Goal: Task Accomplishment & Management: Manage account settings

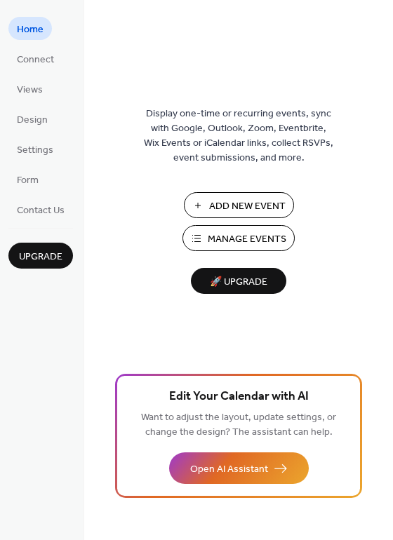
drag, startPoint x: 292, startPoint y: 245, endPoint x: 282, endPoint y: 241, distance: 11.3
click at [292, 248] on div "Add New Event Manage Events 🚀 Upgrade" at bounding box center [238, 243] width 140 height 102
click at [255, 235] on span "Manage Events" at bounding box center [247, 239] width 79 height 15
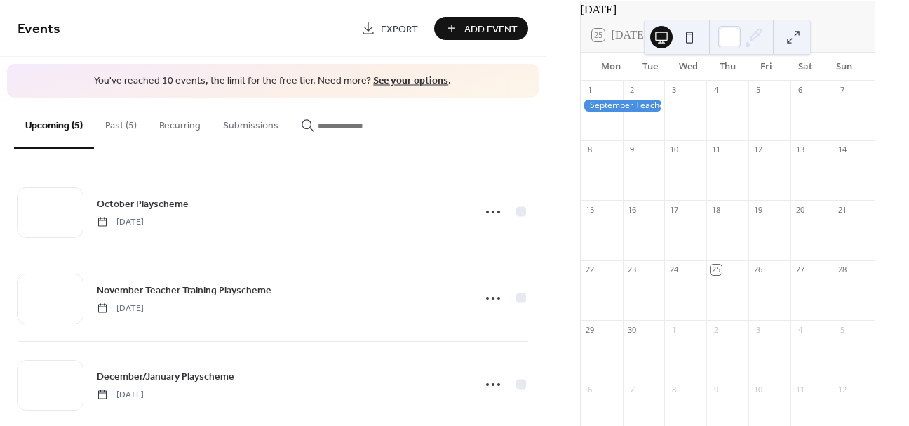
scroll to position [72, 0]
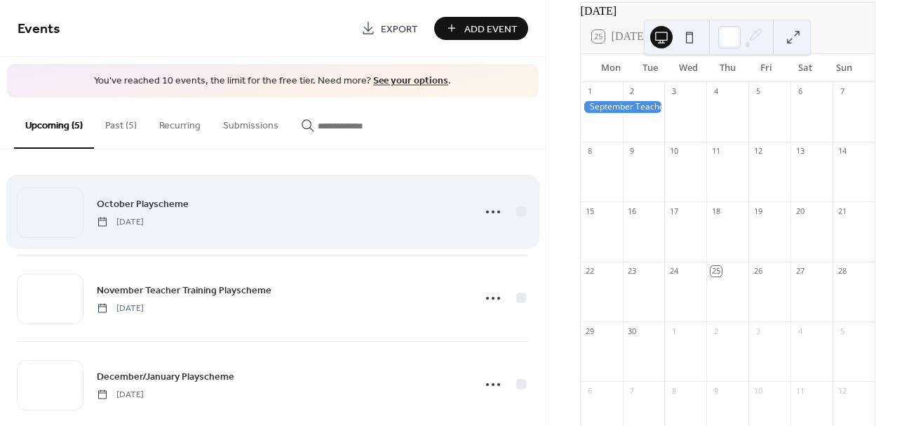
click at [252, 205] on div "October Playscheme Sunday, October 26, 2025" at bounding box center [280, 212] width 367 height 32
click at [229, 218] on div "October Playscheme Sunday, October 26, 2025" at bounding box center [280, 212] width 367 height 32
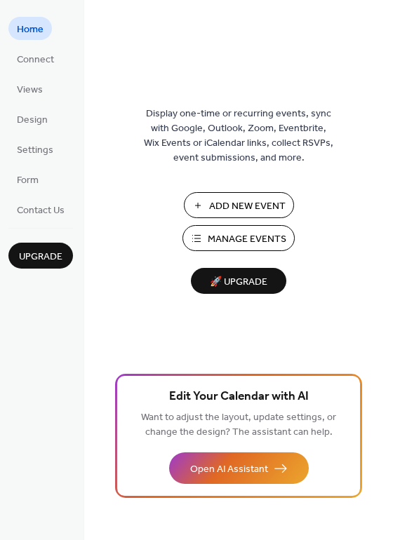
click at [240, 238] on span "Manage Events" at bounding box center [247, 239] width 79 height 15
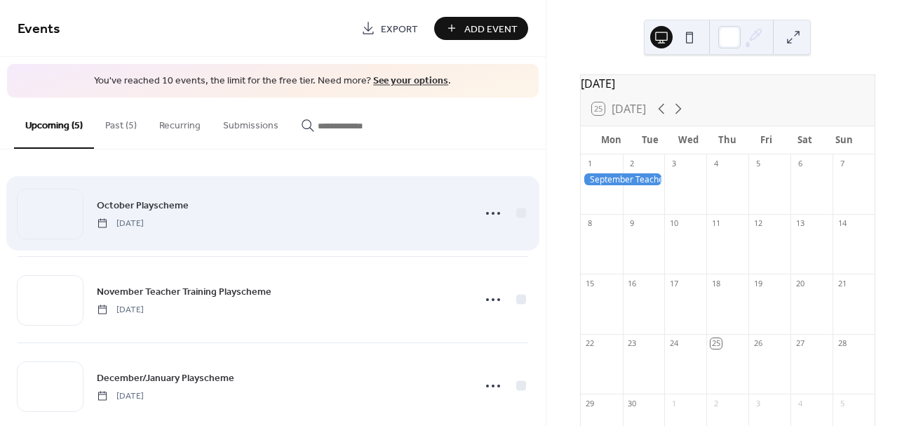
click at [255, 228] on div "October Playscheme Sunday, October 26, 2025" at bounding box center [280, 213] width 367 height 32
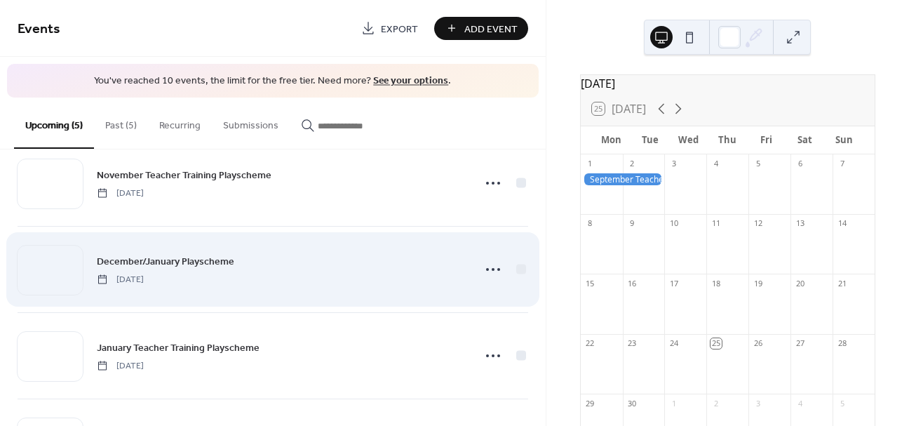
scroll to position [196, 0]
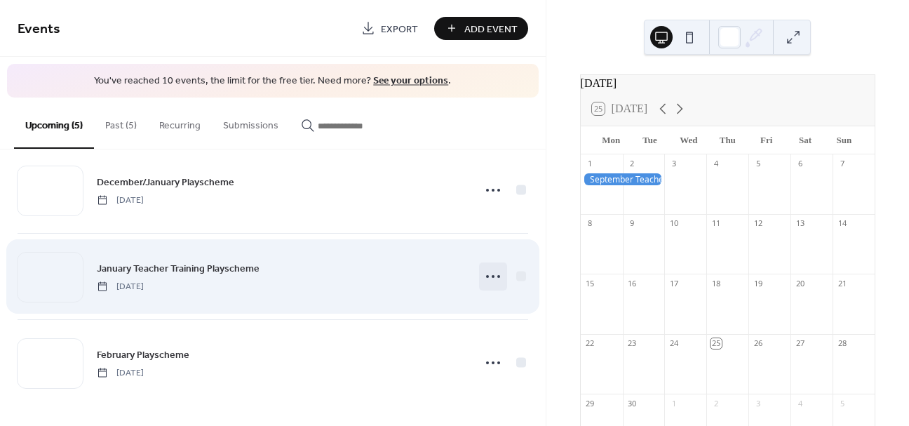
click at [486, 279] on icon at bounding box center [493, 276] width 22 height 22
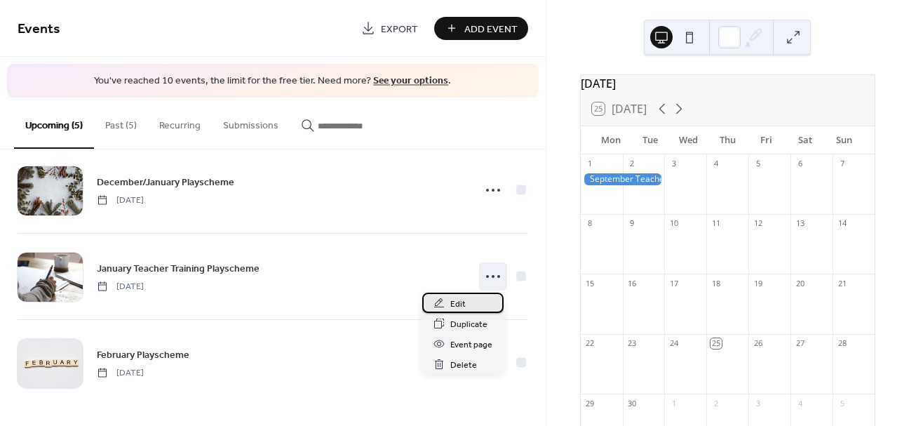
click at [477, 299] on div "Edit" at bounding box center [462, 302] width 81 height 20
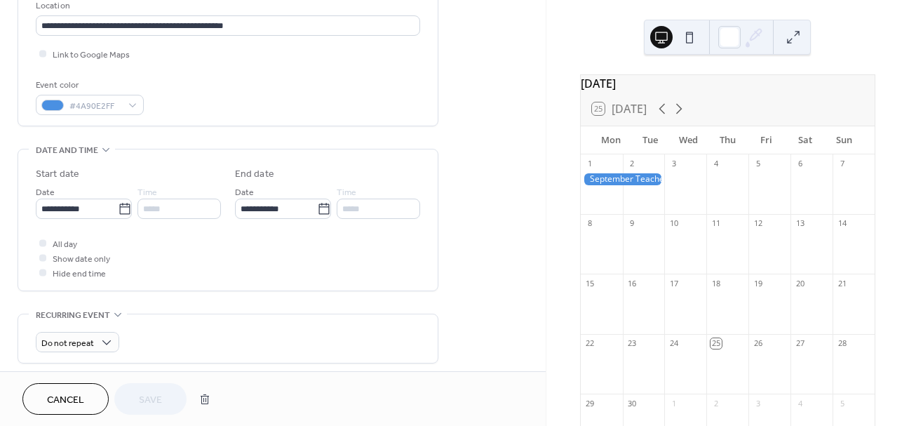
scroll to position [311, 0]
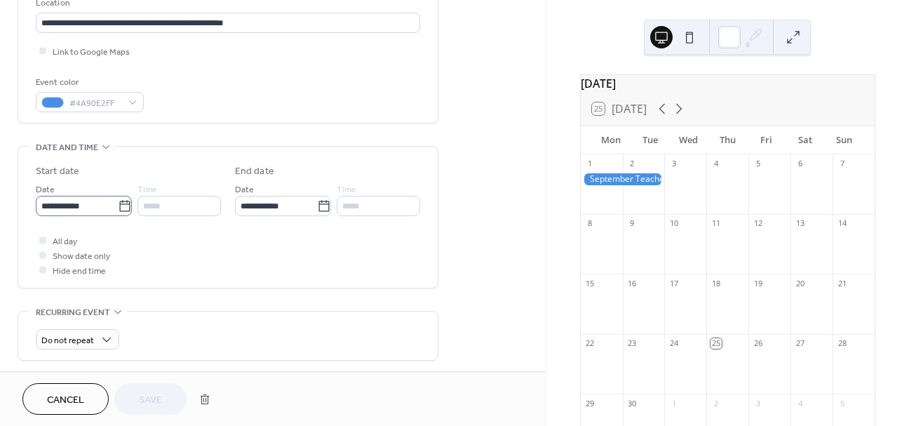
click at [119, 210] on icon at bounding box center [124, 205] width 11 height 11
click at [118, 210] on input "**********" at bounding box center [77, 206] width 82 height 20
click at [319, 250] on div "All day Show date only Hide end time" at bounding box center [228, 255] width 384 height 44
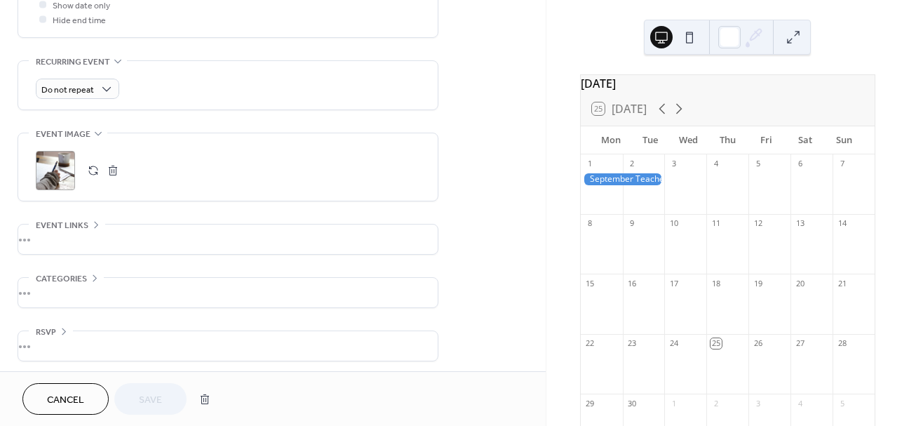
scroll to position [565, 0]
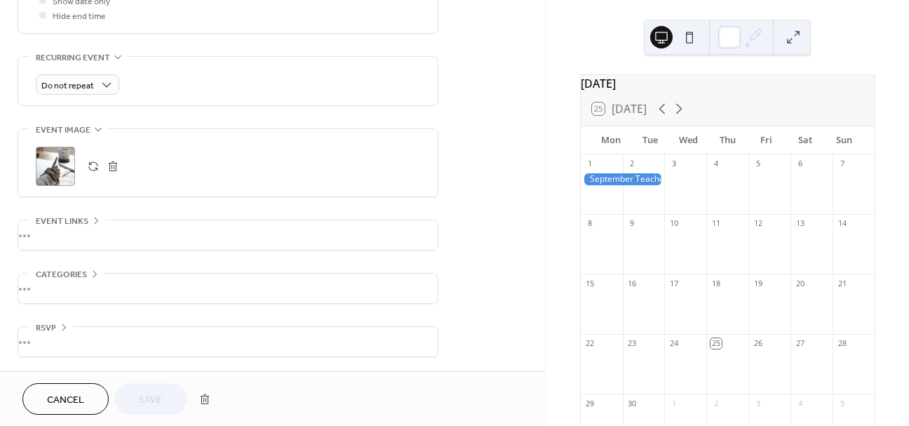
click at [74, 394] on span "Cancel" at bounding box center [65, 400] width 37 height 15
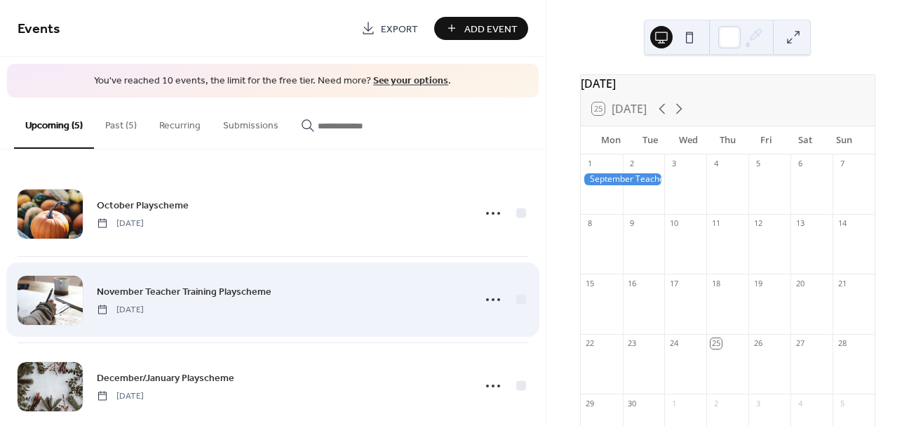
scroll to position [126, 0]
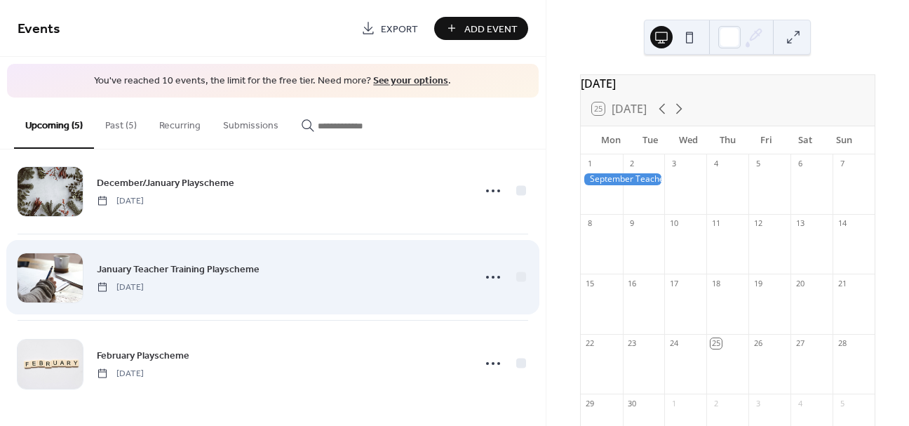
click at [277, 301] on div "January Teacher Training Playscheme Friday, January 2, 2026" at bounding box center [273, 277] width 510 height 86
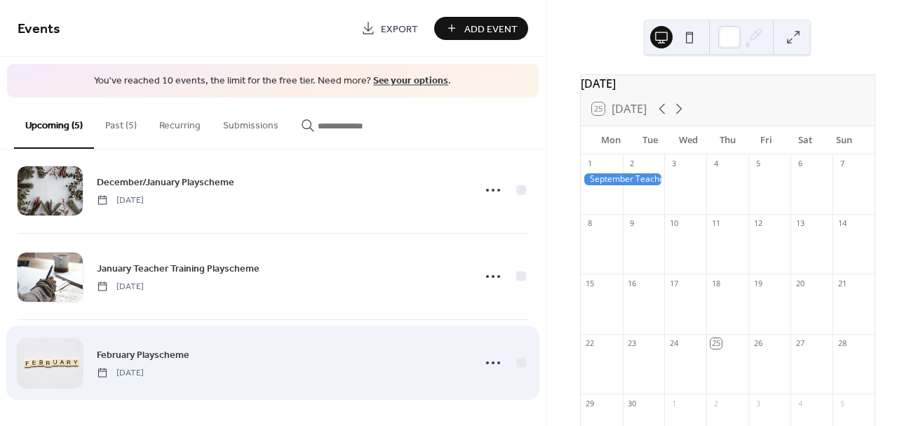
click at [276, 359] on div "February Playscheme Monday, February 16, 2026" at bounding box center [280, 362] width 367 height 32
click at [115, 357] on span "February Playscheme" at bounding box center [143, 354] width 93 height 15
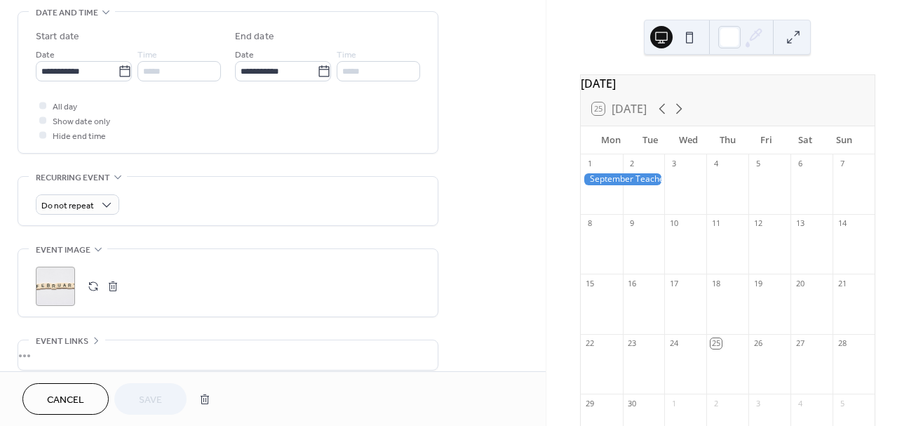
scroll to position [417, 0]
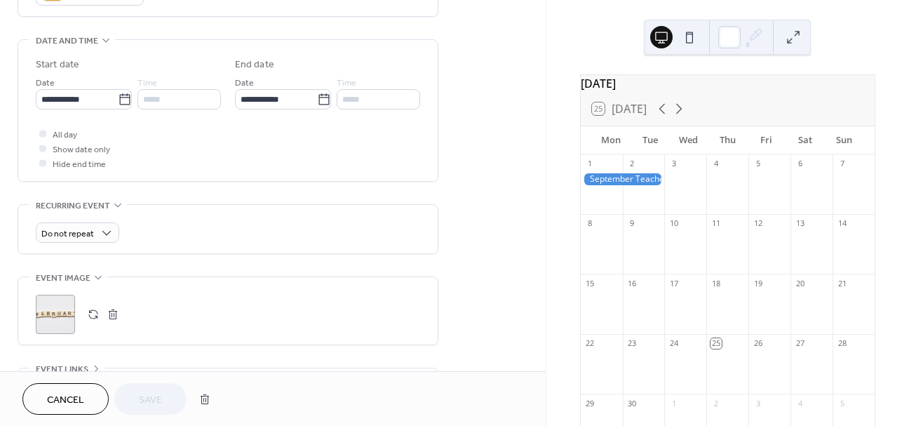
click at [72, 393] on span "Cancel" at bounding box center [65, 400] width 37 height 15
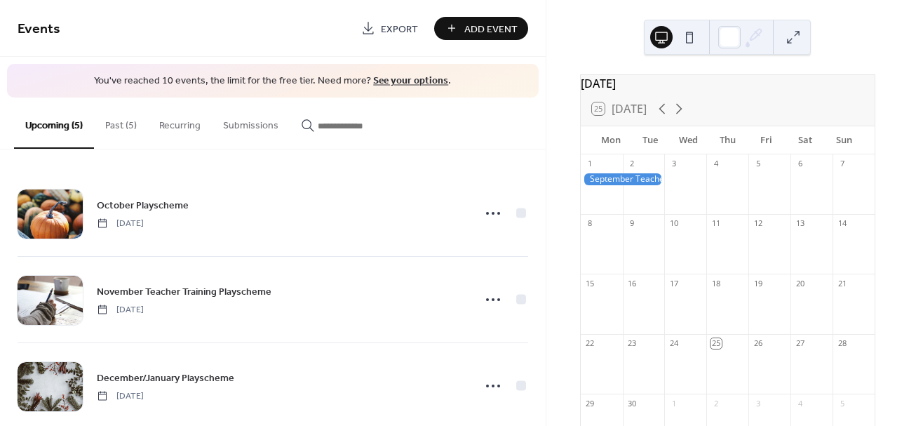
click at [176, 123] on button "Recurring" at bounding box center [180, 122] width 64 height 50
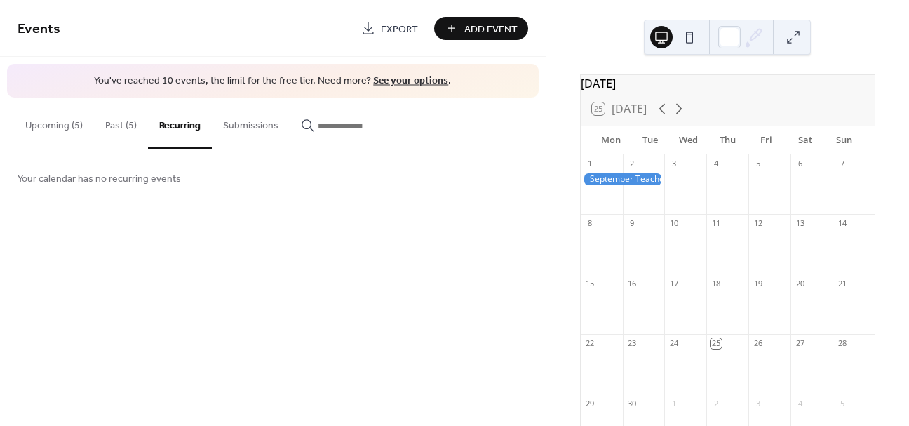
click at [116, 126] on button "Past (5)" at bounding box center [121, 122] width 54 height 50
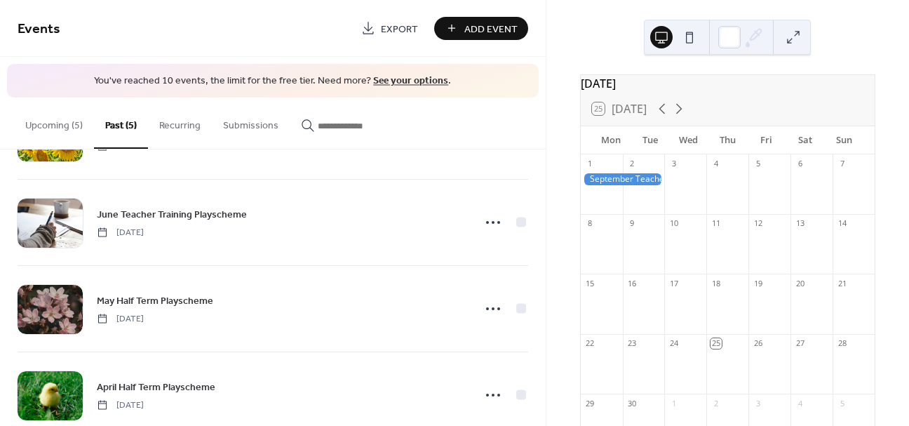
scroll to position [196, 0]
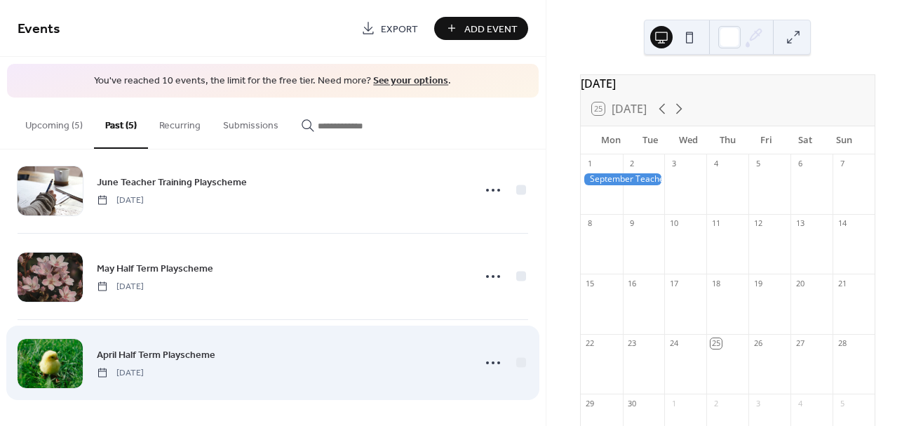
click at [194, 349] on span "April Half Term Playscheme" at bounding box center [156, 354] width 118 height 15
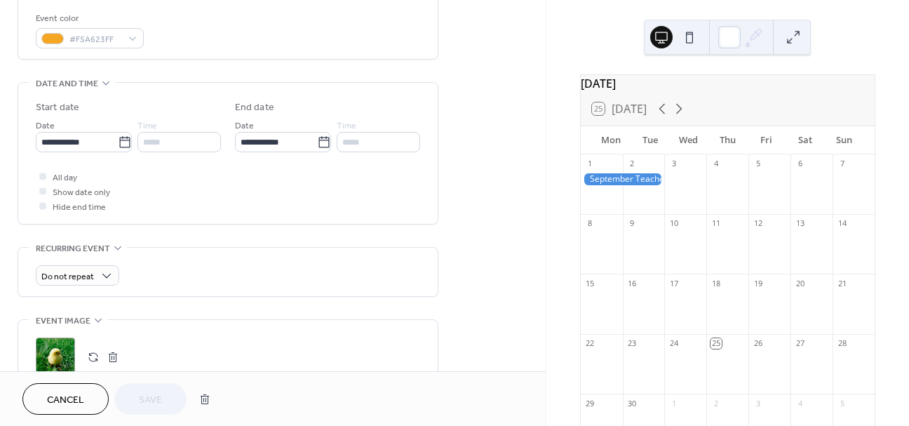
scroll to position [386, 0]
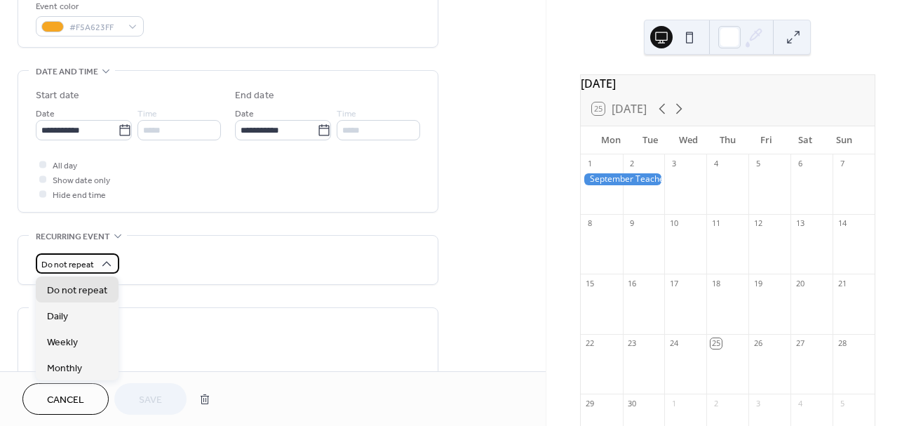
click at [97, 264] on div "Do not repeat" at bounding box center [77, 263] width 83 height 20
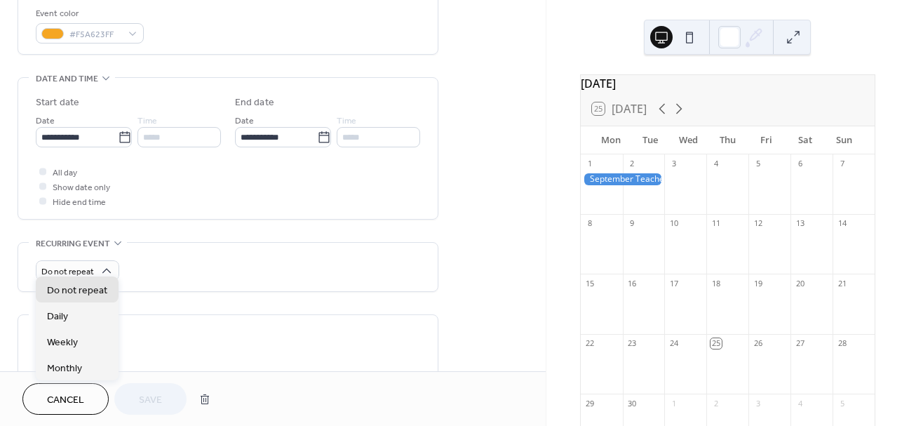
click at [211, 243] on div "•••" at bounding box center [227, 243] width 419 height 1
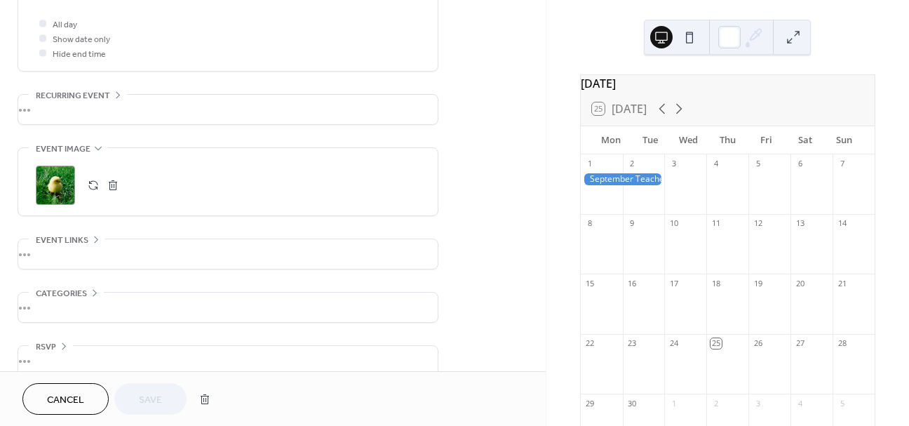
scroll to position [529, 0]
click at [97, 115] on div "•••" at bounding box center [227, 107] width 419 height 29
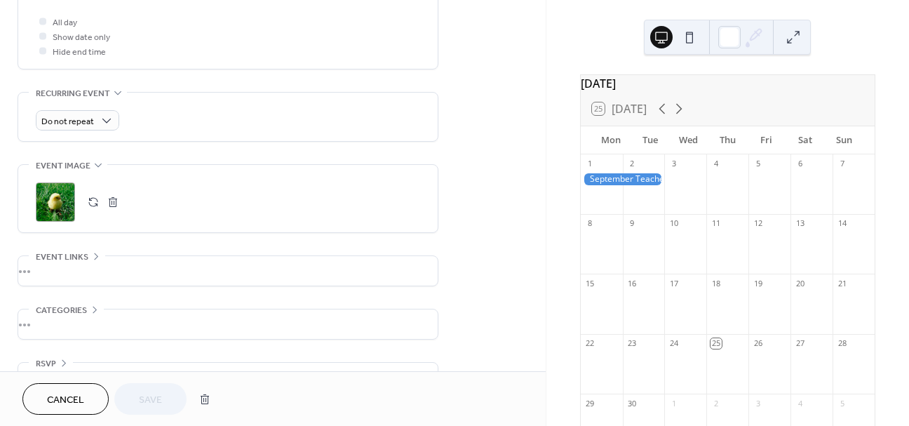
click at [100, 100] on span "Recurring event" at bounding box center [73, 93] width 74 height 15
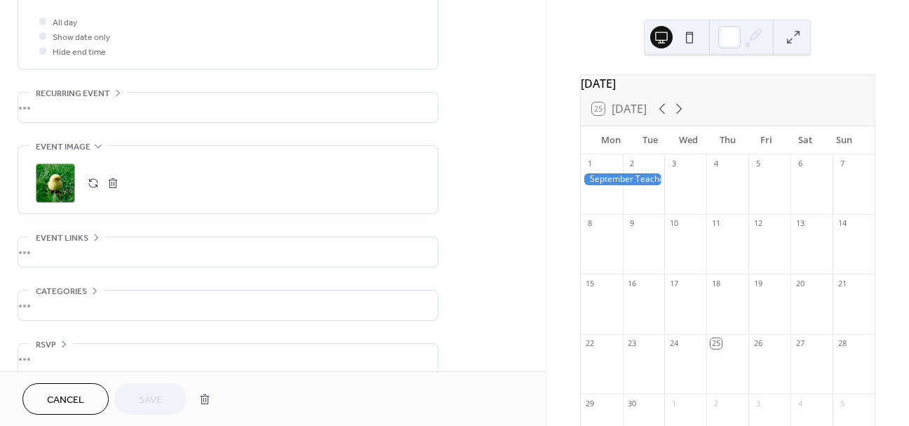
click at [101, 97] on div "•••" at bounding box center [227, 107] width 419 height 29
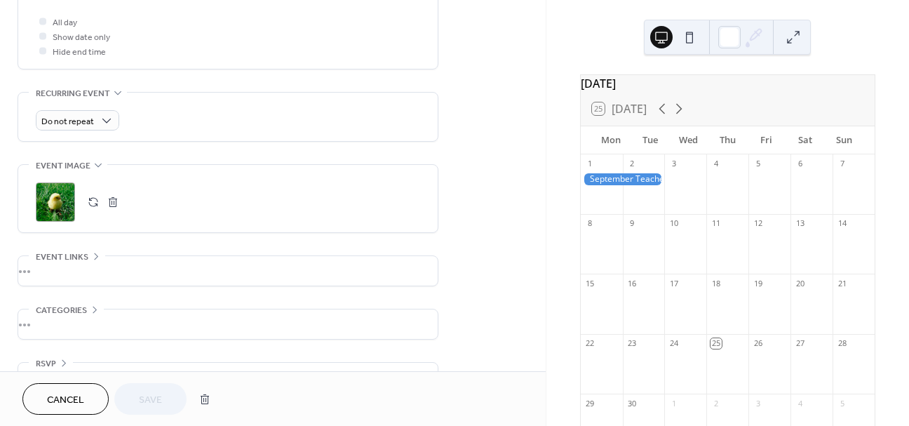
scroll to position [565, 0]
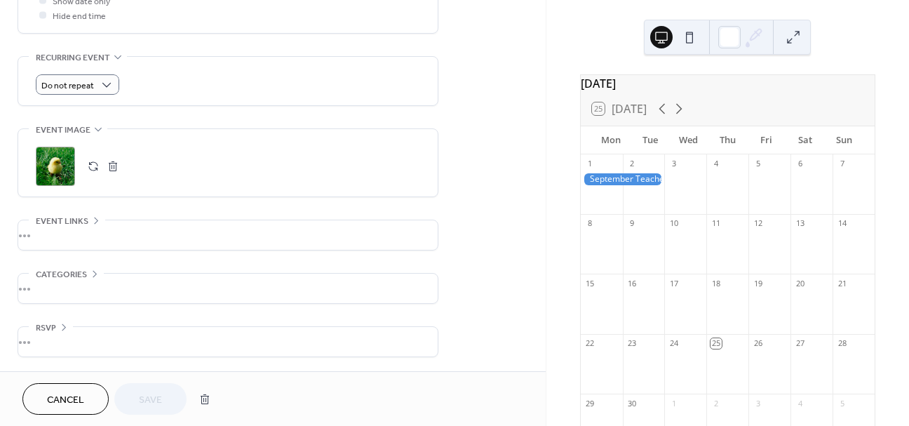
drag, startPoint x: 103, startPoint y: 97, endPoint x: 106, endPoint y: 89, distance: 8.2
click at [103, 96] on div "Do not repeat" at bounding box center [228, 81] width 384 height 48
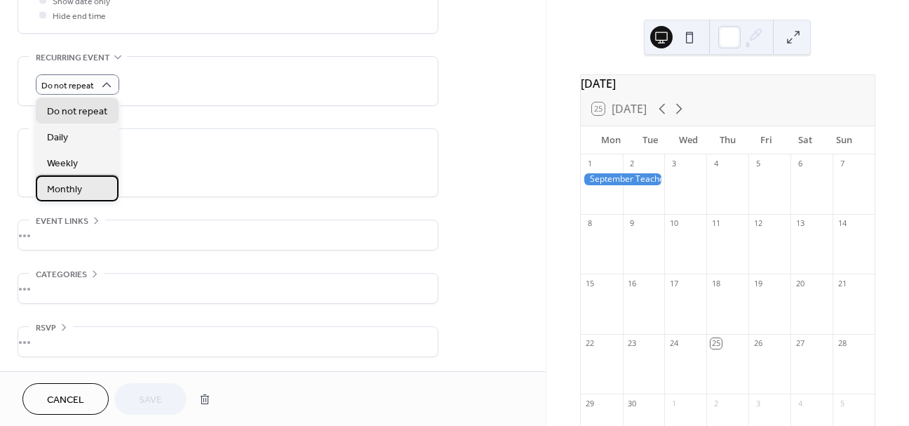
click at [104, 190] on div "Monthly" at bounding box center [77, 188] width 83 height 26
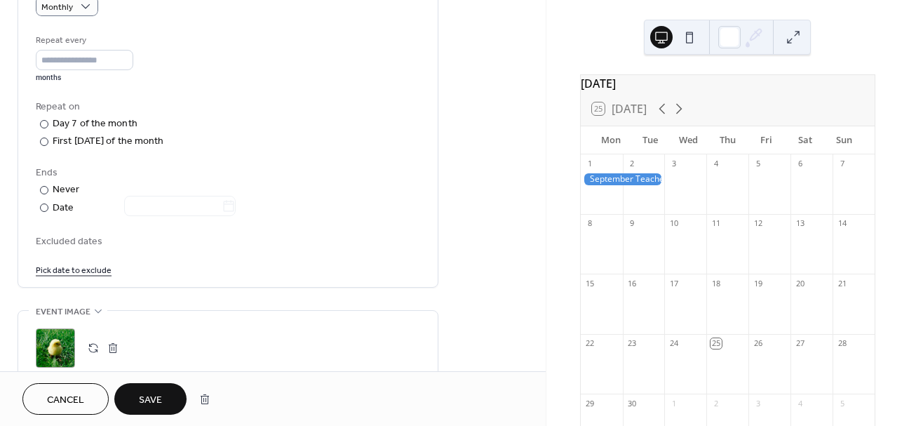
scroll to position [648, 0]
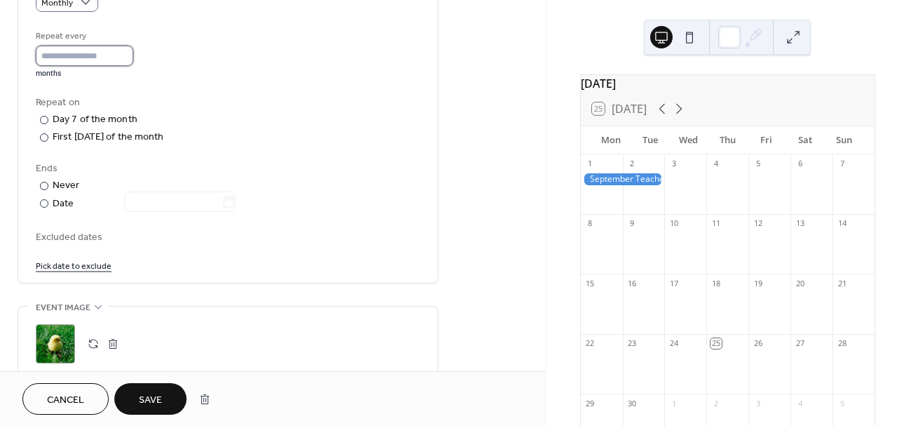
click at [51, 62] on input "*" at bounding box center [84, 56] width 97 height 20
type input "*"
type input "**"
click at [221, 117] on div "Repeat on ​ Day 7 of the month ​ First Monday of the month ​ Last Monday of the…" at bounding box center [228, 120] width 384 height 49
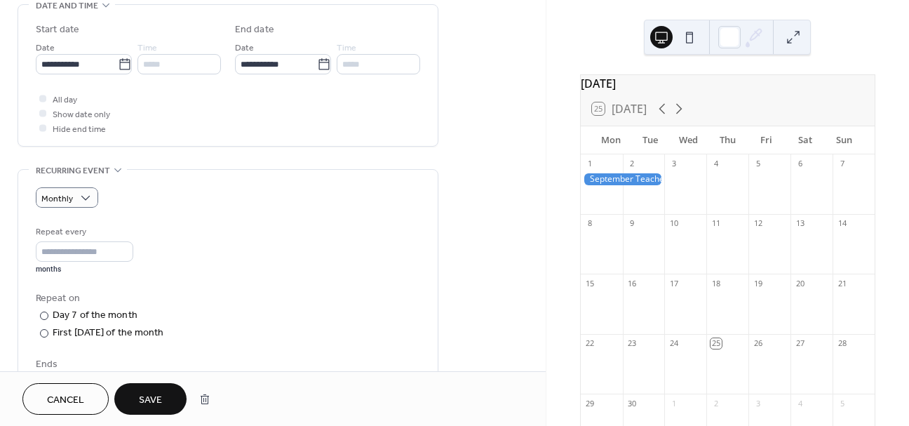
scroll to position [450, 0]
click at [154, 393] on span "Save" at bounding box center [150, 400] width 23 height 15
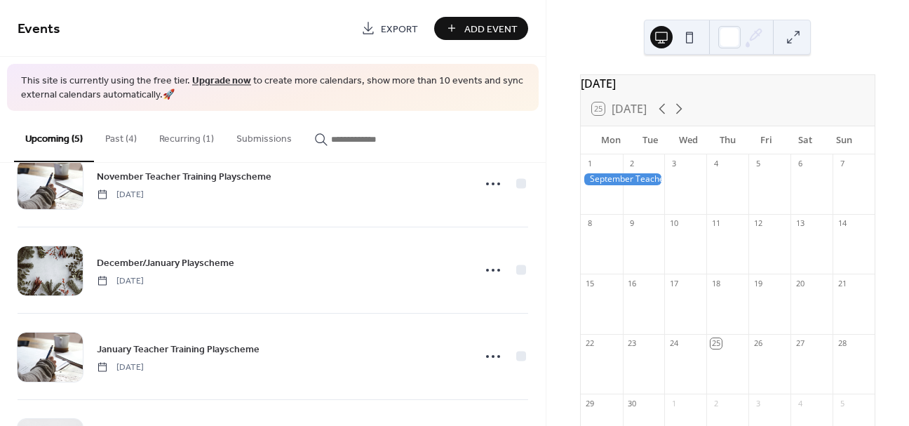
scroll to position [210, 0]
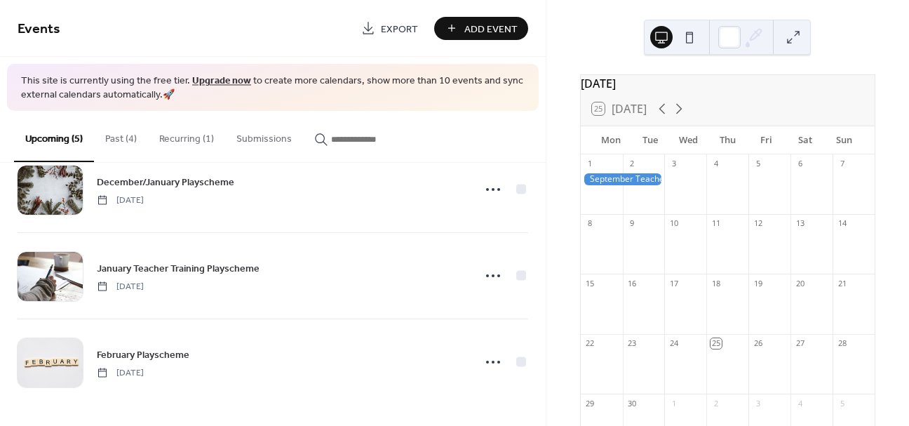
click at [186, 137] on button "Recurring (1)" at bounding box center [186, 136] width 77 height 50
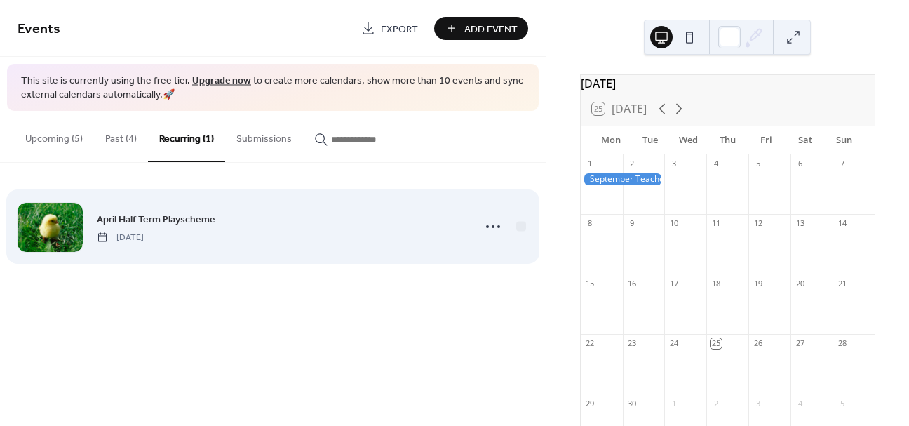
click at [165, 227] on div "April Half Term Playscheme Monday, April 7, 2025" at bounding box center [280, 227] width 367 height 32
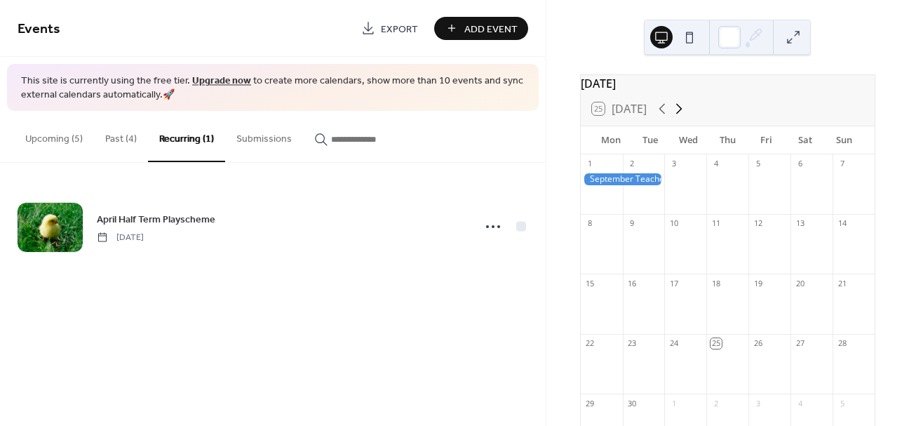
click at [683, 117] on icon at bounding box center [678, 108] width 17 height 17
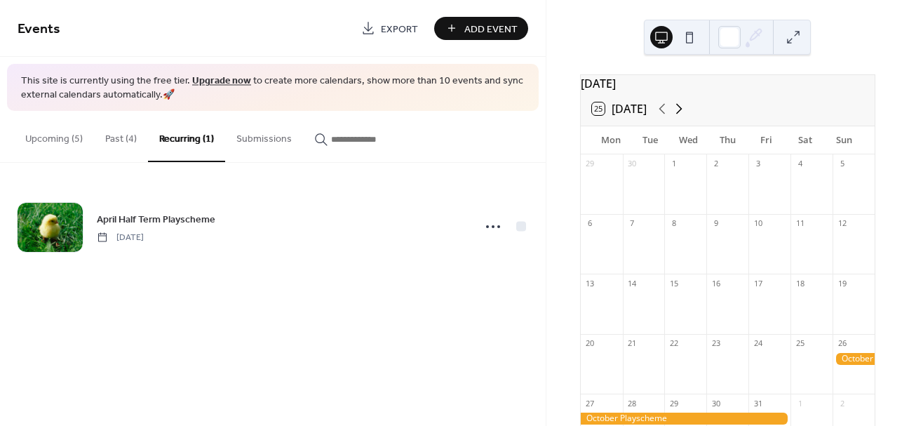
click at [683, 117] on icon at bounding box center [678, 108] width 17 height 17
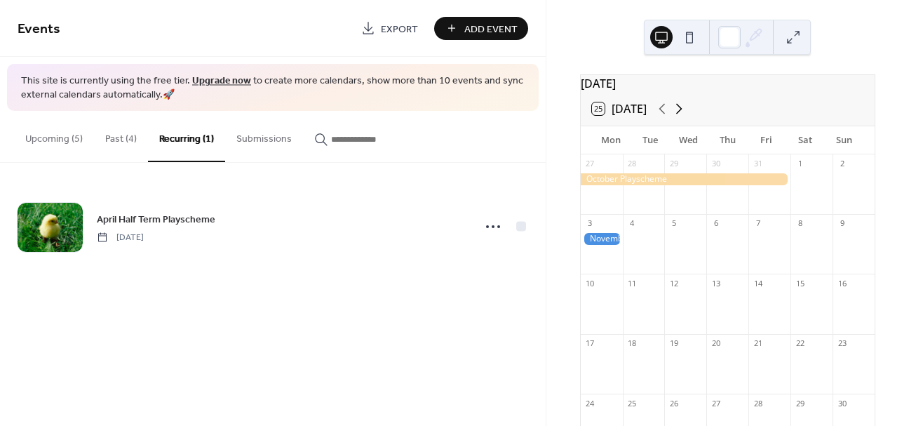
click at [683, 117] on icon at bounding box center [678, 108] width 17 height 17
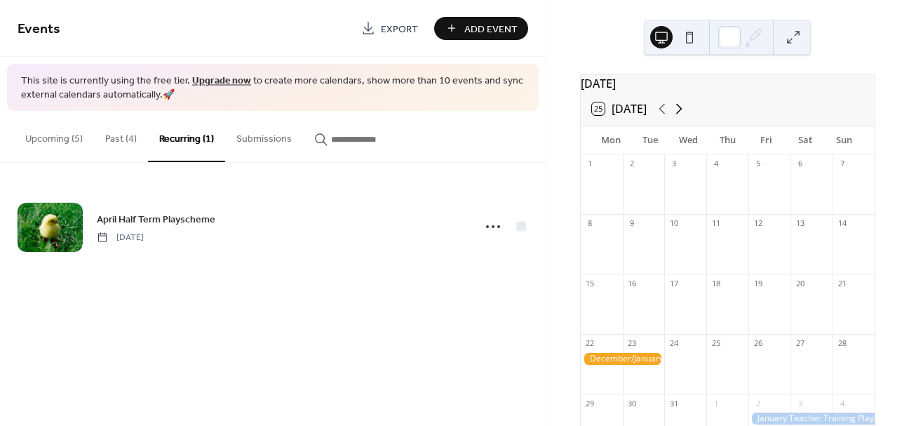
click at [683, 117] on icon at bounding box center [678, 108] width 17 height 17
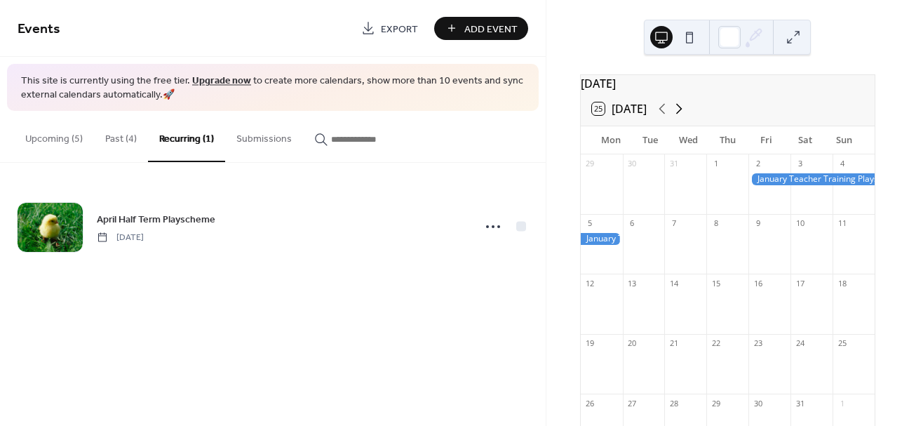
click at [683, 117] on icon at bounding box center [678, 108] width 17 height 17
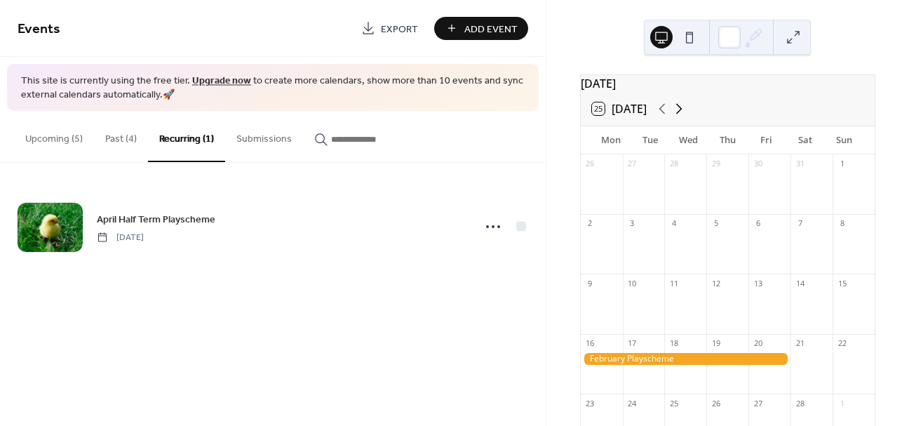
click at [683, 117] on icon at bounding box center [678, 108] width 17 height 17
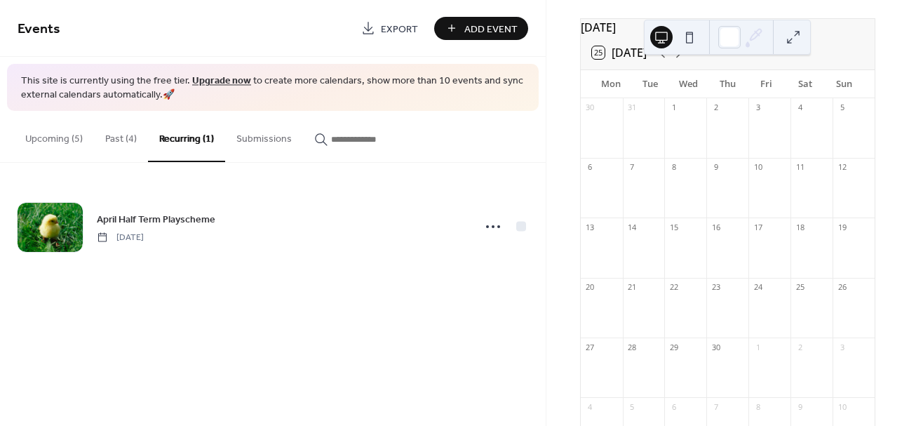
scroll to position [57, 0]
click at [133, 140] on button "Past (4)" at bounding box center [121, 136] width 54 height 50
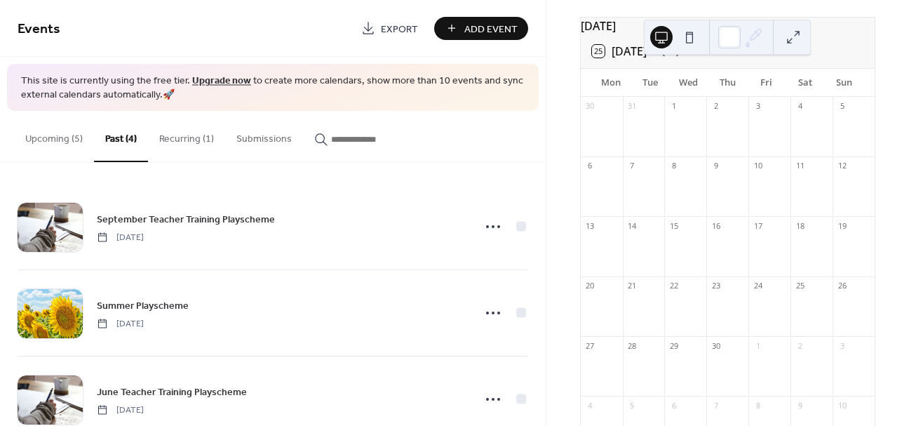
click at [55, 132] on button "Upcoming (5)" at bounding box center [54, 136] width 80 height 50
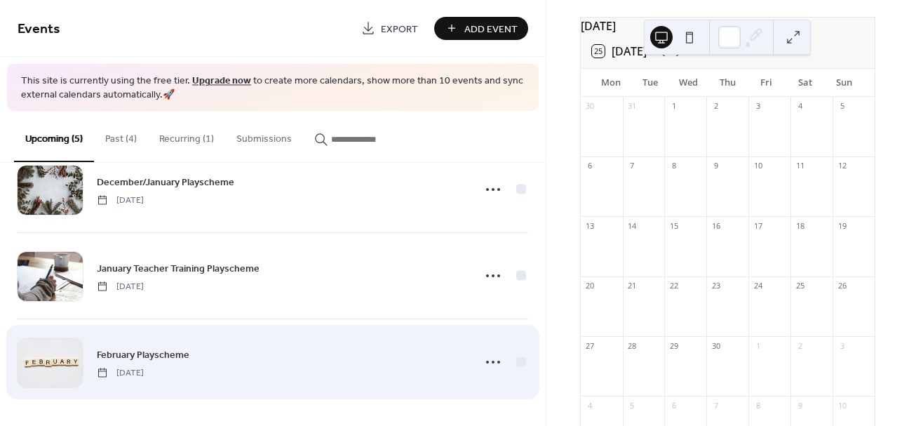
click at [169, 349] on span "February Playscheme" at bounding box center [143, 354] width 93 height 15
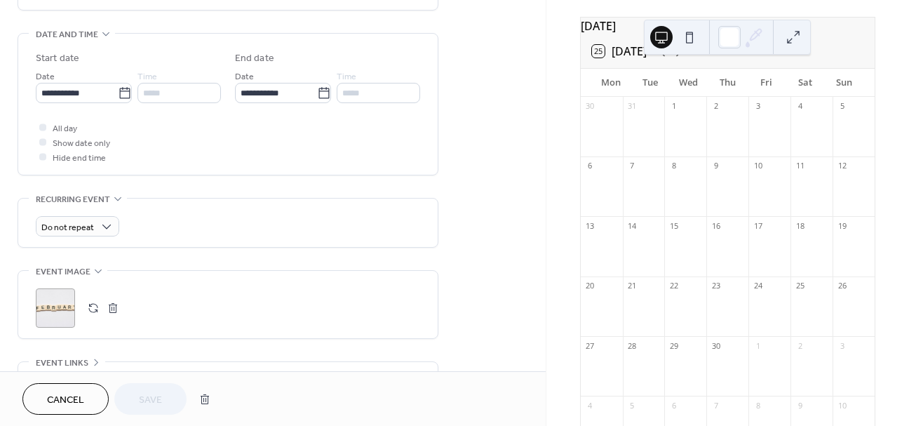
scroll to position [431, 0]
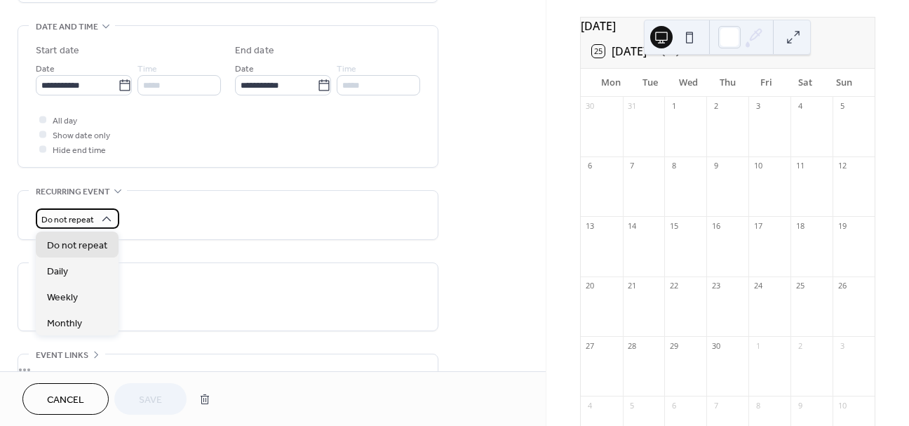
click at [108, 226] on div "Do not repeat" at bounding box center [77, 218] width 83 height 20
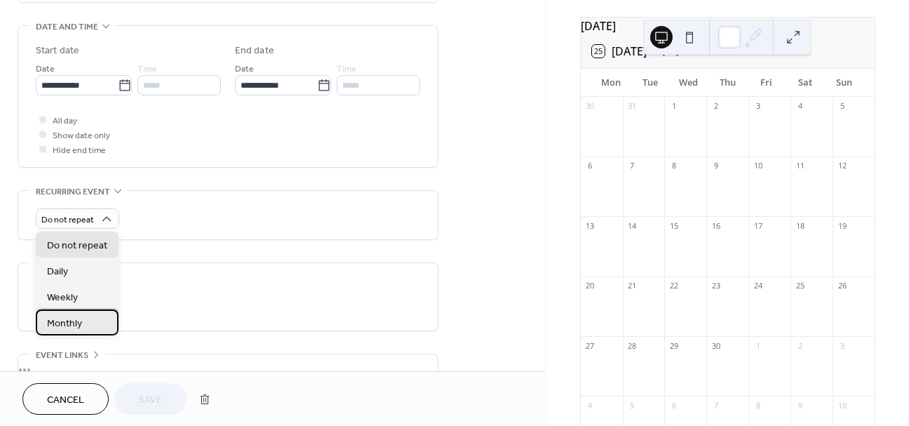
click at [95, 321] on div "Monthly" at bounding box center [77, 322] width 83 height 26
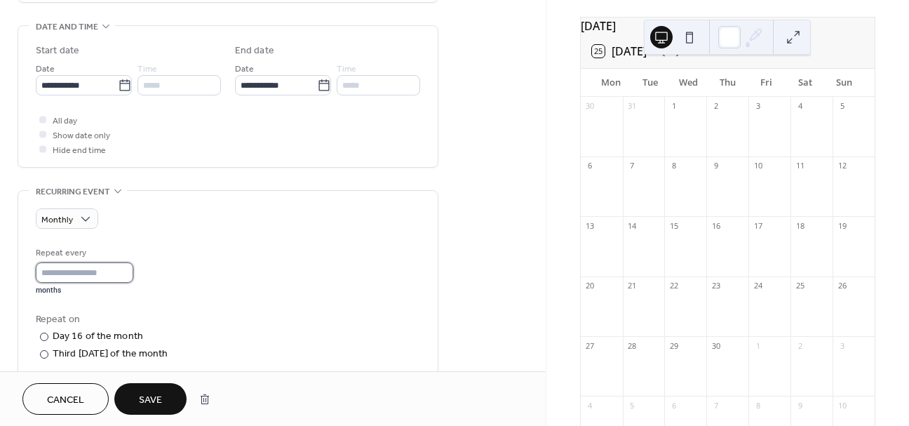
click at [66, 271] on input "*" at bounding box center [84, 272] width 97 height 20
type input "**"
click at [42, 353] on div at bounding box center [44, 354] width 8 height 8
click at [69, 272] on input "**" at bounding box center [84, 272] width 97 height 20
click at [145, 393] on span "Save" at bounding box center [150, 400] width 23 height 15
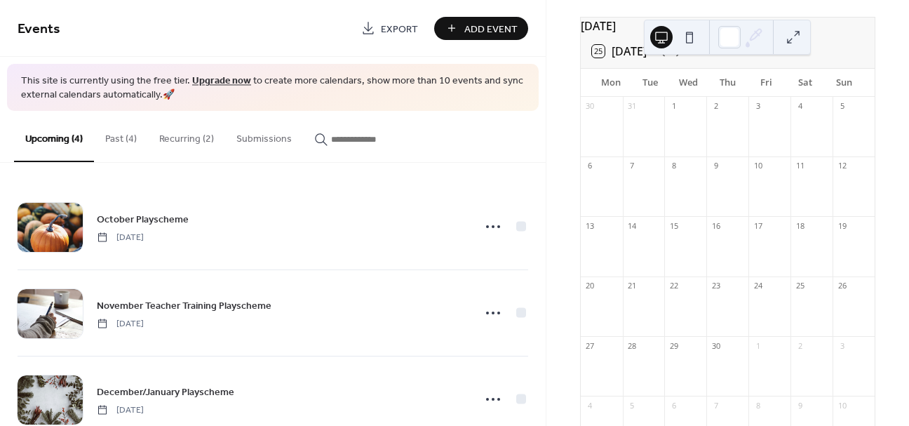
click at [195, 140] on button "Recurring (2)" at bounding box center [186, 136] width 77 height 50
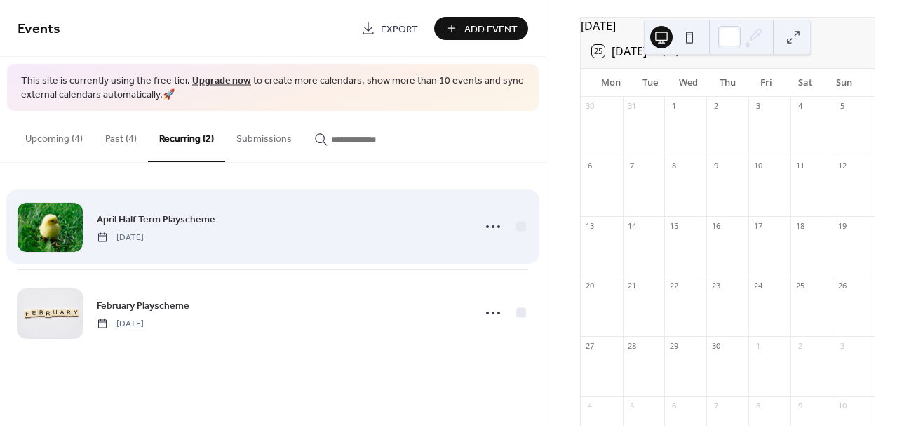
click at [206, 214] on span "April Half Term Playscheme" at bounding box center [156, 219] width 118 height 15
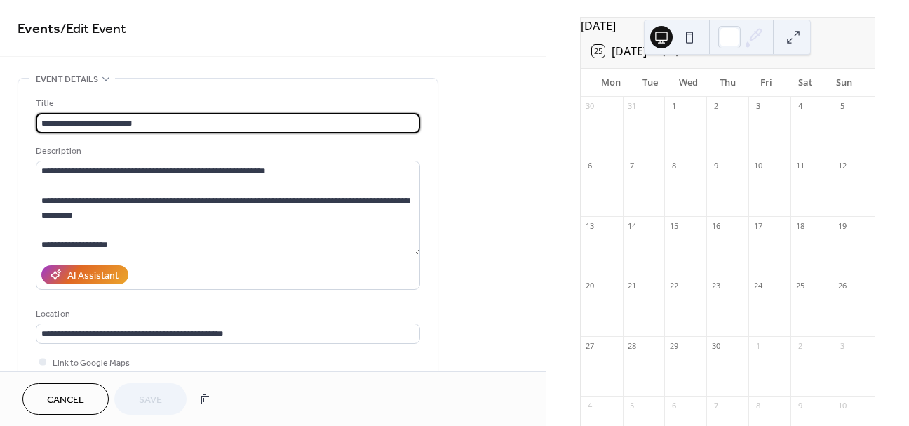
click at [66, 409] on button "Cancel" at bounding box center [65, 399] width 86 height 32
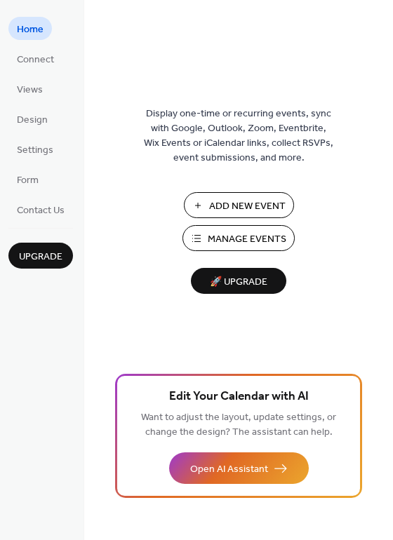
click at [52, 77] on ul "Home Connect Views Design Settings Form Contact Us" at bounding box center [40, 119] width 65 height 204
click at [48, 62] on span "Connect" at bounding box center [35, 60] width 37 height 15
click at [48, 65] on span "Connect" at bounding box center [35, 60] width 37 height 15
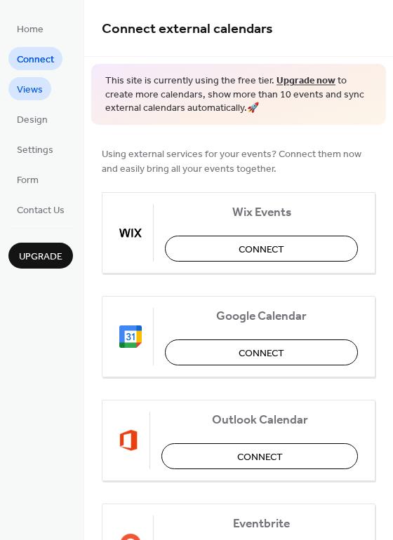
click at [41, 79] on link "Views" at bounding box center [29, 88] width 43 height 23
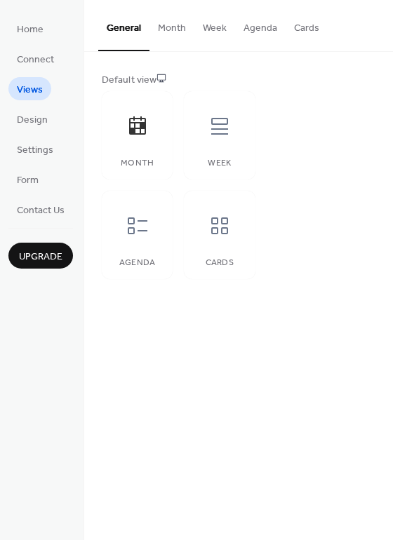
click at [178, 27] on button "Month" at bounding box center [171, 25] width 45 height 50
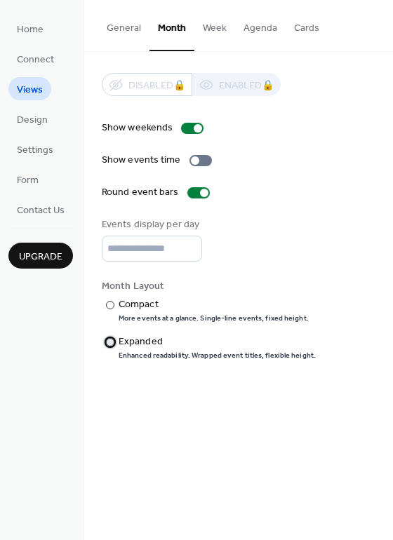
click at [158, 337] on div "Expanded" at bounding box center [215, 341] width 194 height 15
click at [210, 32] on button "Week" at bounding box center [214, 25] width 41 height 50
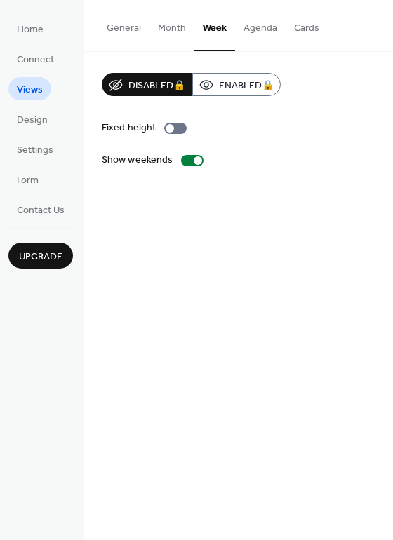
click at [176, 32] on button "Month" at bounding box center [171, 25] width 45 height 50
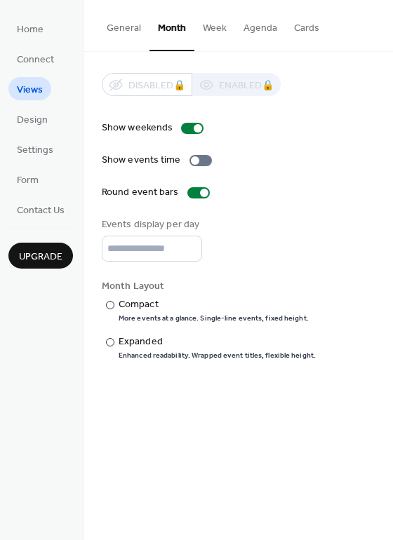
click at [200, 22] on button "Week" at bounding box center [214, 25] width 41 height 50
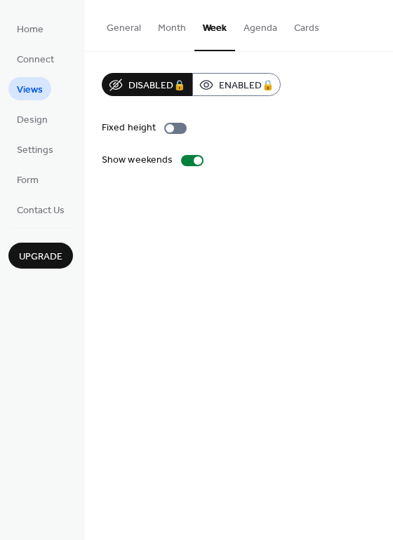
click at [271, 27] on button "Agenda" at bounding box center [260, 25] width 50 height 50
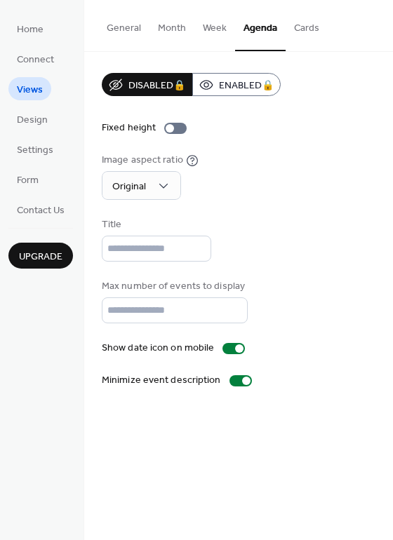
click at [300, 28] on button "Cards" at bounding box center [306, 25] width 42 height 50
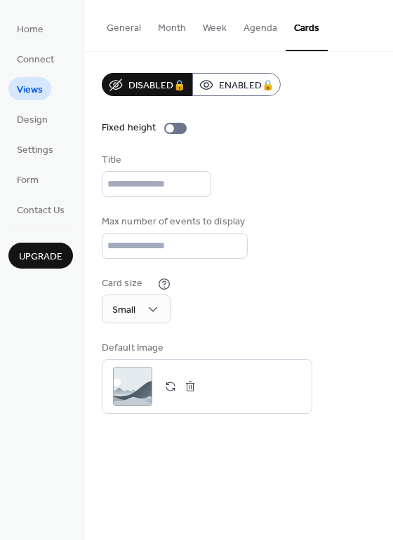
click at [161, 29] on button "Month" at bounding box center [171, 25] width 45 height 50
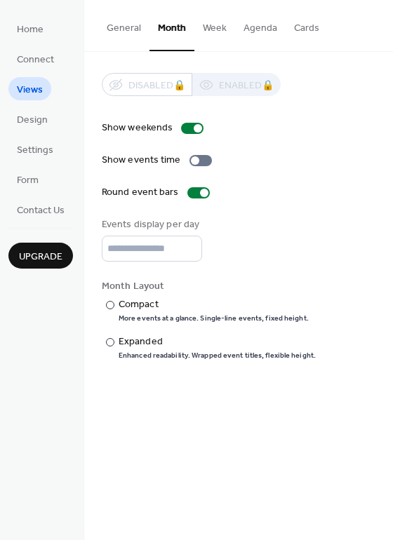
click at [299, 37] on button "Cards" at bounding box center [306, 25] width 42 height 50
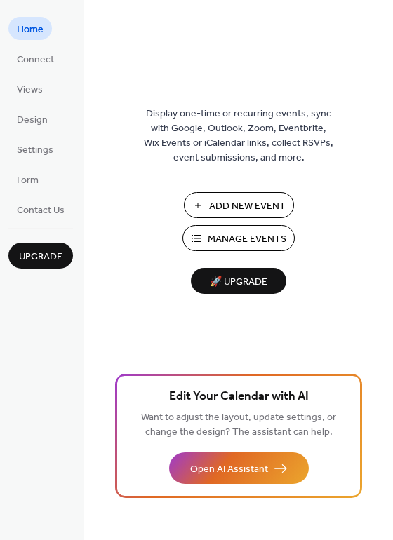
click at [276, 238] on span "Manage Events" at bounding box center [247, 239] width 79 height 15
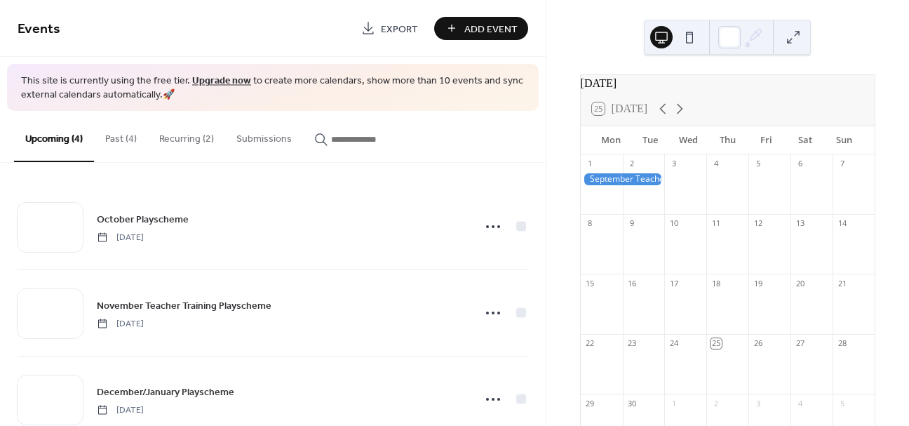
click at [114, 137] on button "Past (4)" at bounding box center [121, 136] width 54 height 50
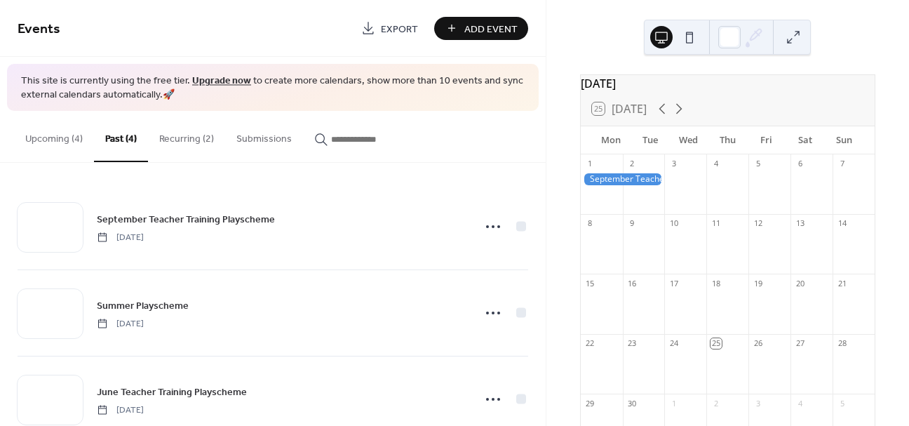
click at [203, 140] on button "Recurring (2)" at bounding box center [186, 136] width 77 height 50
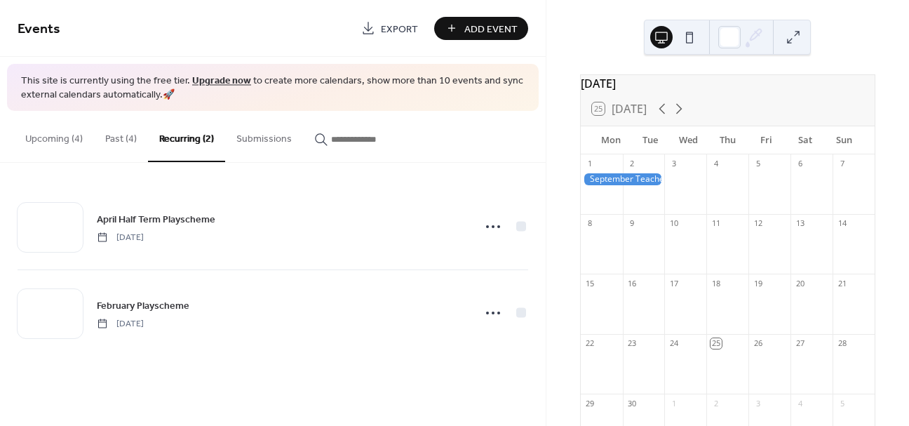
click at [113, 135] on button "Past (4)" at bounding box center [121, 136] width 54 height 50
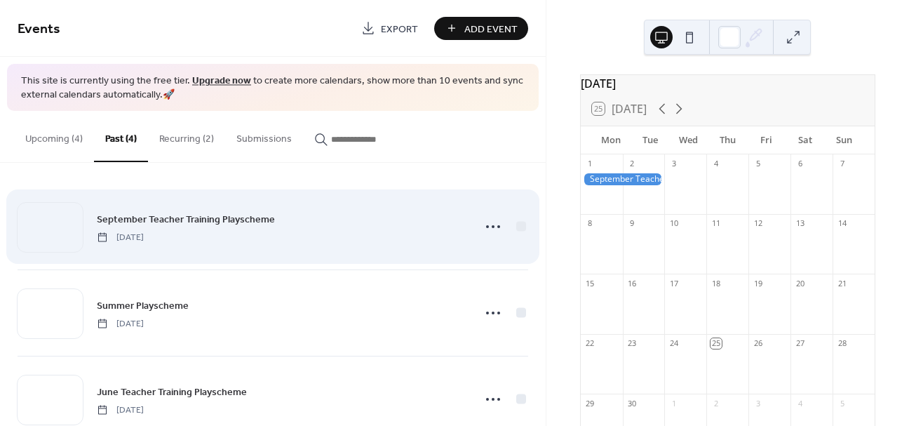
scroll to position [123, 0]
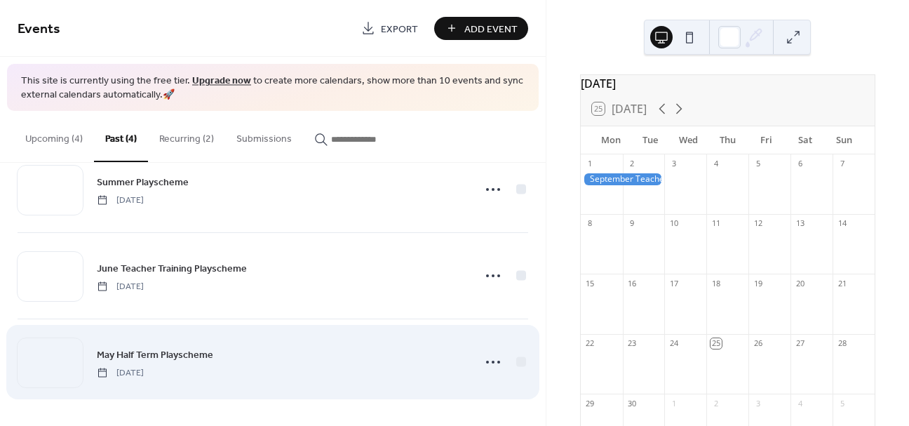
click at [193, 346] on link "May Half Term Playscheme" at bounding box center [155, 354] width 116 height 16
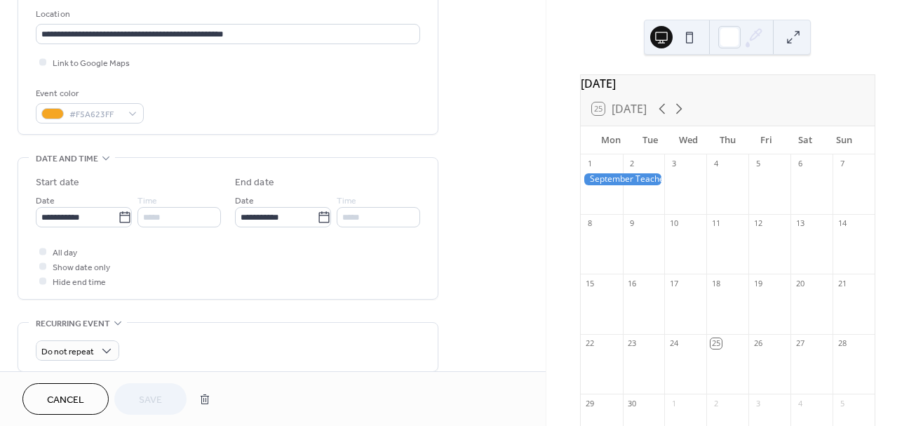
scroll to position [302, 0]
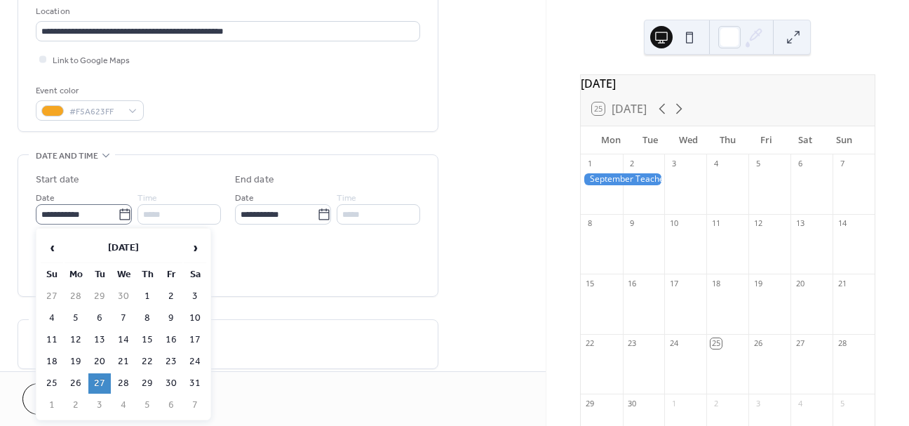
click at [123, 219] on icon at bounding box center [125, 215] width 14 height 14
click at [118, 219] on input "**********" at bounding box center [77, 214] width 82 height 20
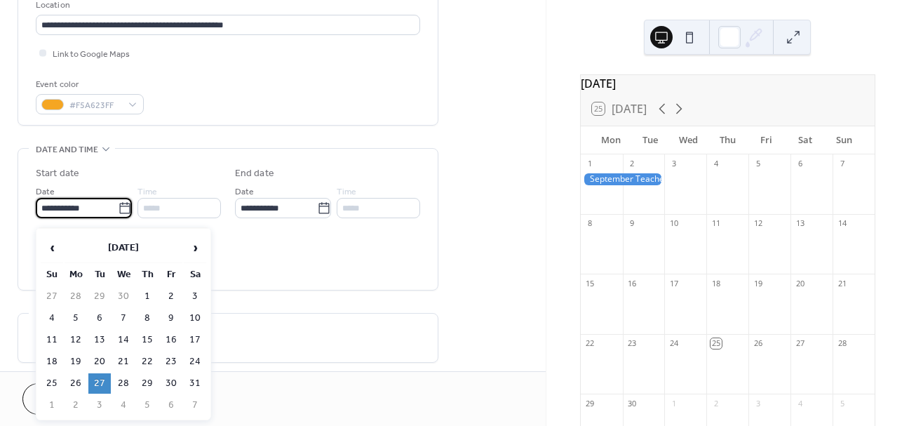
scroll to position [311, 0]
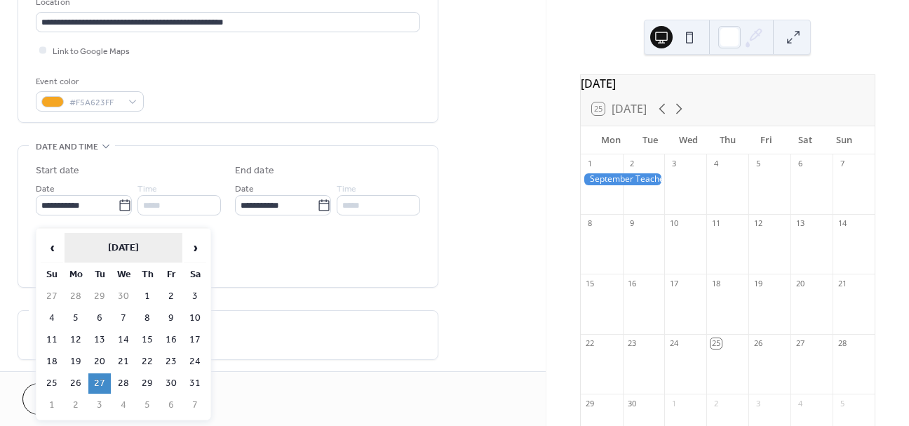
click at [133, 248] on th "May 2025" at bounding box center [124, 248] width 118 height 30
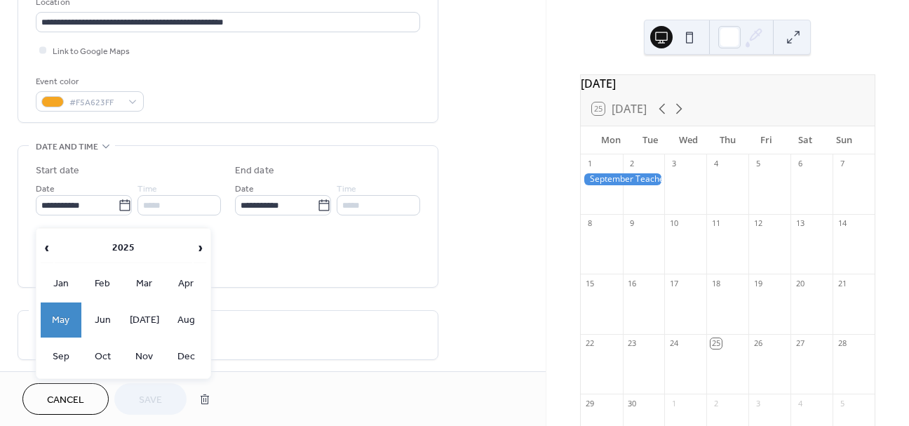
click at [133, 248] on th "2025" at bounding box center [124, 248] width 138 height 30
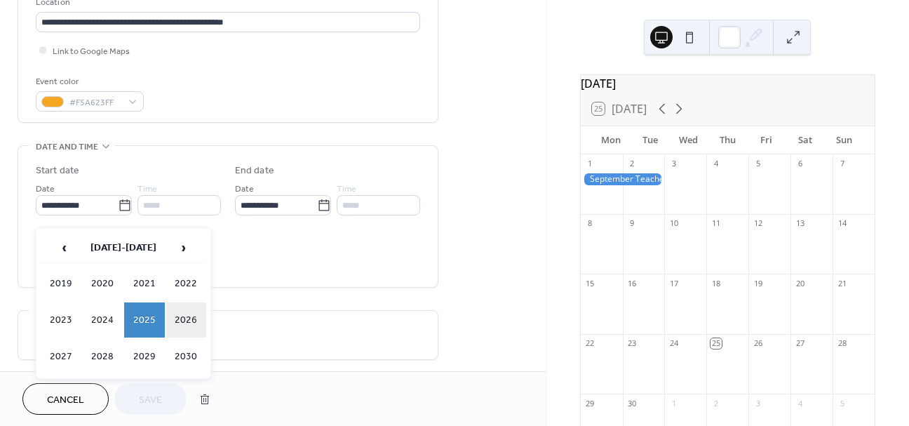
click at [180, 314] on td "2026" at bounding box center [186, 319] width 41 height 35
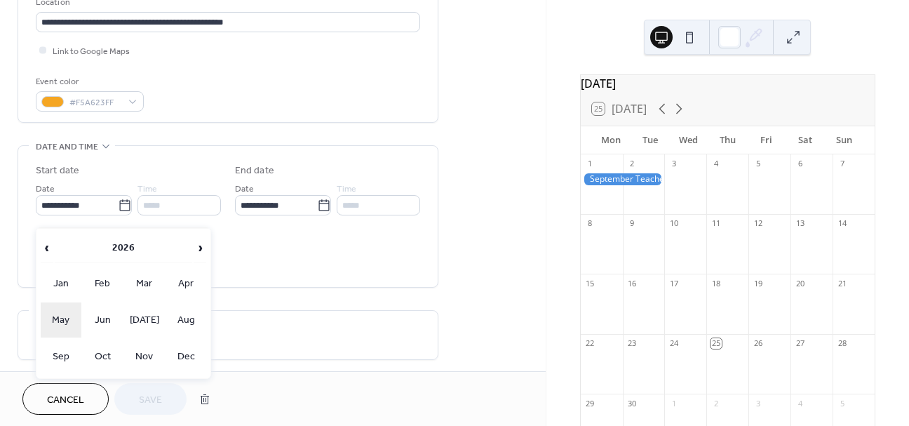
click at [73, 317] on td "May" at bounding box center [61, 319] width 41 height 35
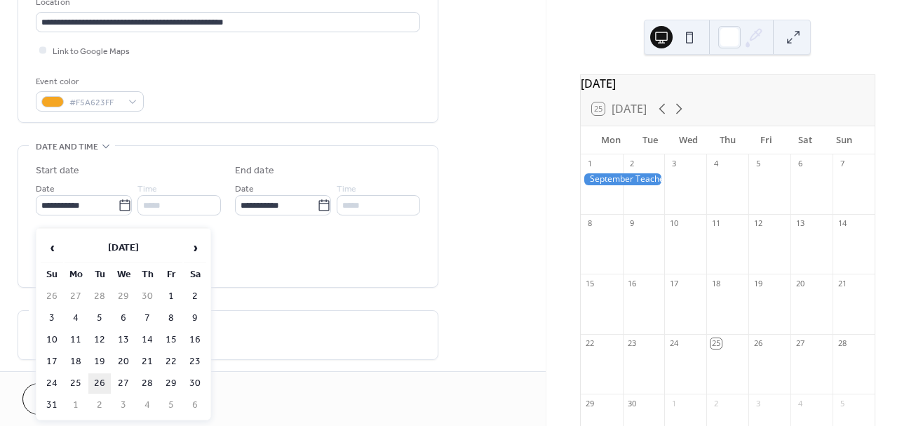
click at [92, 380] on td "26" at bounding box center [99, 383] width 22 height 20
type input "**********"
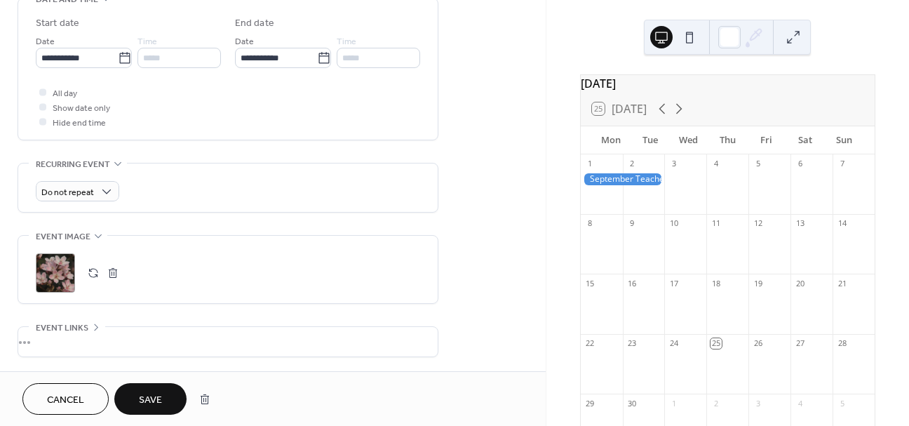
scroll to position [459, 0]
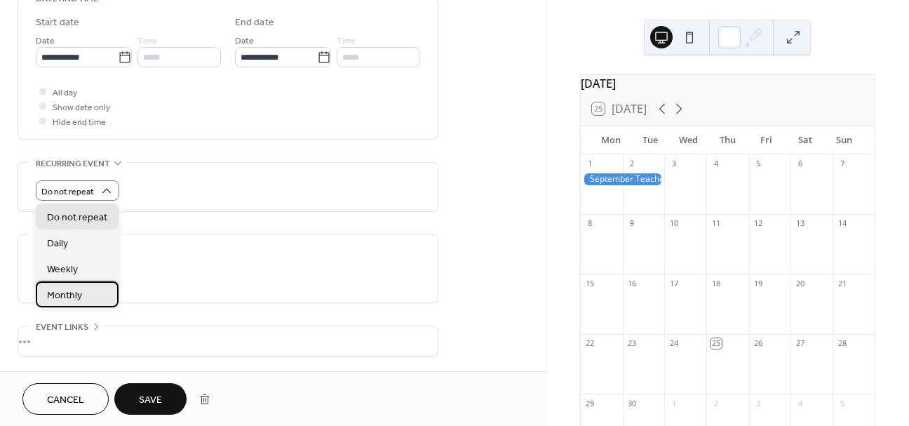
click at [82, 292] on div "Monthly" at bounding box center [77, 294] width 83 height 26
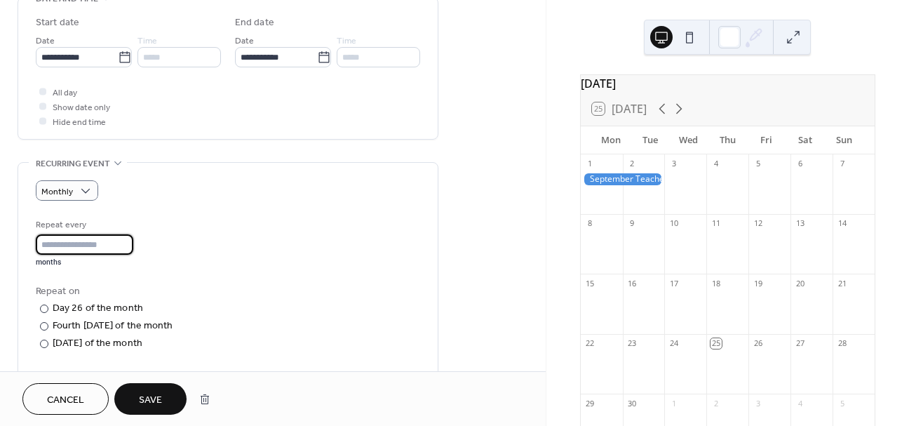
click at [67, 248] on input "*" at bounding box center [84, 244] width 97 height 20
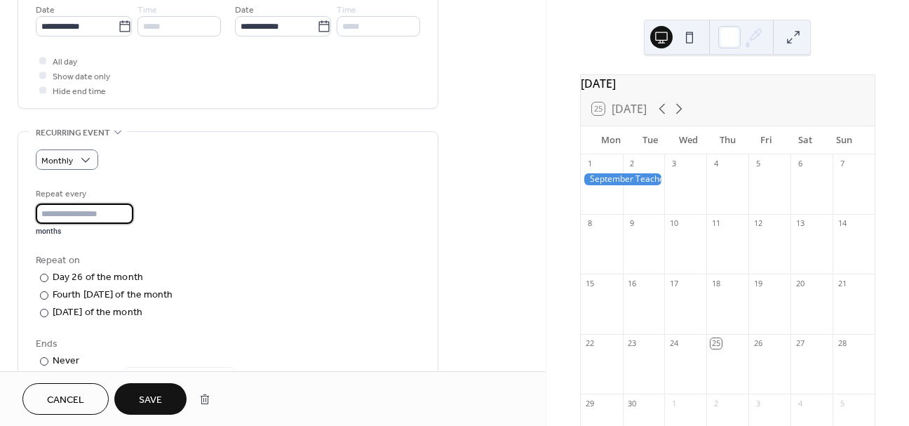
scroll to position [529, 0]
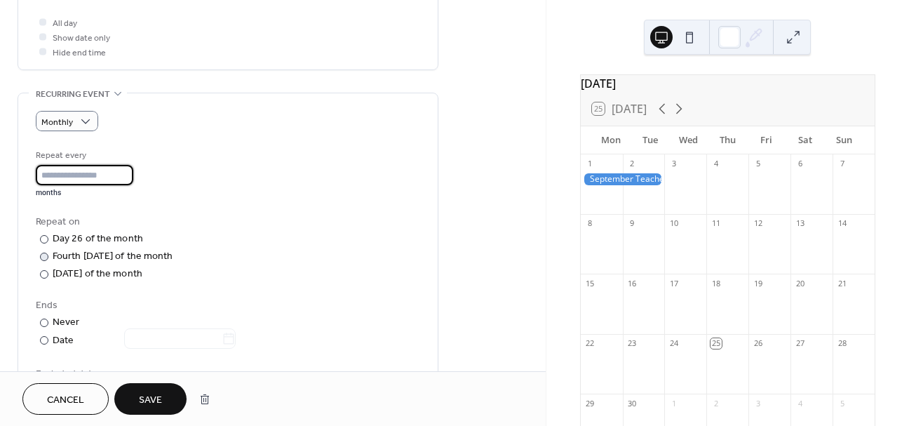
type input "**"
click at [91, 259] on div "Fourth Tuesday of the month" at bounding box center [113, 256] width 121 height 15
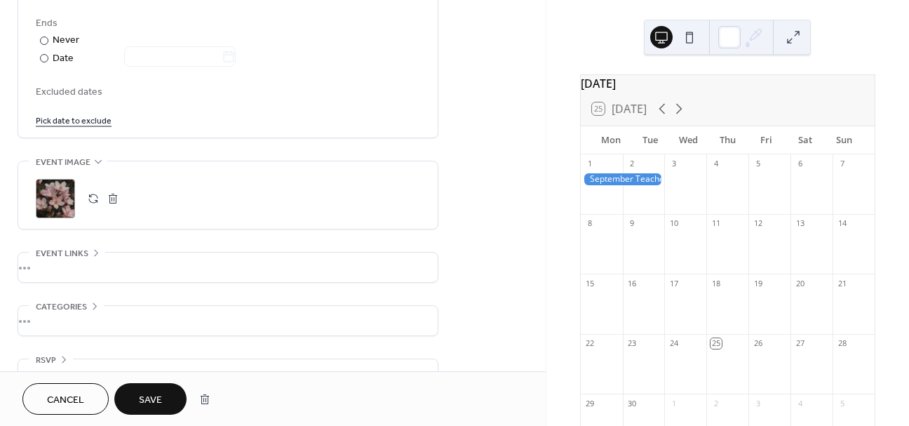
scroll to position [843, 0]
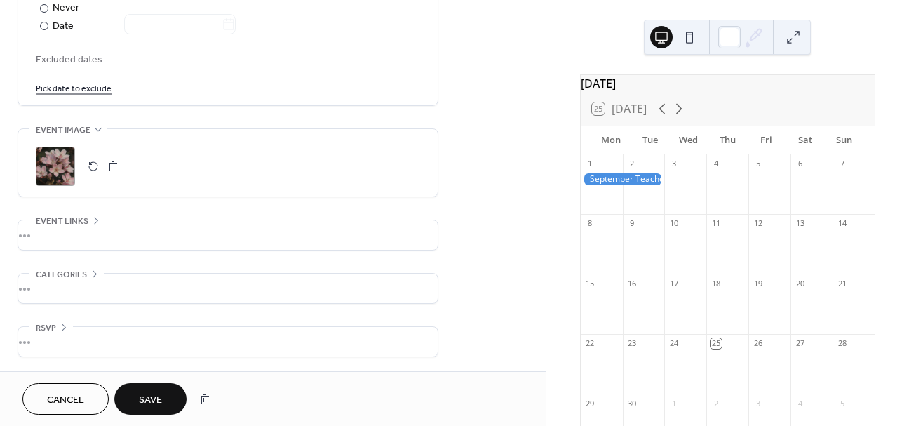
click at [161, 386] on button "Save" at bounding box center [150, 399] width 72 height 32
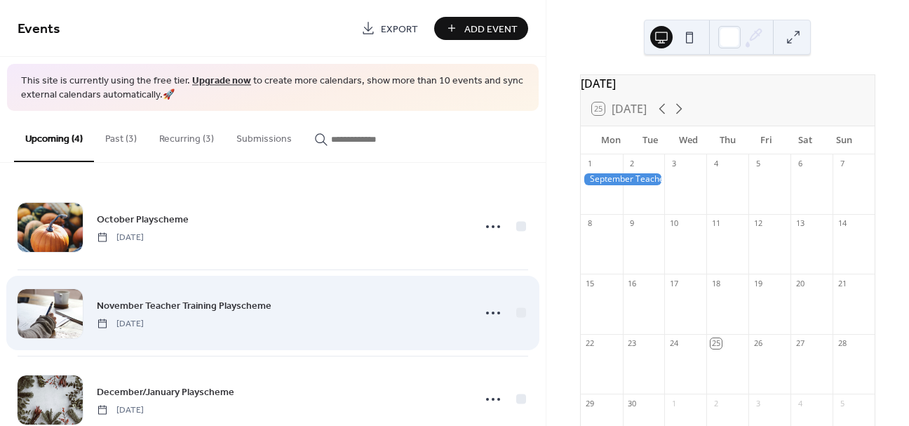
scroll to position [123, 0]
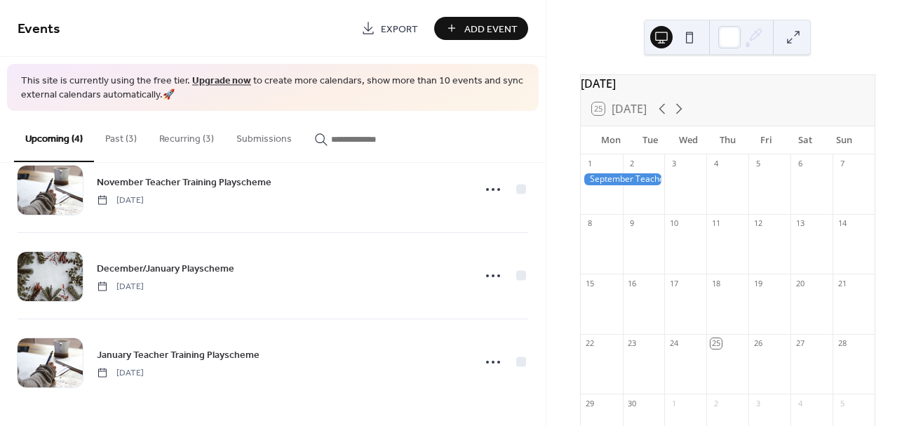
click at [55, 136] on button "Upcoming (4)" at bounding box center [54, 136] width 80 height 51
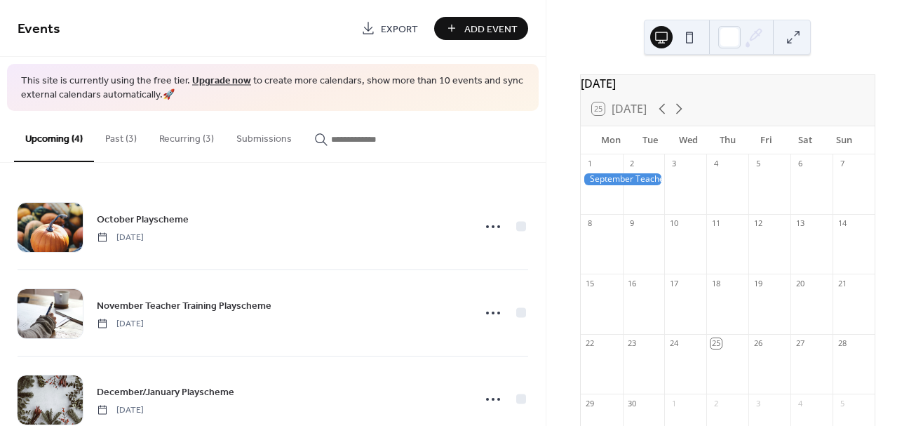
click at [96, 133] on button "Past (3)" at bounding box center [121, 136] width 54 height 50
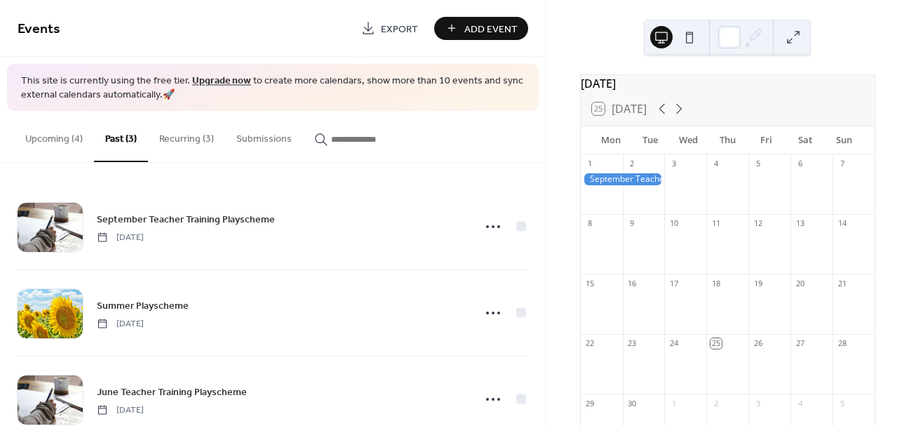
click at [177, 141] on button "Recurring (3)" at bounding box center [186, 136] width 77 height 50
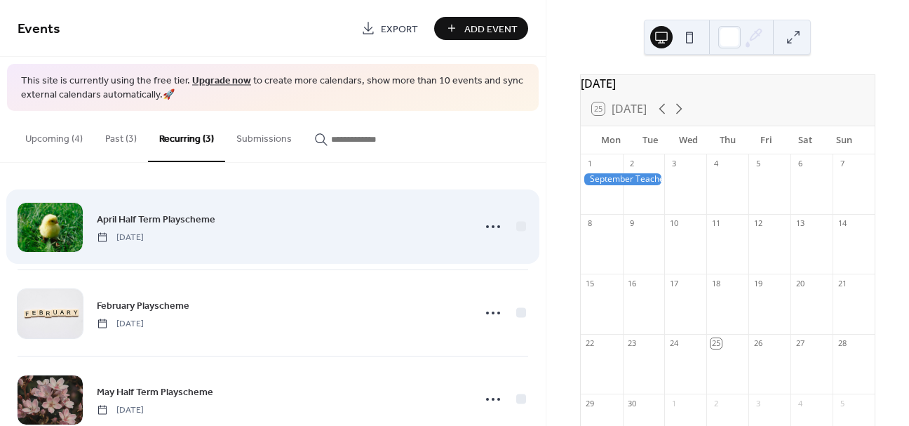
scroll to position [37, 0]
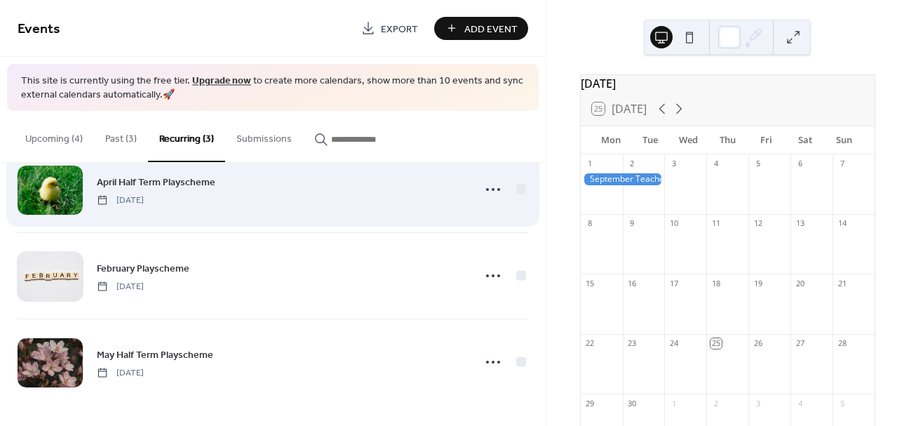
click at [194, 180] on span "April Half Term Playscheme" at bounding box center [156, 182] width 118 height 15
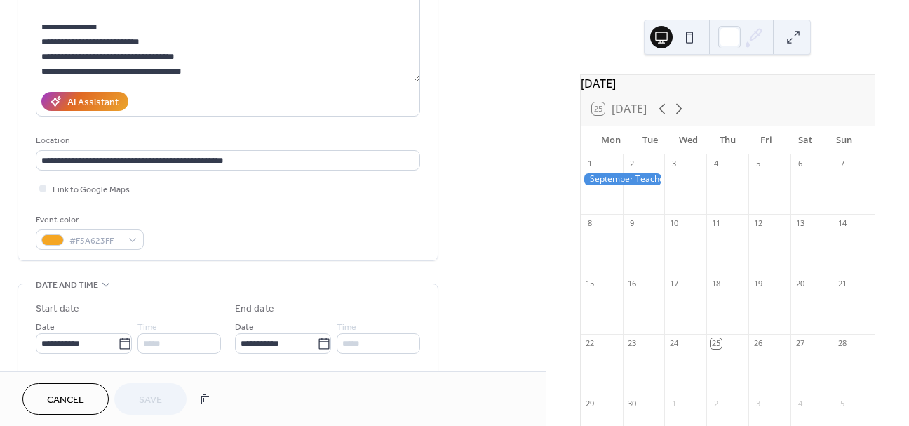
scroll to position [276, 0]
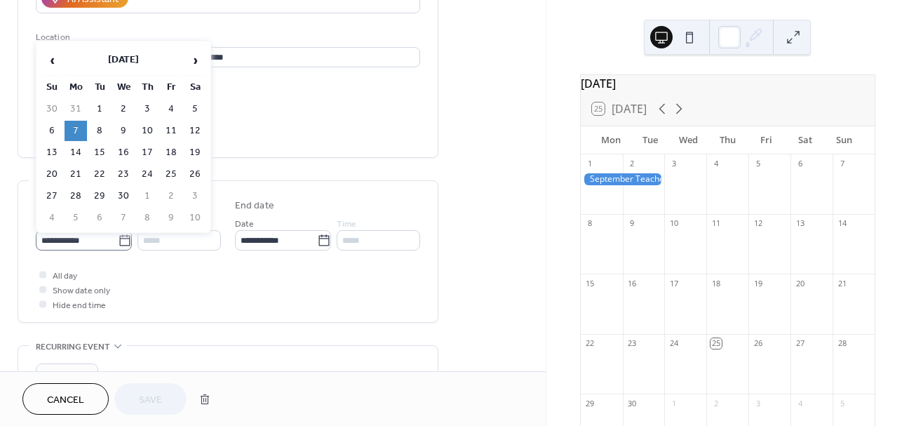
click at [125, 240] on icon at bounding box center [125, 240] width 14 height 14
click at [118, 240] on input "**********" at bounding box center [77, 240] width 82 height 20
click at [151, 54] on th "April 2025" at bounding box center [124, 61] width 118 height 30
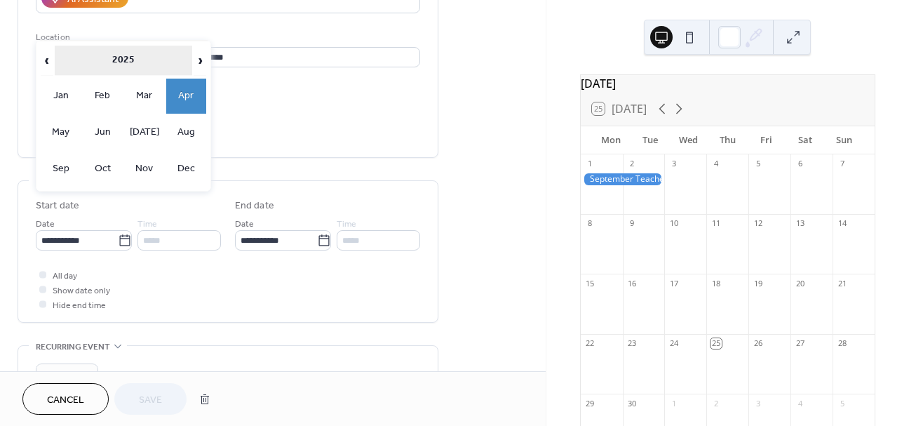
click at [148, 57] on th "2025" at bounding box center [124, 61] width 138 height 30
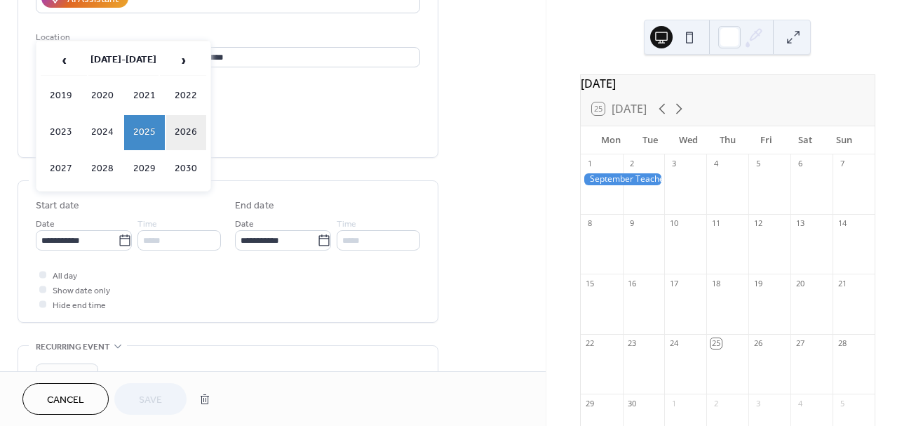
click at [191, 132] on td "2026" at bounding box center [186, 132] width 41 height 35
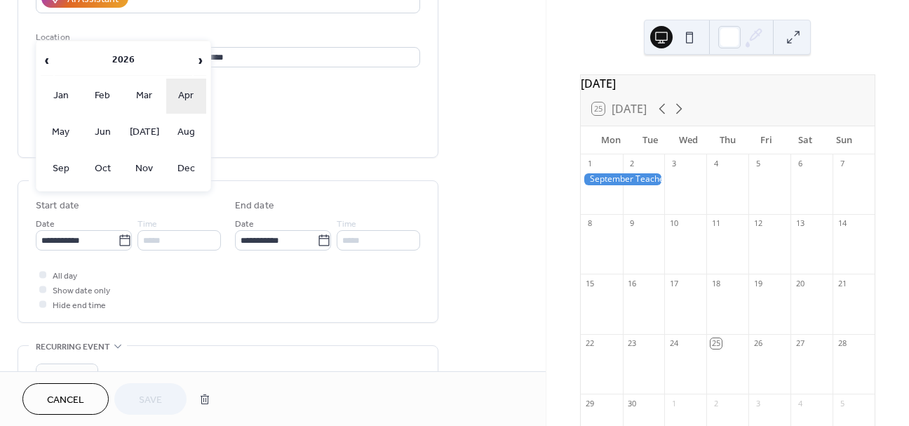
click at [195, 97] on td "Apr" at bounding box center [186, 96] width 41 height 35
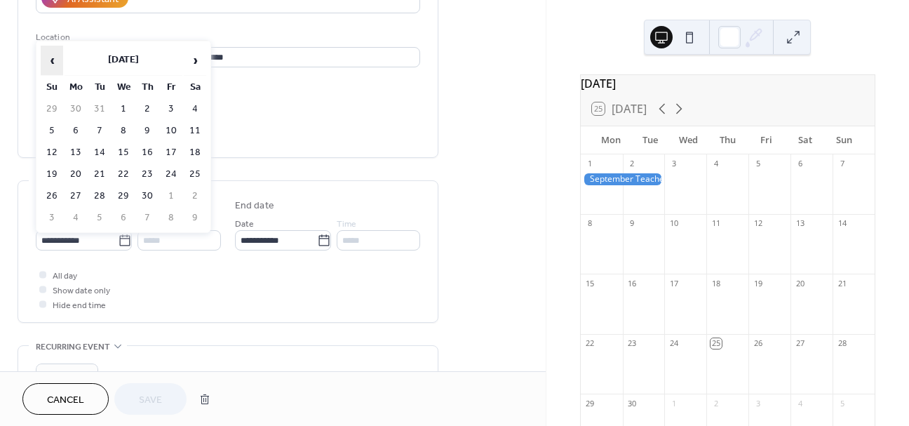
click at [58, 64] on span "‹" at bounding box center [51, 60] width 21 height 28
click at [75, 216] on td "30" at bounding box center [76, 218] width 22 height 20
type input "**********"
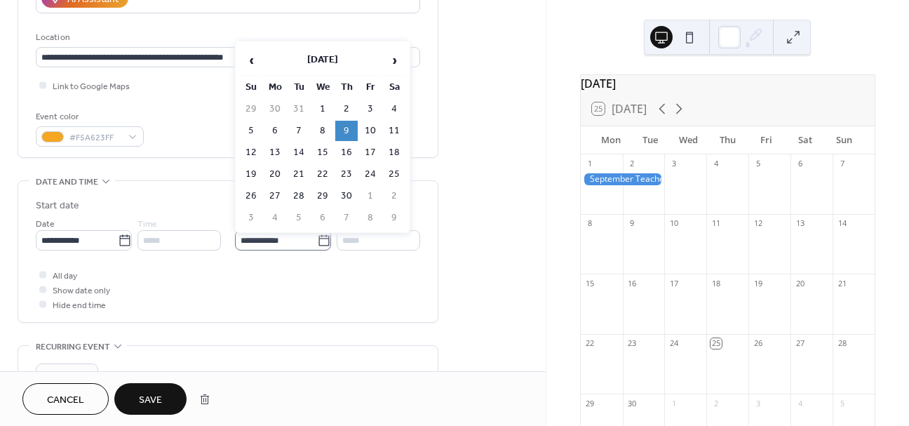
click at [320, 238] on icon at bounding box center [324, 240] width 14 height 14
click at [317, 238] on input "**********" at bounding box center [276, 240] width 82 height 20
click at [367, 127] on td "10" at bounding box center [370, 131] width 22 height 20
type input "**********"
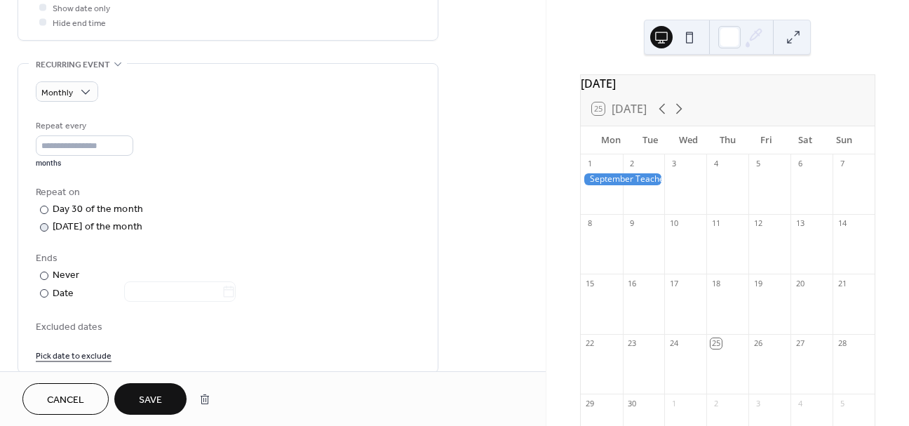
scroll to position [557, 0]
click at [45, 227] on div at bounding box center [44, 228] width 8 height 8
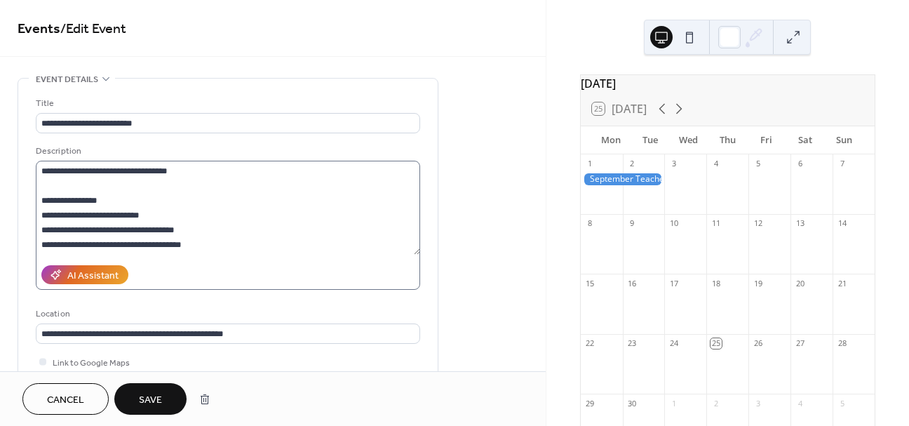
scroll to position [191, 0]
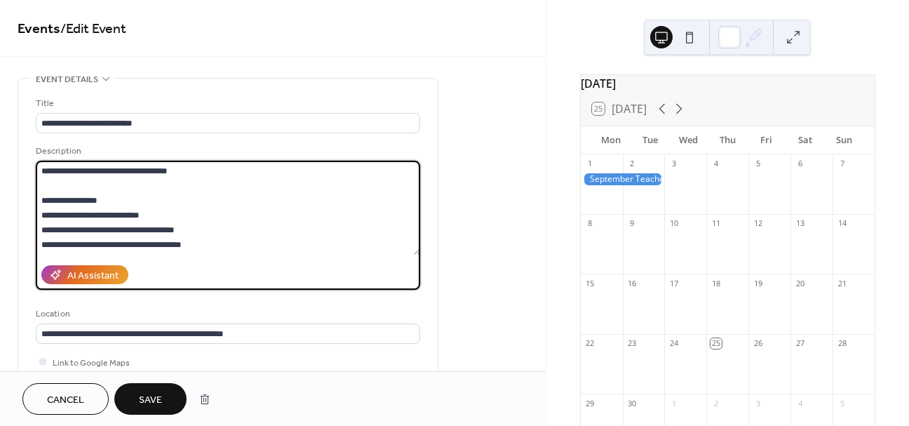
click at [245, 219] on textarea "**********" at bounding box center [228, 208] width 384 height 94
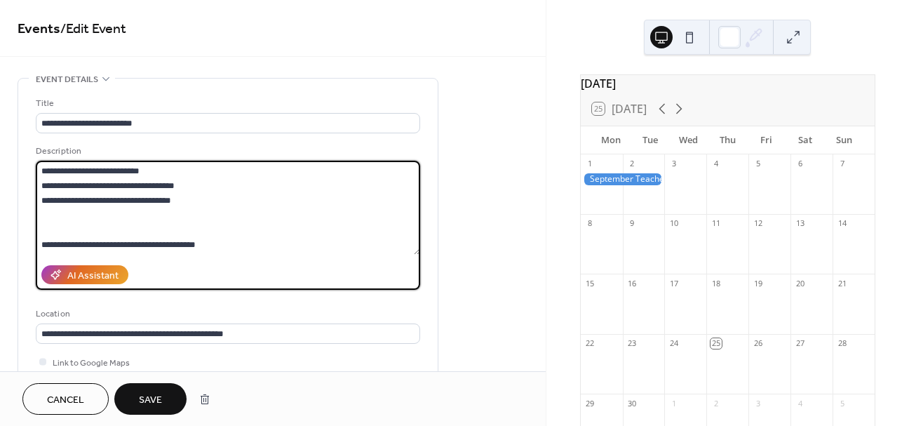
drag, startPoint x: 216, startPoint y: 243, endPoint x: 50, endPoint y: 235, distance: 165.6
click at [50, 235] on textarea "**********" at bounding box center [228, 208] width 384 height 94
type textarea "**********"
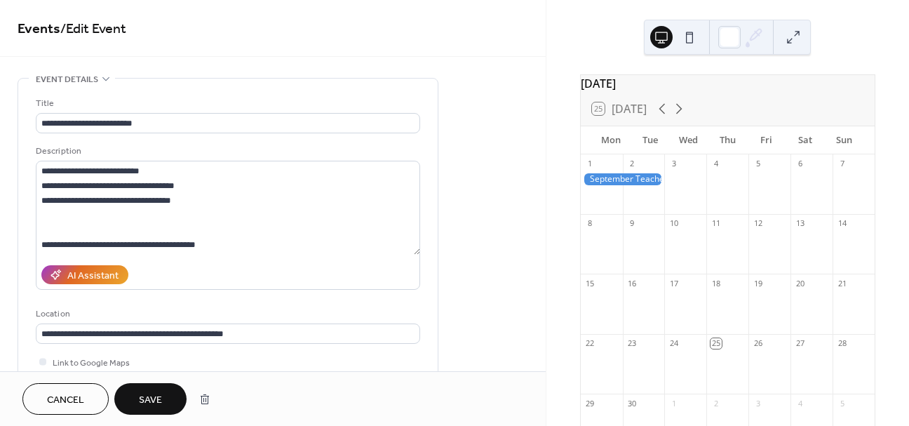
click at [165, 390] on button "Save" at bounding box center [150, 399] width 72 height 32
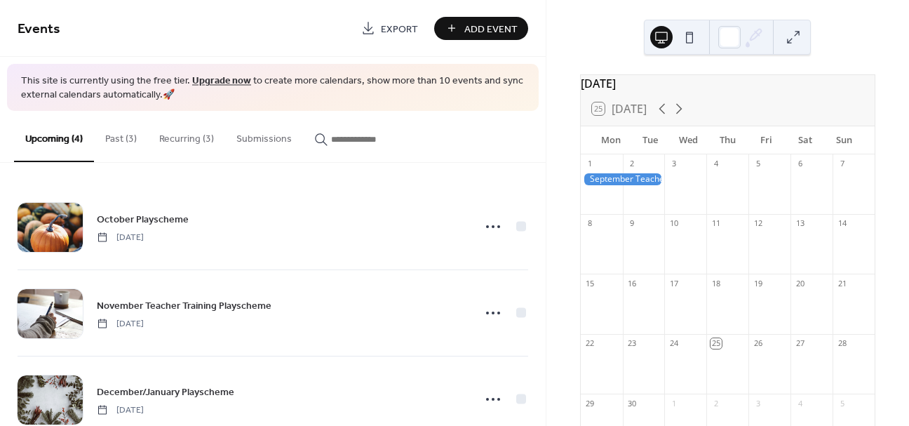
click at [187, 141] on button "Recurring (3)" at bounding box center [186, 136] width 77 height 50
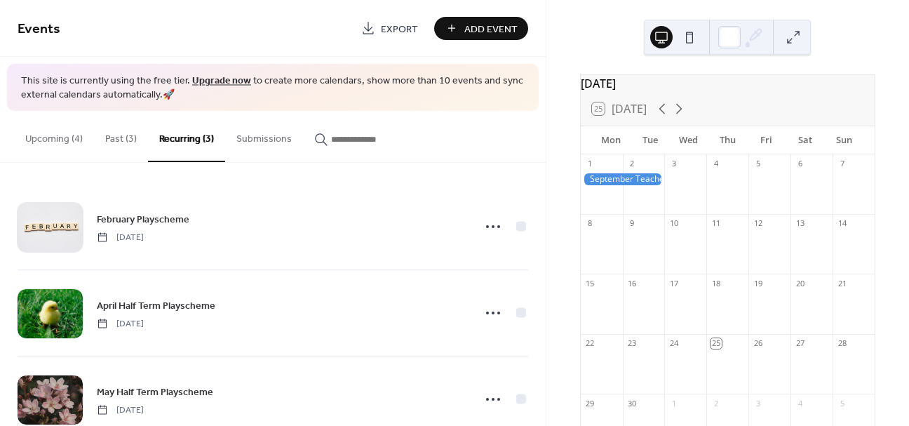
click at [131, 139] on button "Past (3)" at bounding box center [121, 136] width 54 height 50
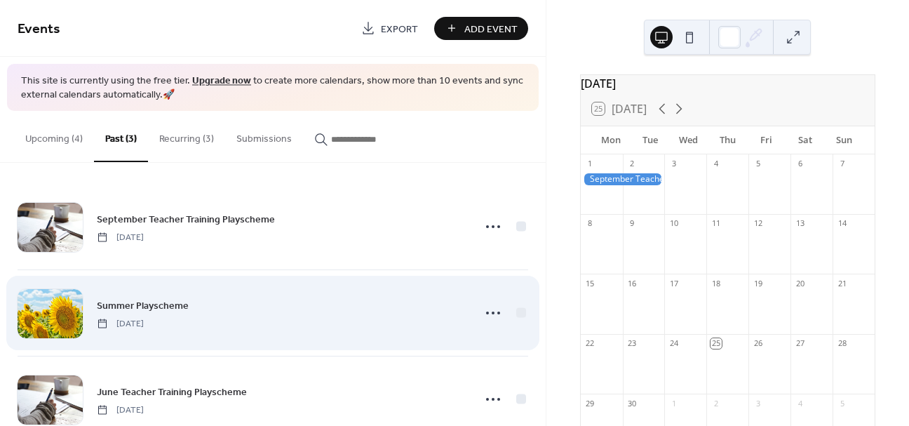
scroll to position [37, 0]
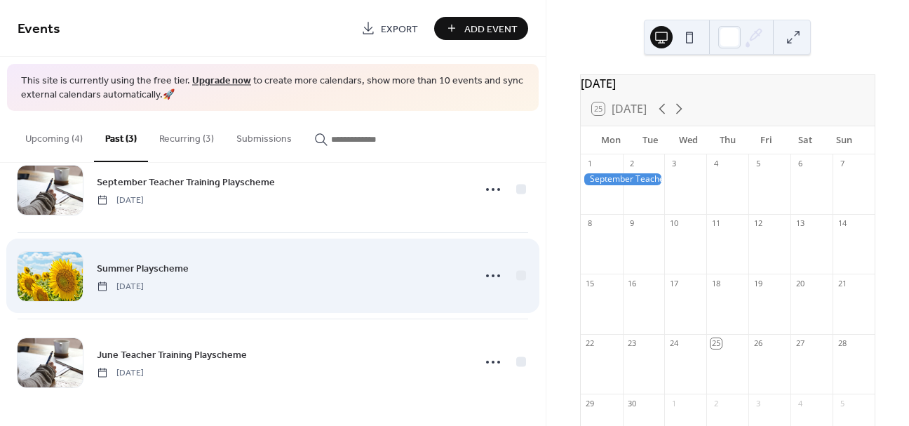
click at [158, 268] on span "Summer Playscheme" at bounding box center [143, 268] width 92 height 15
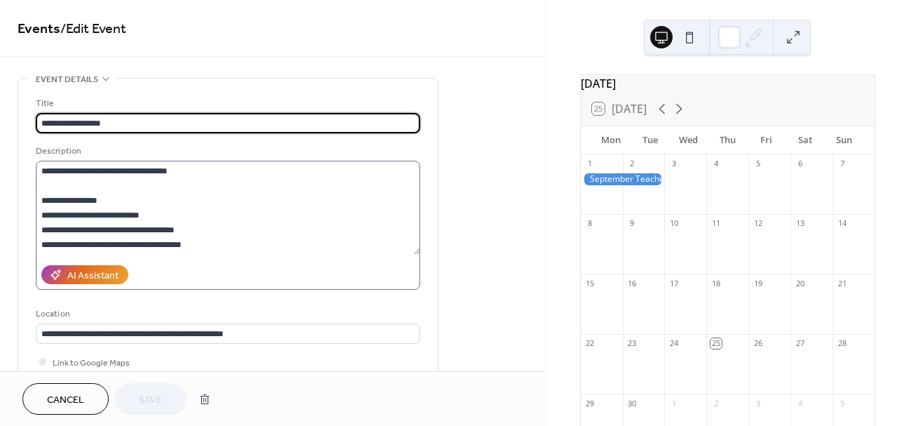
scroll to position [191, 0]
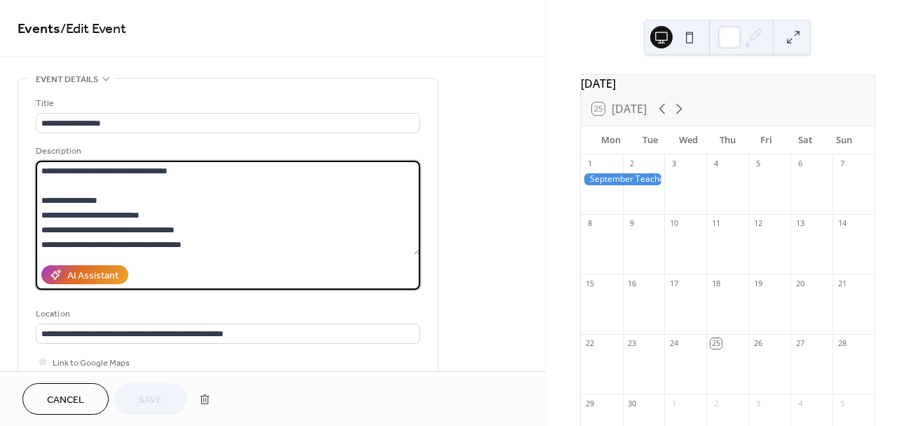
click at [109, 225] on textarea "**********" at bounding box center [228, 208] width 384 height 94
paste textarea "**********"
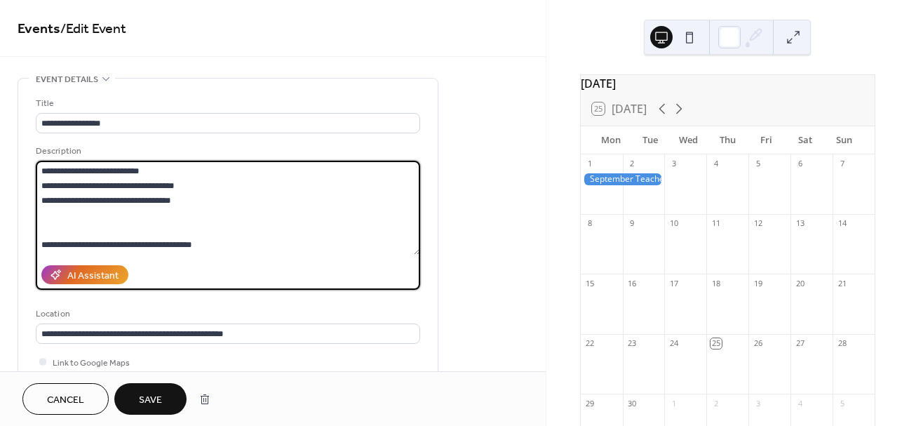
click at [141, 229] on textarea "**********" at bounding box center [228, 208] width 384 height 94
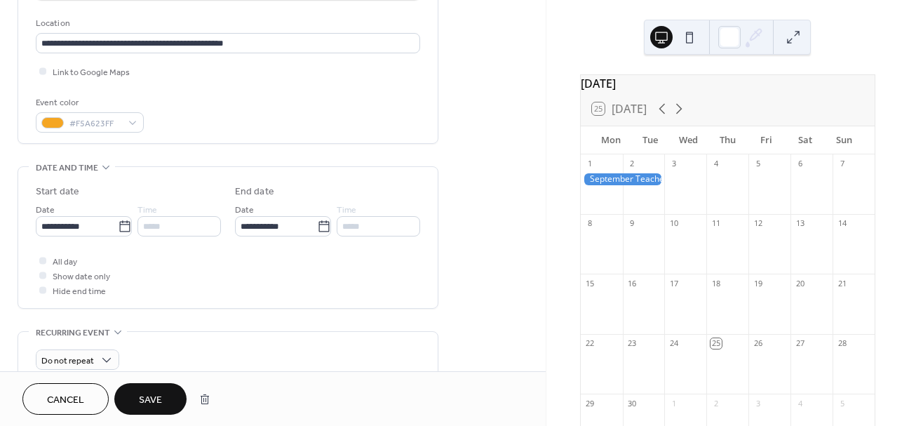
scroll to position [292, 0]
type textarea "**********"
click at [121, 224] on icon at bounding box center [125, 224] width 14 height 14
click at [118, 224] on input "**********" at bounding box center [77, 224] width 82 height 20
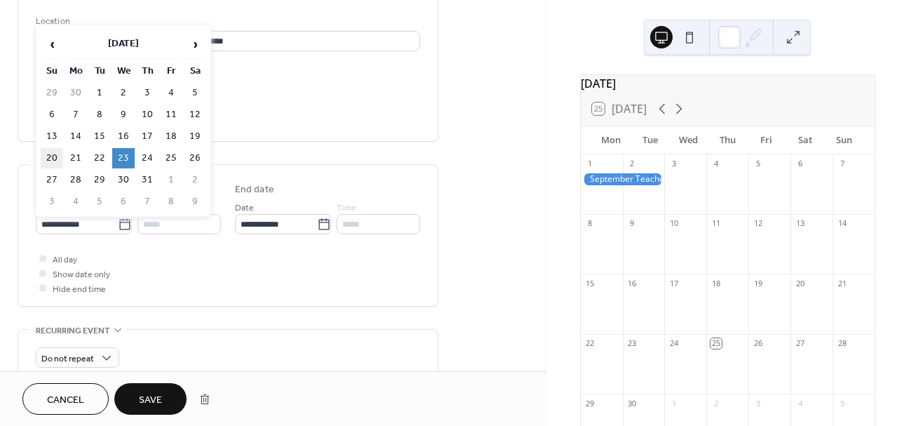
click at [60, 155] on td "20" at bounding box center [52, 158] width 22 height 20
type input "**********"
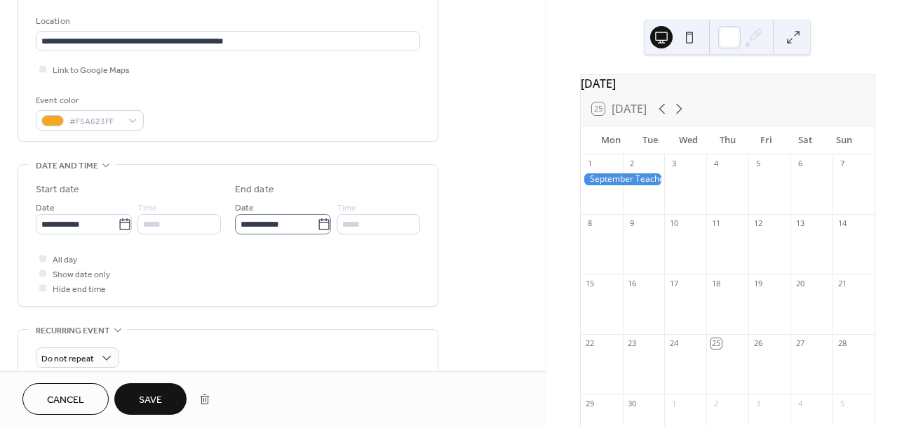
click at [323, 227] on icon at bounding box center [324, 224] width 14 height 14
click at [317, 227] on input "**********" at bounding box center [276, 224] width 82 height 20
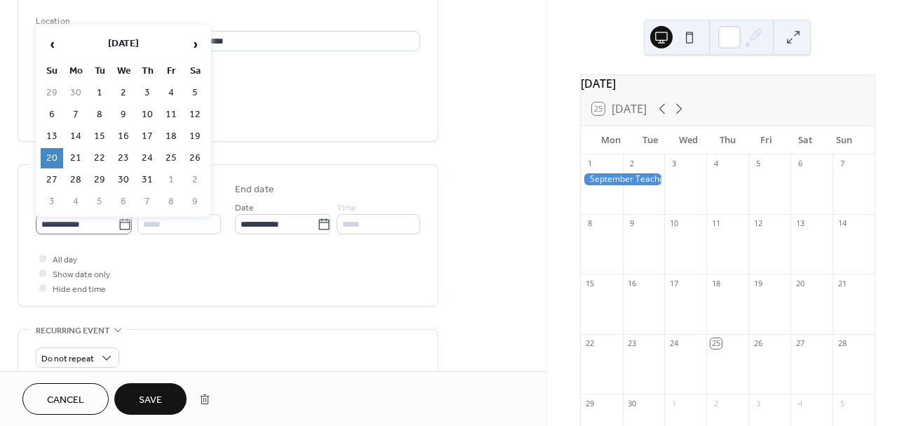
click at [121, 228] on icon at bounding box center [125, 224] width 14 height 14
click at [118, 228] on input "**********" at bounding box center [77, 224] width 82 height 20
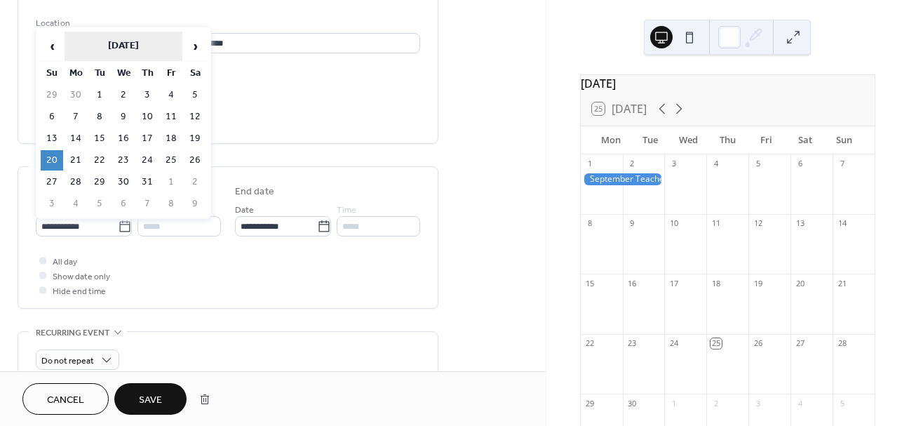
click at [154, 42] on th "July 2025" at bounding box center [124, 47] width 118 height 30
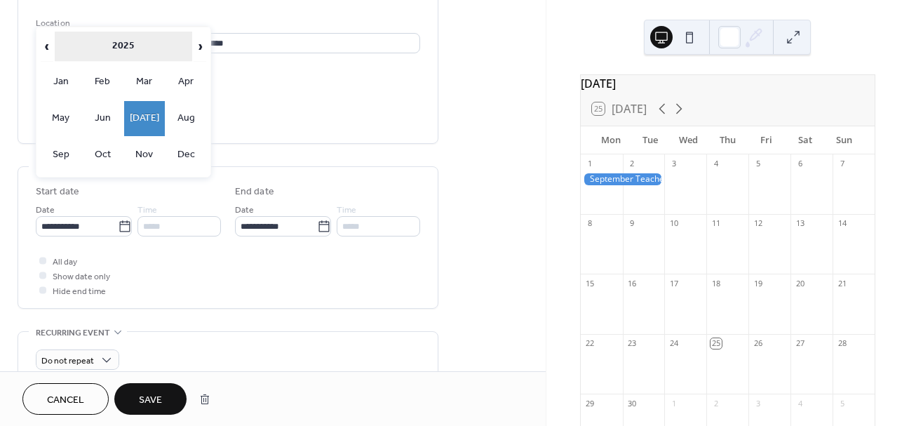
click at [118, 45] on th "2025" at bounding box center [124, 47] width 138 height 30
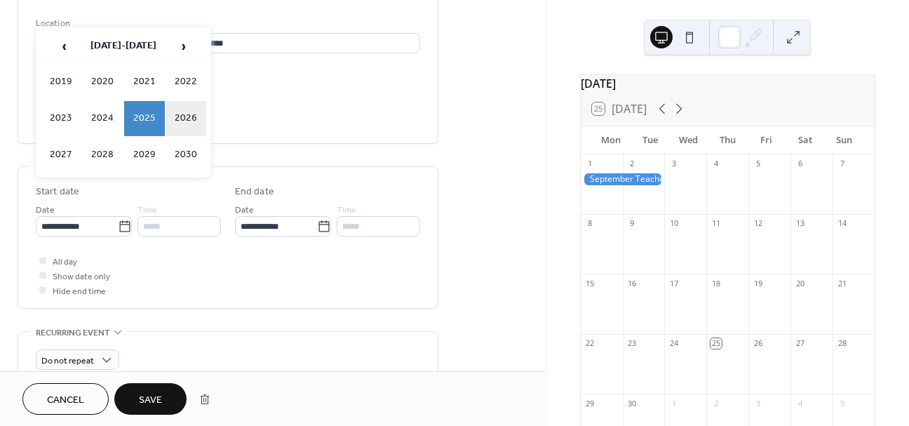
click at [179, 125] on td "2026" at bounding box center [186, 118] width 41 height 35
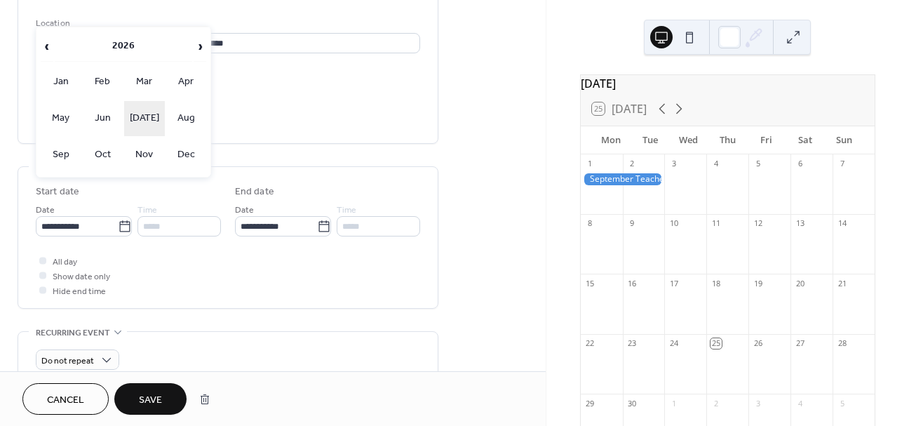
click at [156, 125] on td "[DATE]" at bounding box center [144, 118] width 41 height 35
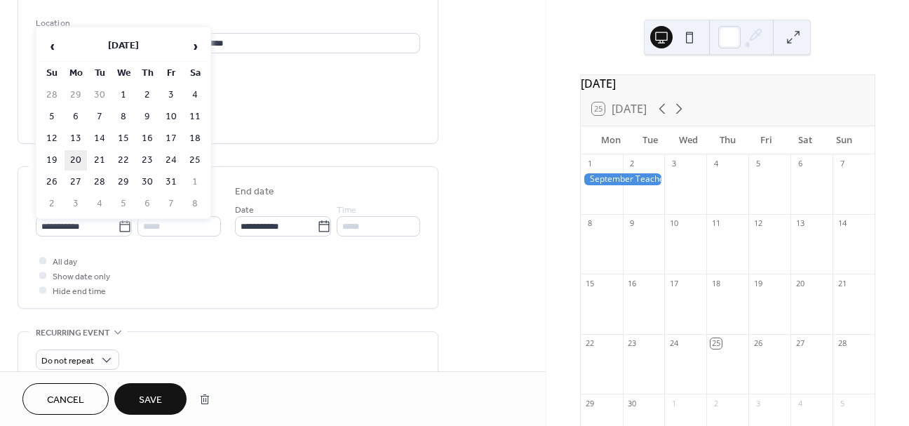
click at [72, 156] on td "20" at bounding box center [76, 160] width 22 height 20
type input "**********"
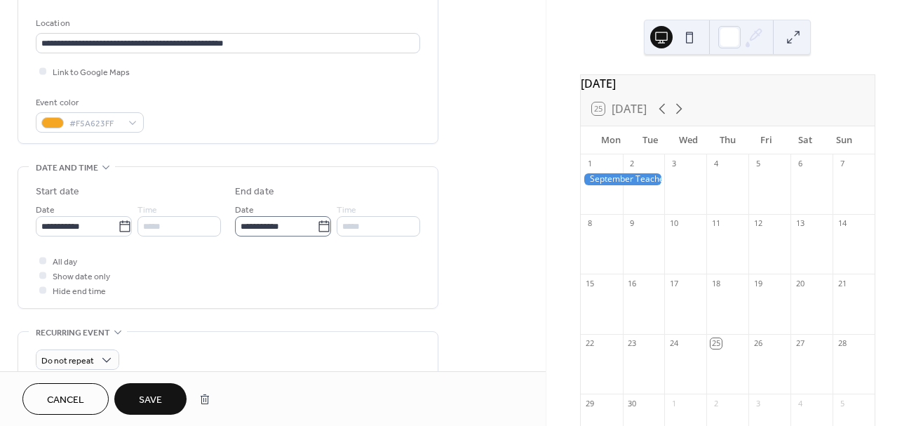
click at [321, 229] on icon at bounding box center [324, 226] width 14 height 14
click at [317, 229] on input "**********" at bounding box center [276, 226] width 82 height 20
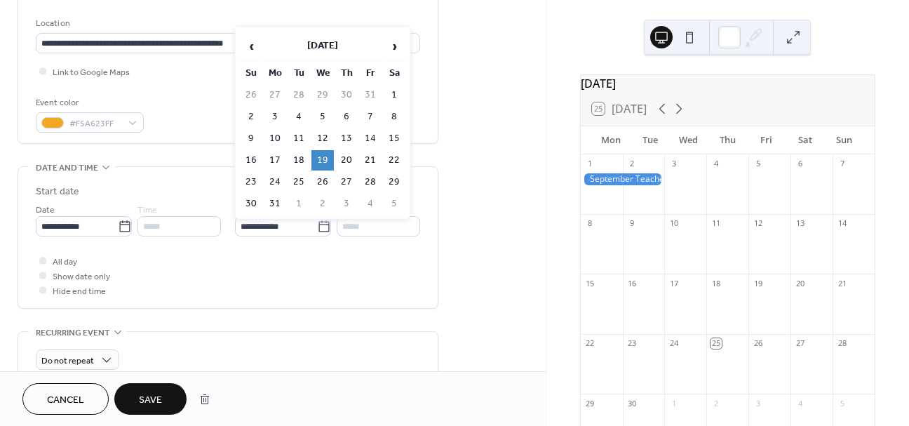
click at [367, 177] on td "28" at bounding box center [370, 182] width 22 height 20
type input "**********"
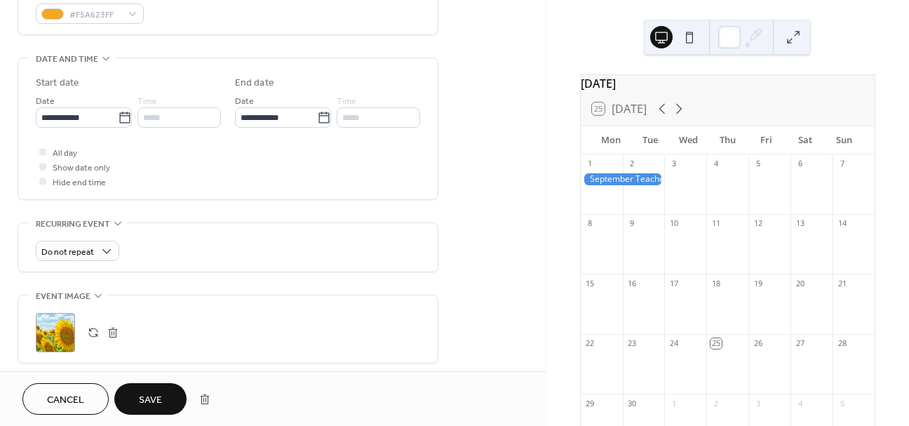
scroll to position [410, 0]
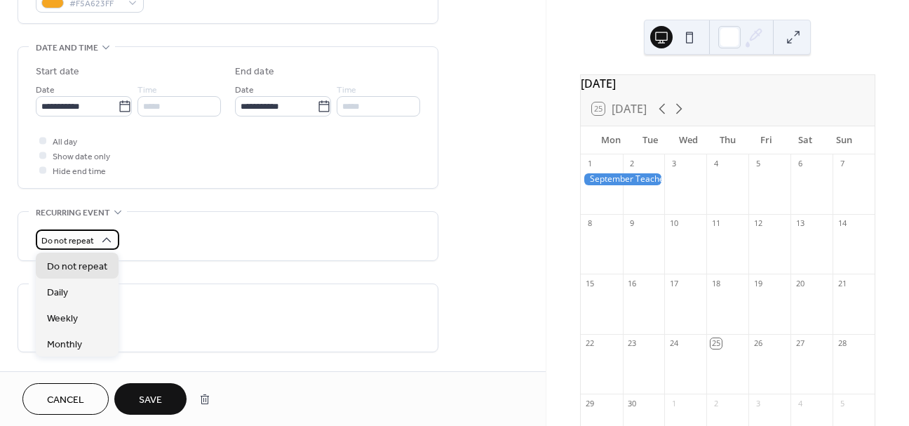
click at [97, 240] on div "Do not repeat" at bounding box center [77, 239] width 83 height 20
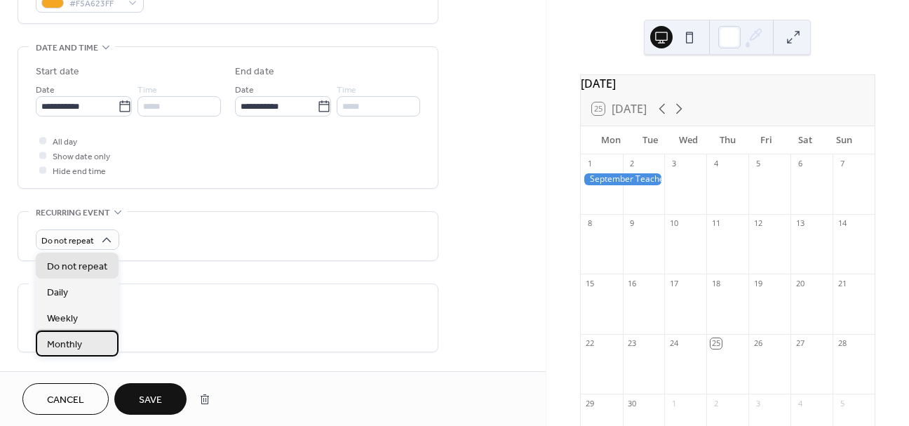
click at [90, 336] on div "Monthly" at bounding box center [77, 343] width 83 height 26
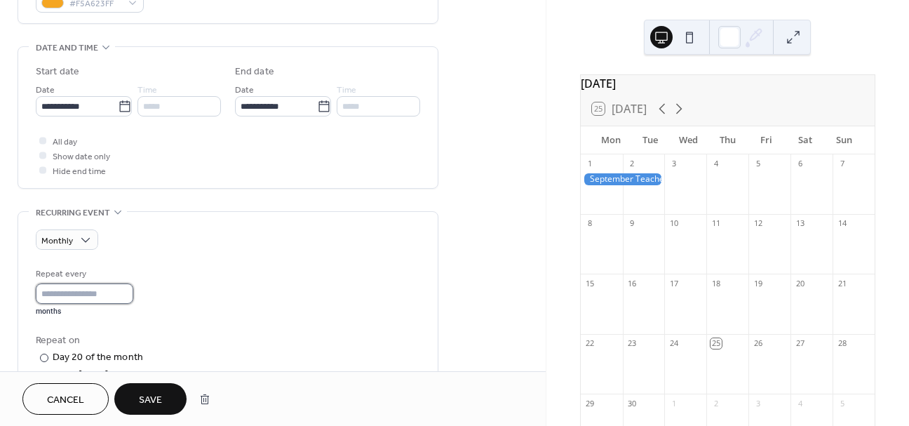
click at [79, 292] on input "*" at bounding box center [84, 293] width 97 height 20
type input "**"
click at [221, 304] on div "Repeat every ** months" at bounding box center [228, 291] width 384 height 50
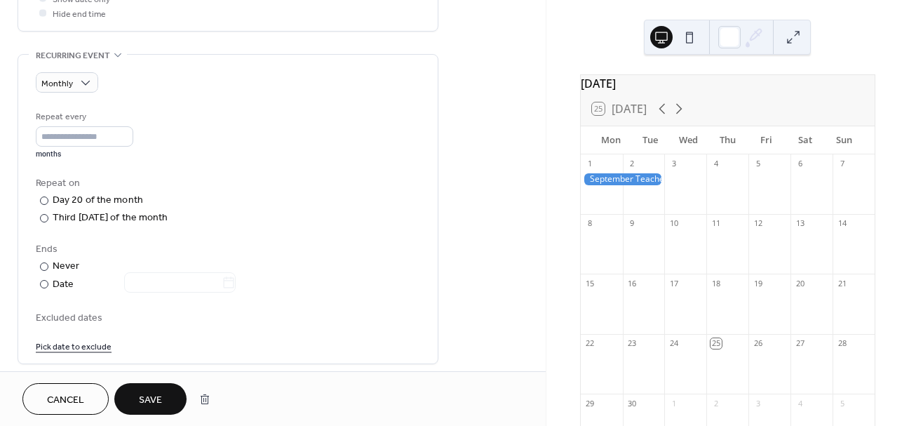
scroll to position [566, 0]
click at [103, 221] on div "Third Monday of the month" at bounding box center [111, 219] width 116 height 15
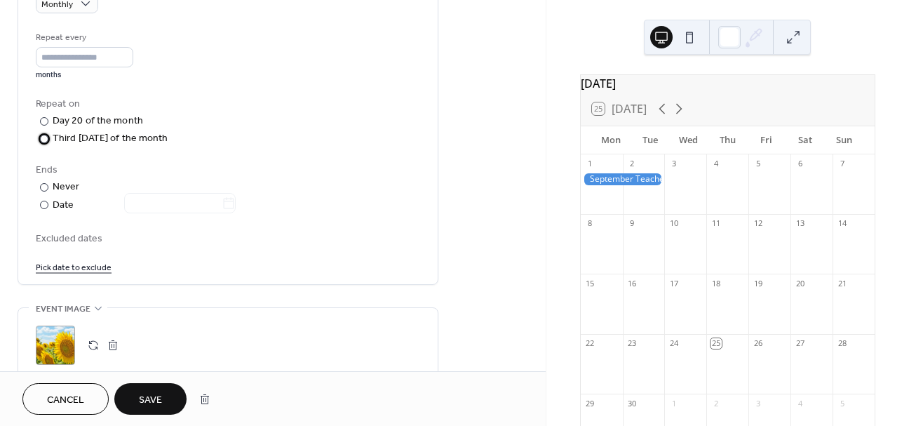
scroll to position [649, 0]
click at [156, 402] on span "Save" at bounding box center [150, 400] width 23 height 15
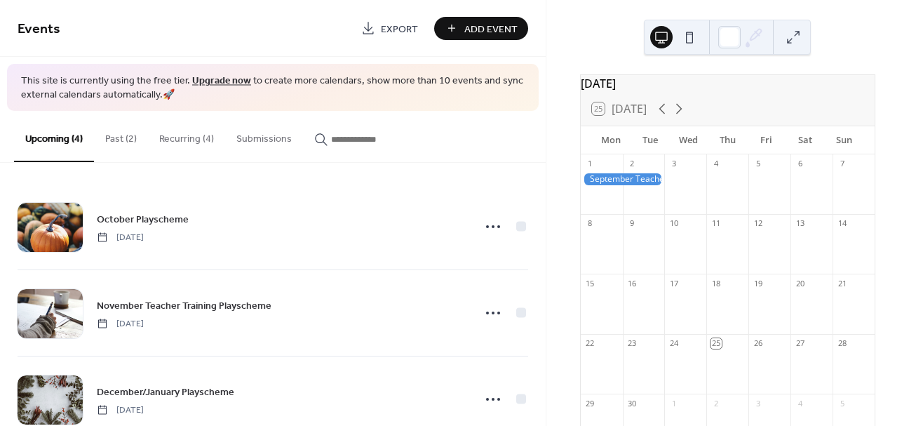
click at [114, 144] on button "Past (2)" at bounding box center [121, 136] width 54 height 50
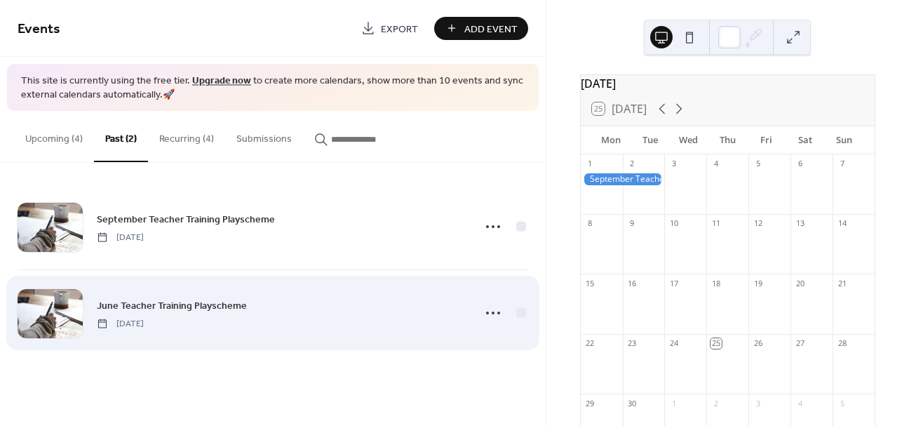
click at [219, 305] on span "June Teacher Training Playscheme" at bounding box center [172, 305] width 150 height 15
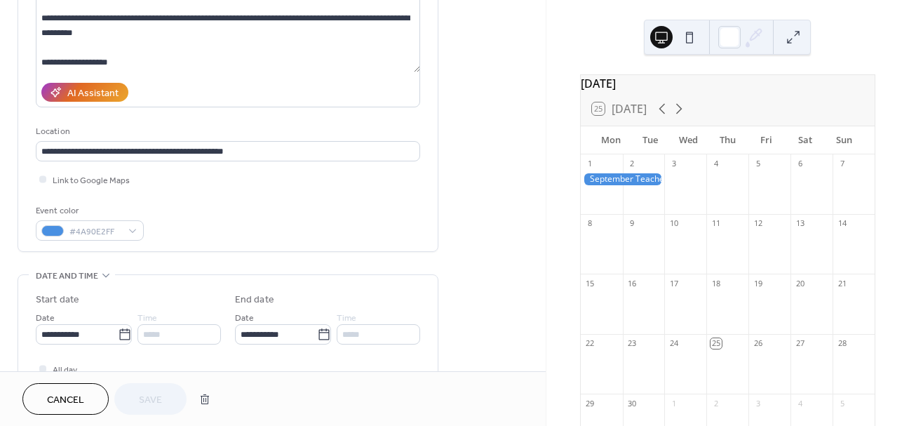
scroll to position [182, 0]
click at [209, 404] on button "button" at bounding box center [204, 399] width 25 height 28
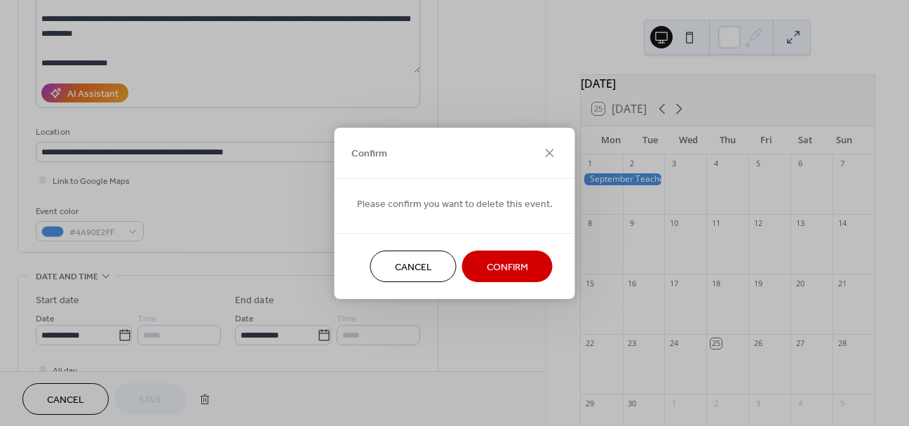
click at [508, 266] on span "Confirm" at bounding box center [507, 266] width 41 height 15
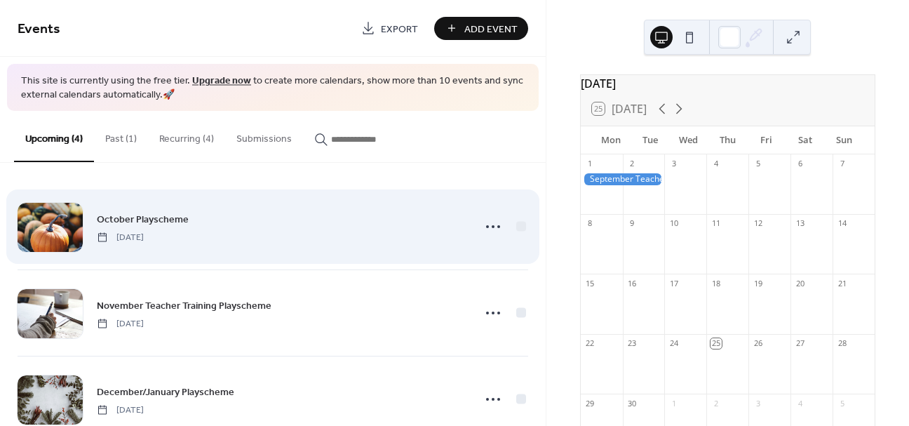
scroll to position [1, 0]
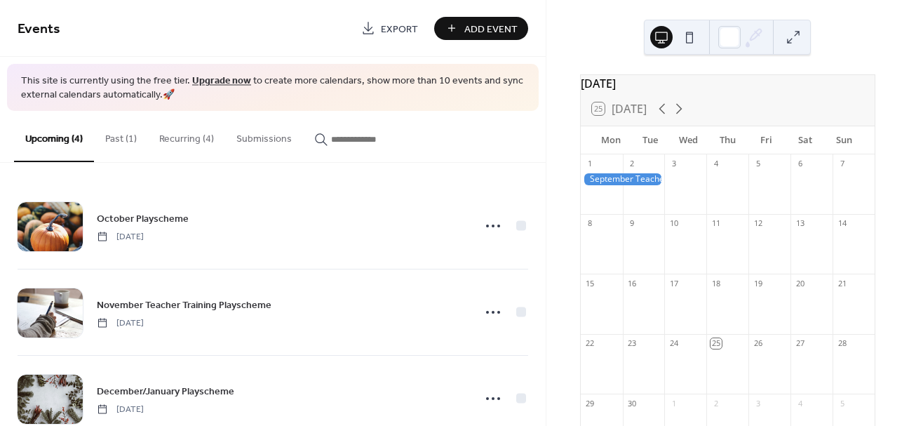
click at [136, 134] on button "Past (1)" at bounding box center [121, 136] width 54 height 50
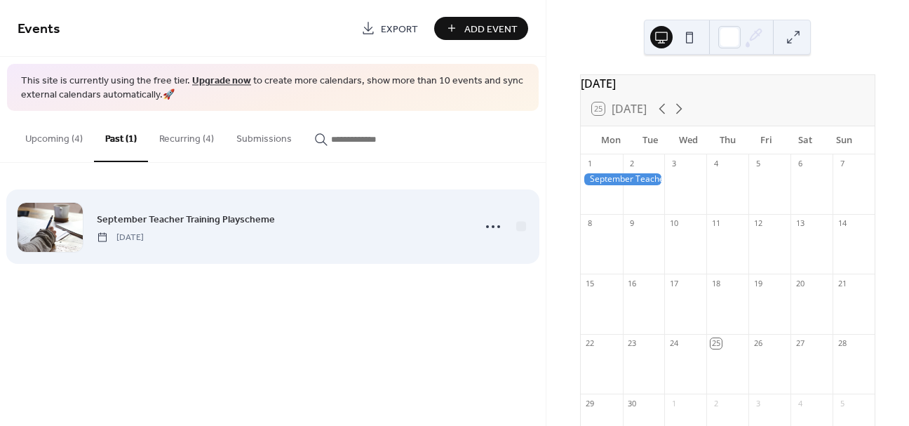
click at [209, 224] on span "September Teacher Training Playscheme" at bounding box center [186, 219] width 178 height 15
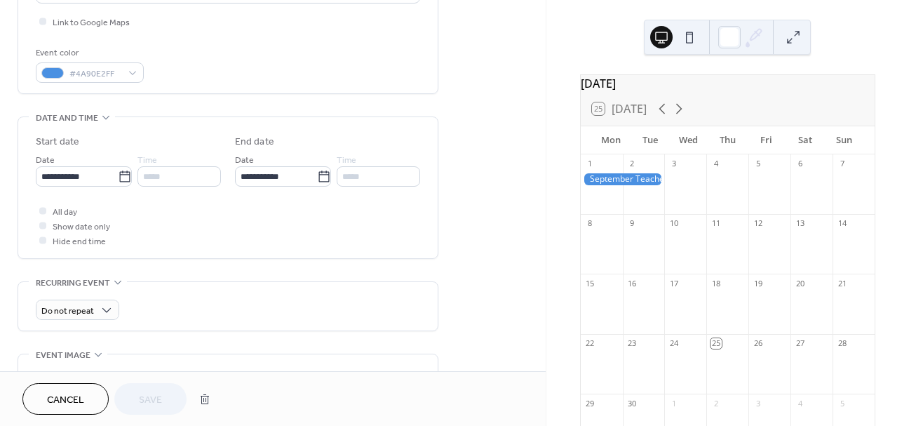
scroll to position [338, 0]
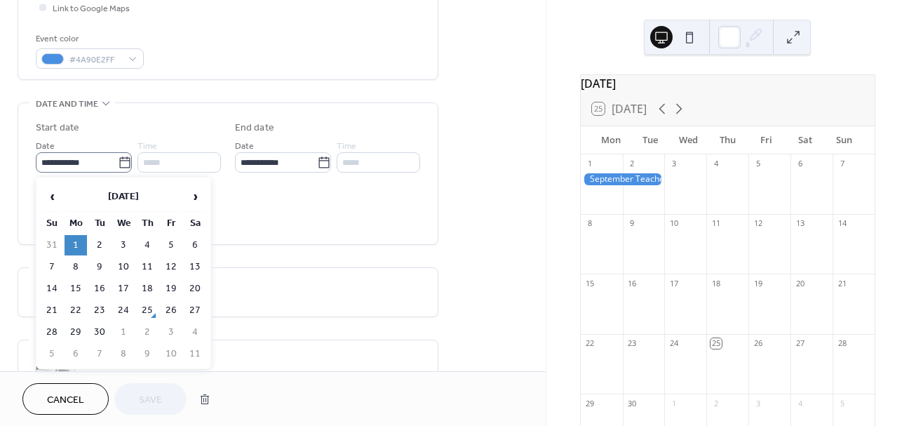
click at [118, 163] on icon at bounding box center [125, 163] width 14 height 14
click at [116, 163] on input "**********" at bounding box center [77, 162] width 82 height 20
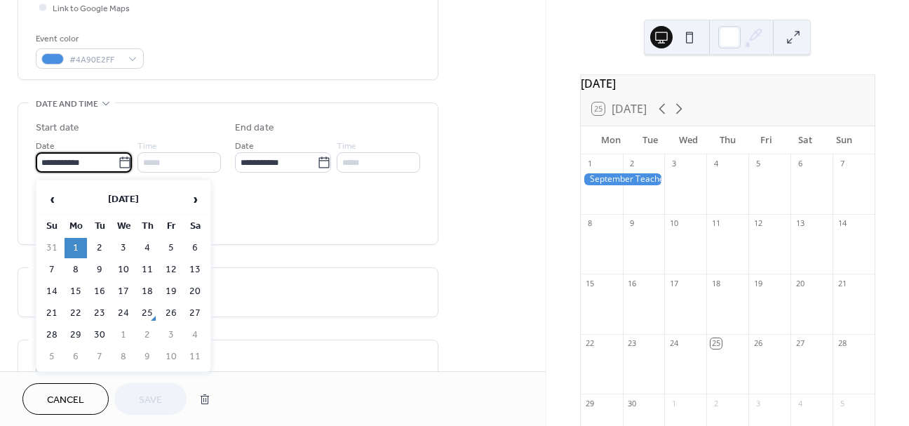
scroll to position [351, 0]
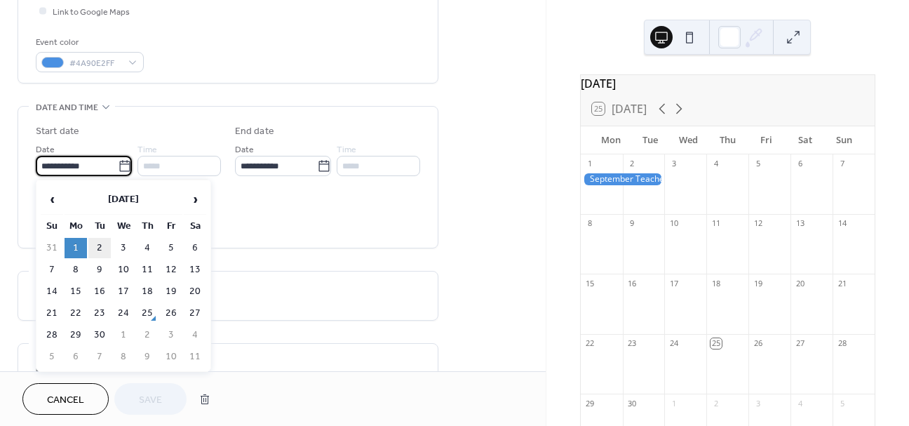
click at [98, 246] on td "2" at bounding box center [99, 248] width 22 height 20
type input "**********"
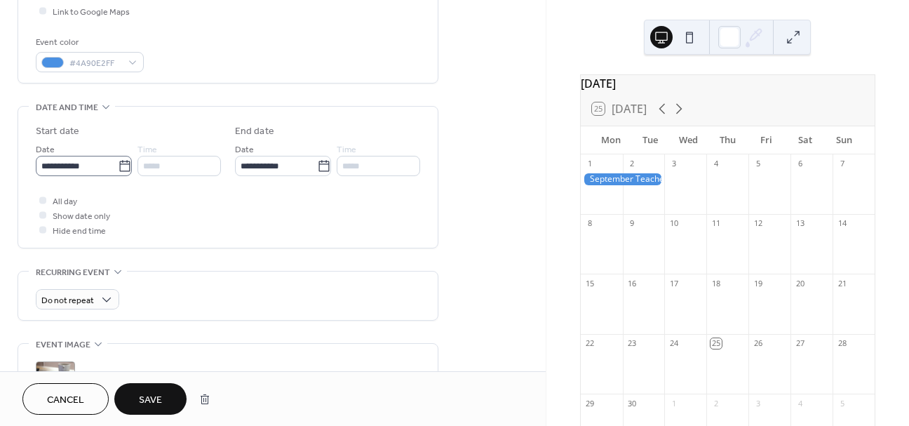
click at [118, 165] on icon at bounding box center [125, 166] width 14 height 14
click at [115, 165] on input "**********" at bounding box center [77, 166] width 82 height 20
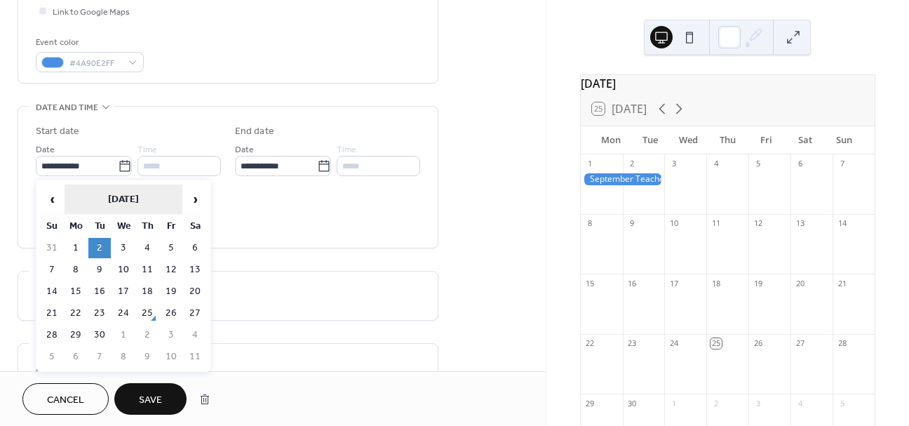
click at [125, 199] on th "[DATE]" at bounding box center [124, 199] width 118 height 30
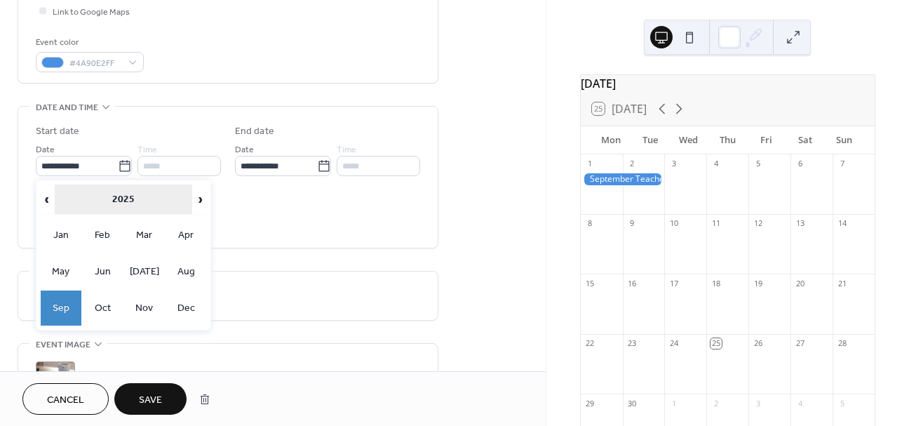
click at [126, 198] on th "2025" at bounding box center [124, 199] width 138 height 30
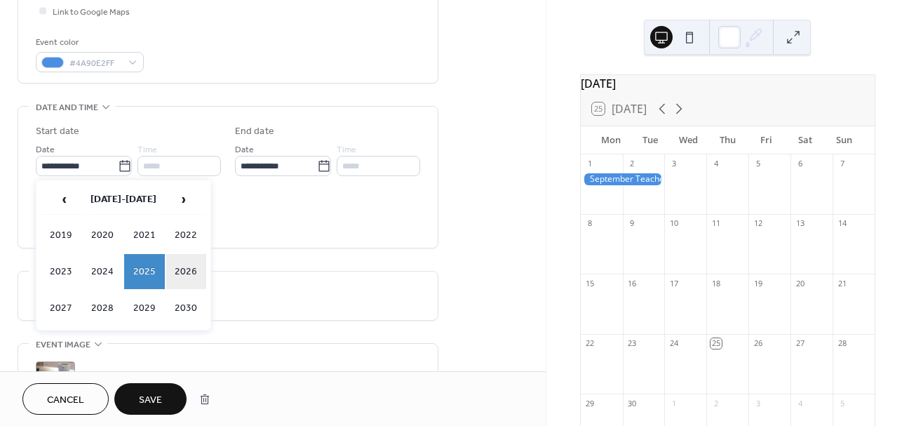
click at [183, 266] on td "2026" at bounding box center [186, 271] width 41 height 35
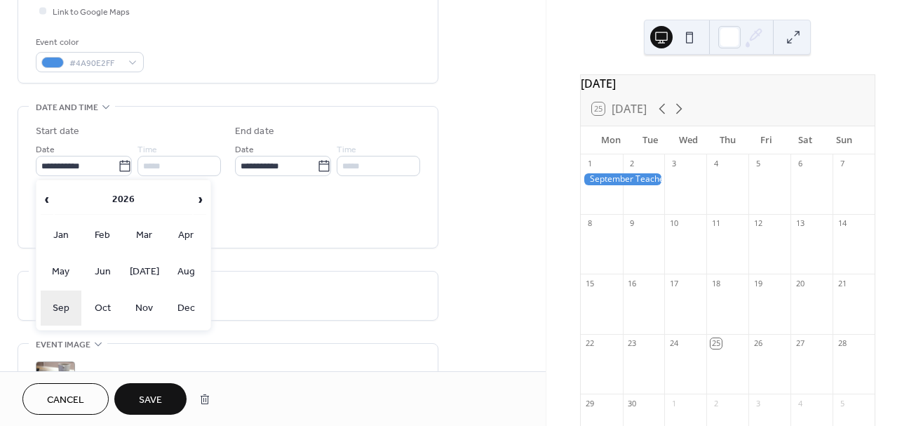
click at [69, 301] on td "Sep" at bounding box center [61, 307] width 41 height 35
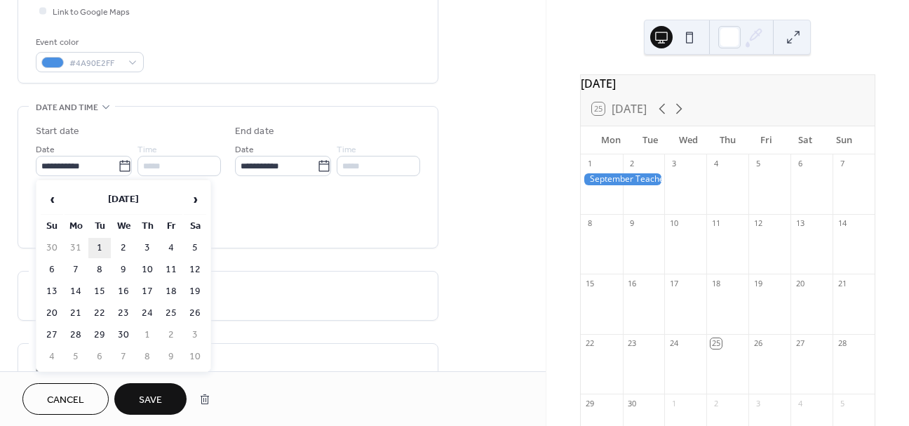
click at [104, 251] on td "1" at bounding box center [99, 248] width 22 height 20
type input "**********"
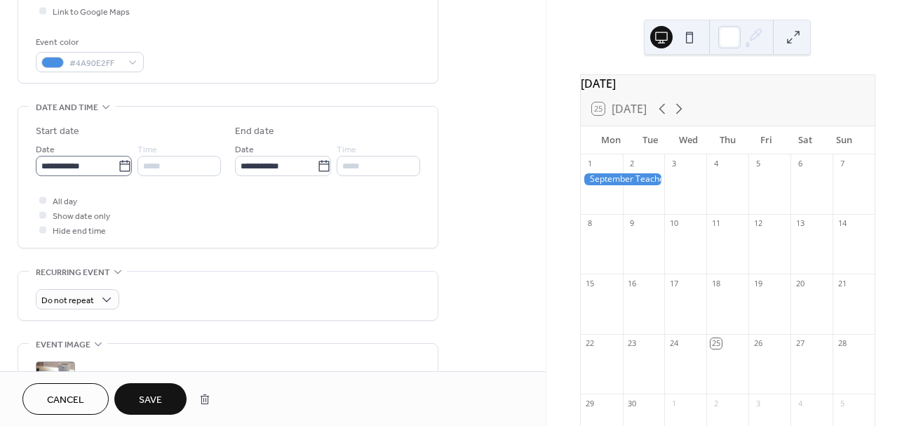
click at [123, 169] on icon at bounding box center [125, 166] width 14 height 14
click at [118, 169] on input "**********" at bounding box center [77, 166] width 82 height 20
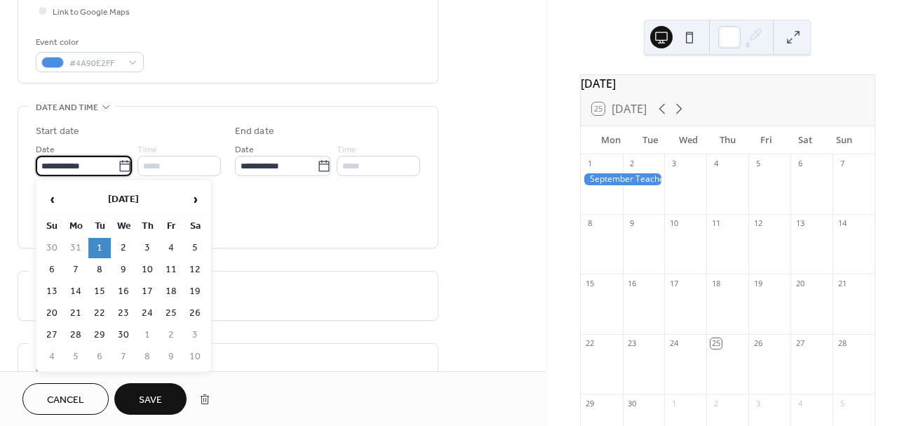
scroll to position [356, 0]
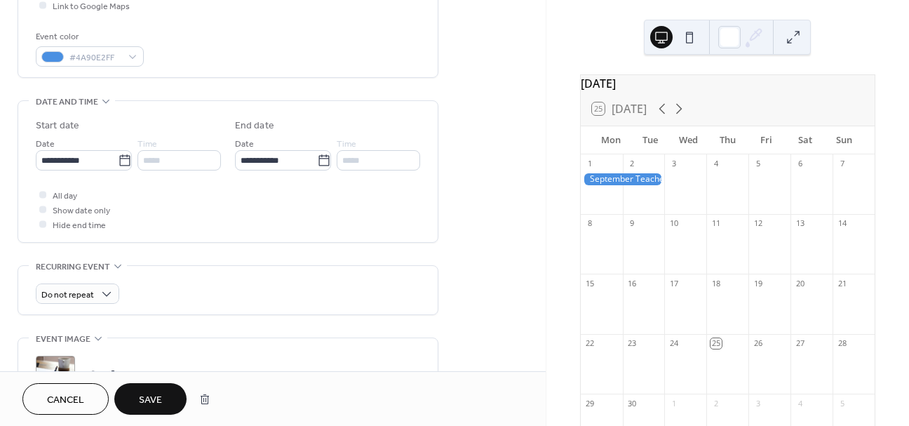
click at [320, 214] on div "All day Show date only Hide end time" at bounding box center [228, 209] width 384 height 44
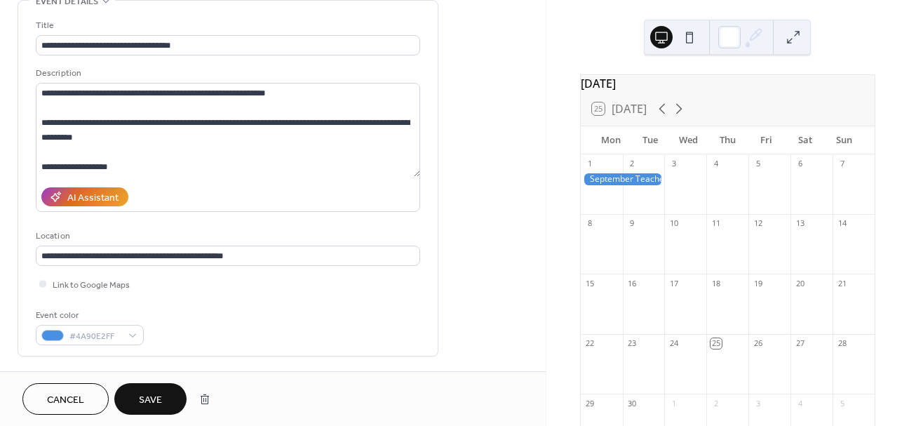
scroll to position [65, 0]
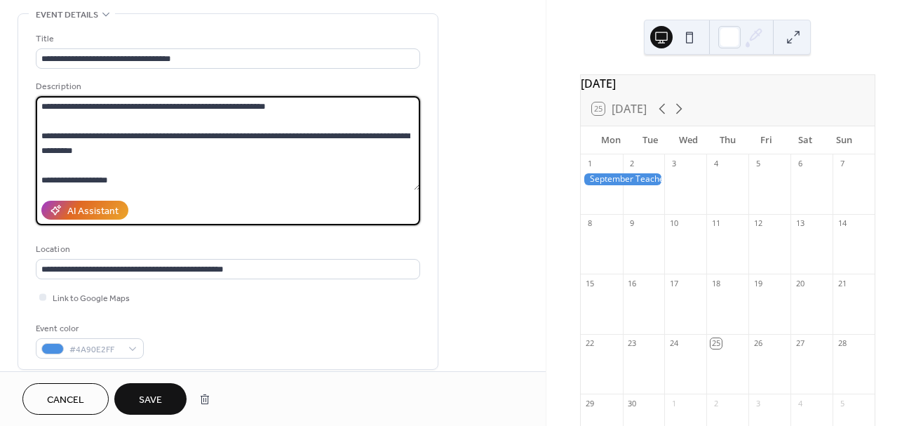
click at [97, 175] on textarea "**********" at bounding box center [228, 143] width 384 height 94
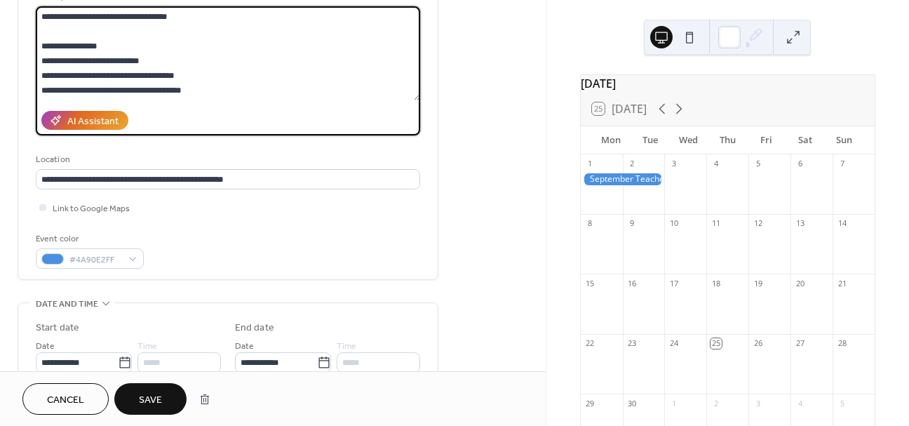
scroll to position [144, 0]
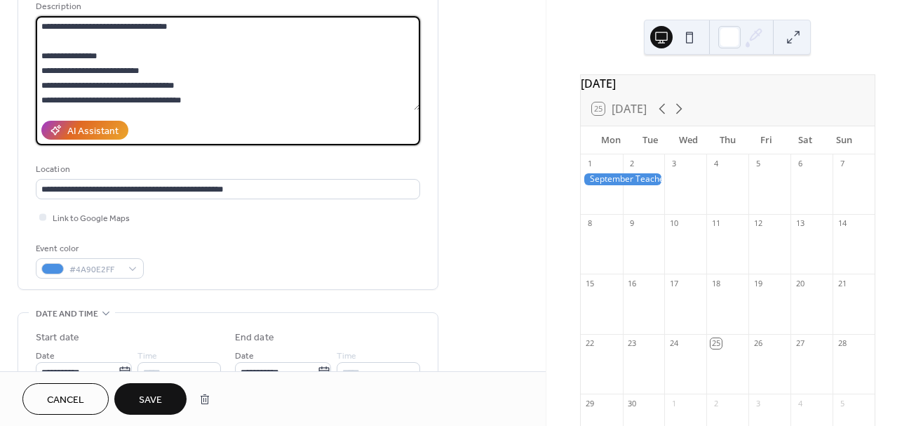
click at [65, 76] on textarea "**********" at bounding box center [228, 63] width 384 height 94
paste textarea "**********"
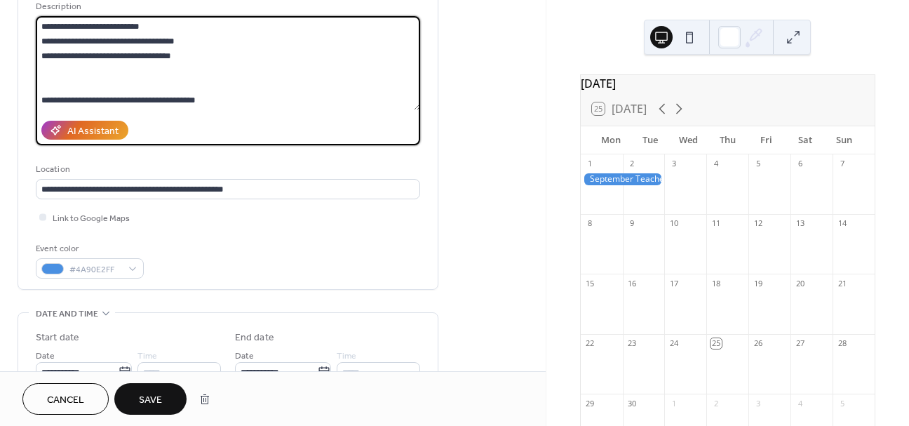
type textarea "**********"
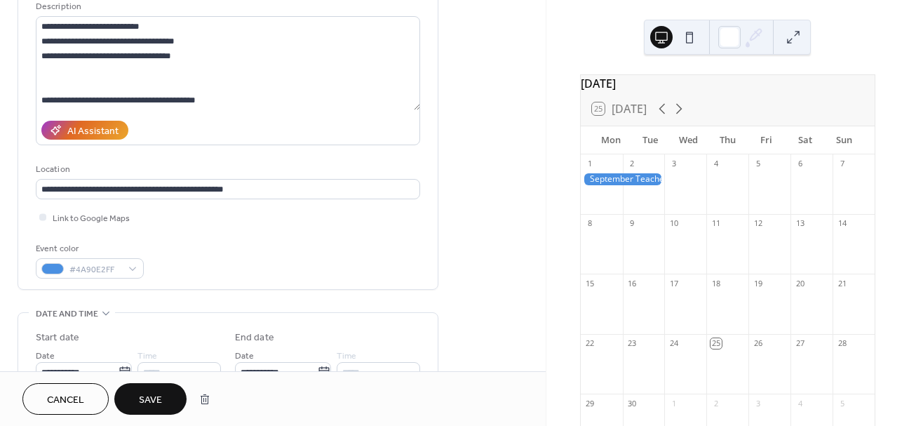
click at [162, 412] on button "Save" at bounding box center [150, 399] width 72 height 32
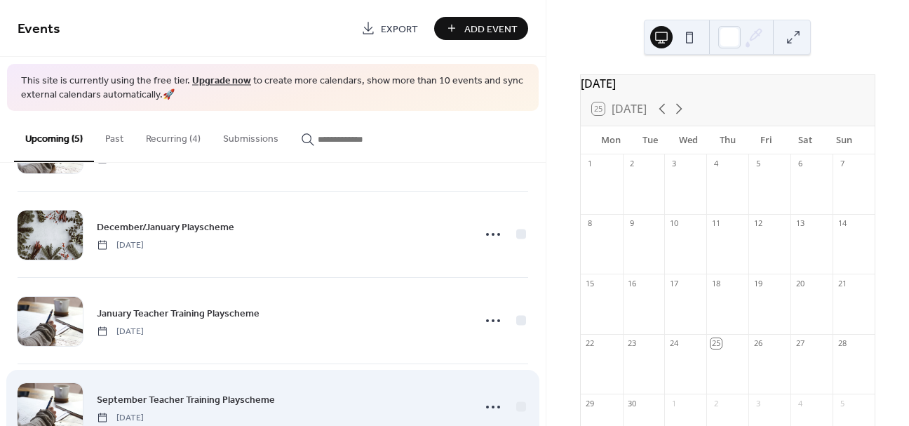
scroll to position [163, 0]
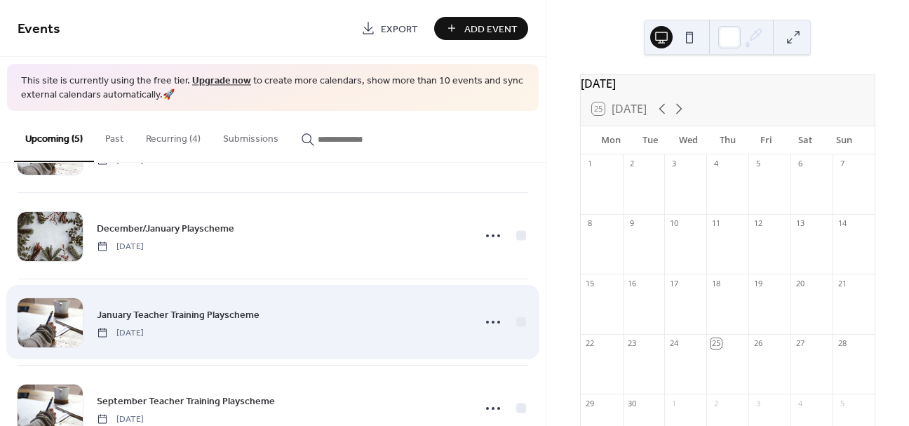
click at [261, 327] on div "January Teacher Training Playscheme Friday, January 2, 2026" at bounding box center [280, 322] width 367 height 32
click at [263, 329] on div "January Teacher Training Playscheme Friday, January 2, 2026" at bounding box center [280, 323] width 367 height 32
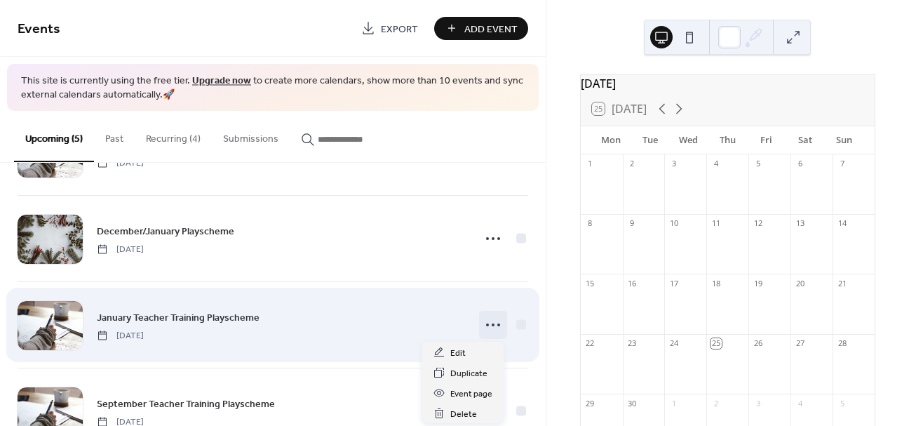
click at [482, 323] on icon at bounding box center [493, 324] width 22 height 22
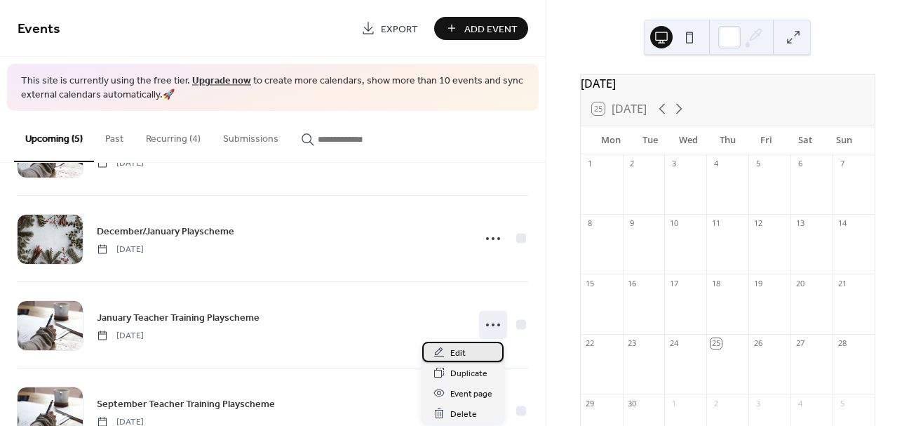
click at [477, 346] on div "Edit" at bounding box center [462, 351] width 81 height 20
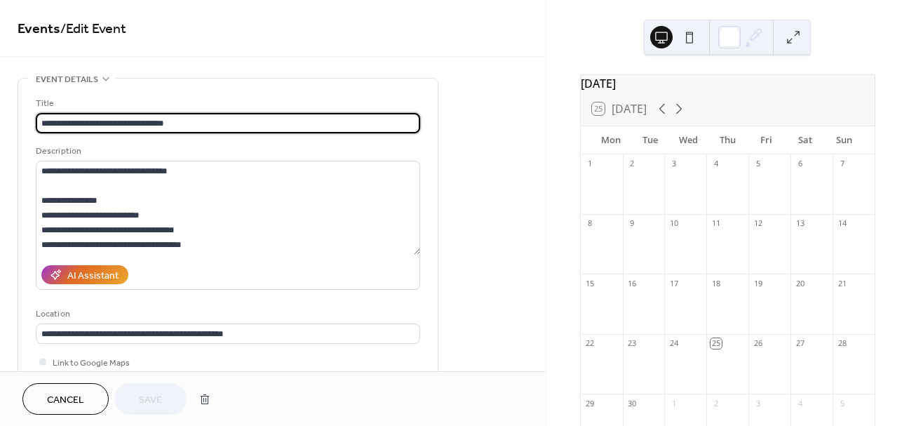
click at [41, 395] on button "Cancel" at bounding box center [65, 399] width 86 height 32
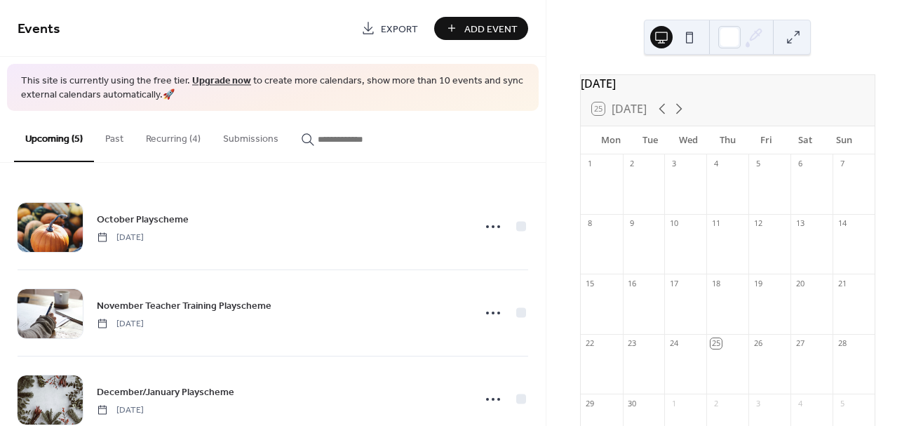
click at [120, 144] on button "Past" at bounding box center [114, 136] width 41 height 50
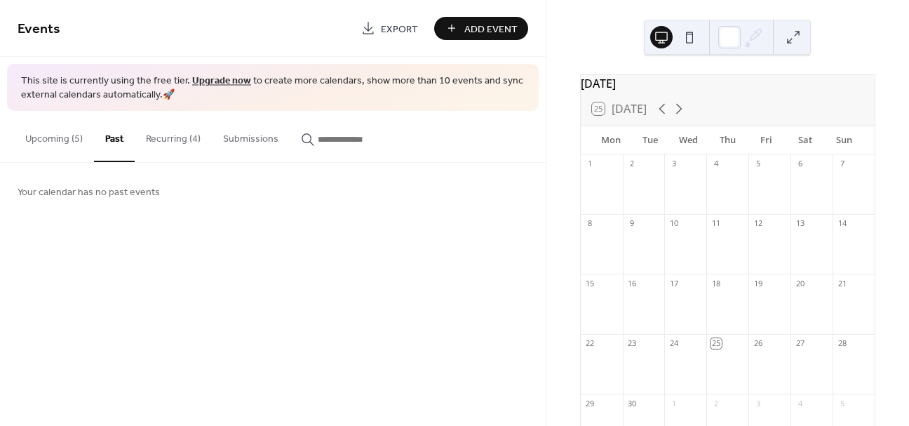
click at [159, 143] on button "Recurring (4)" at bounding box center [173, 136] width 77 height 50
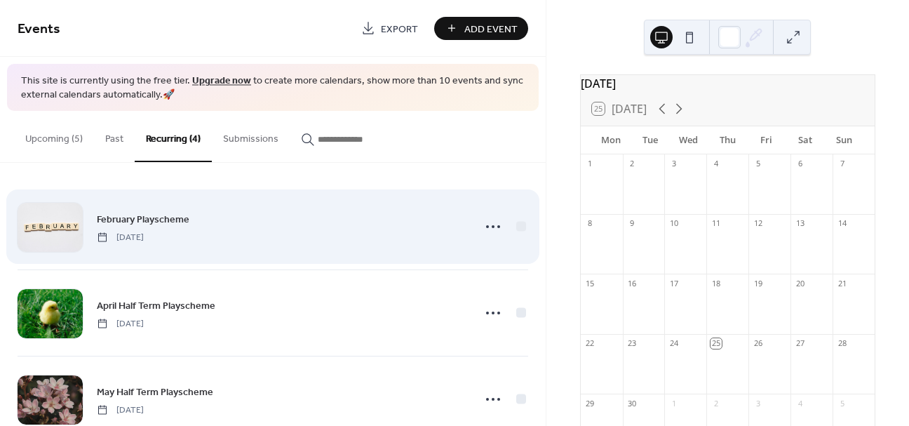
scroll to position [4, 0]
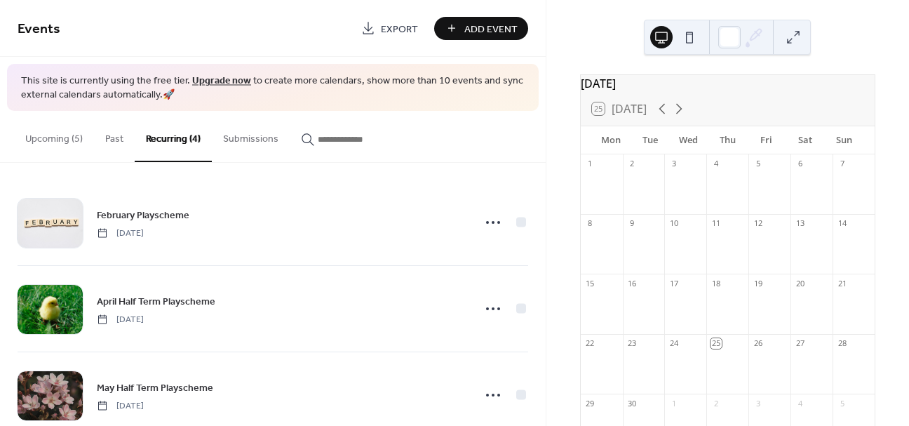
click at [53, 144] on button "Upcoming (5)" at bounding box center [54, 136] width 80 height 50
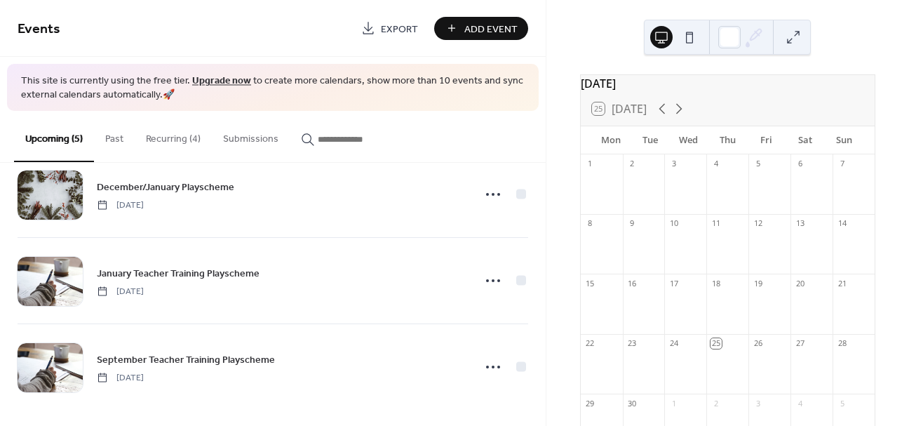
scroll to position [210, 0]
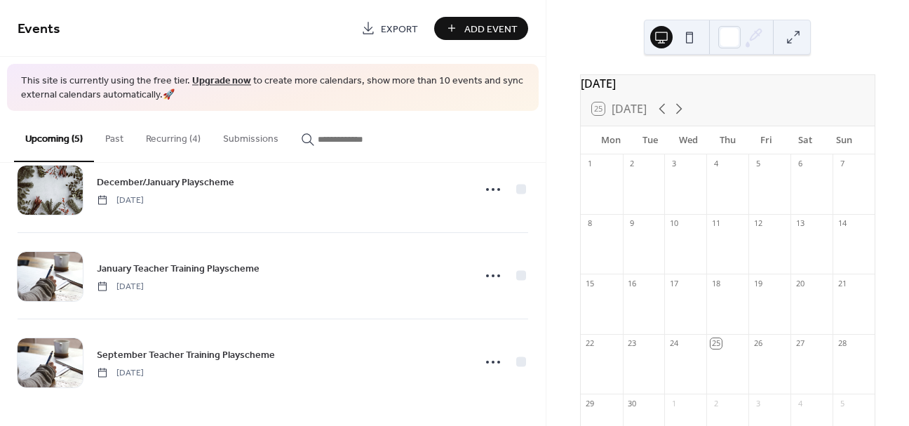
click at [166, 141] on button "Recurring (4)" at bounding box center [173, 136] width 77 height 50
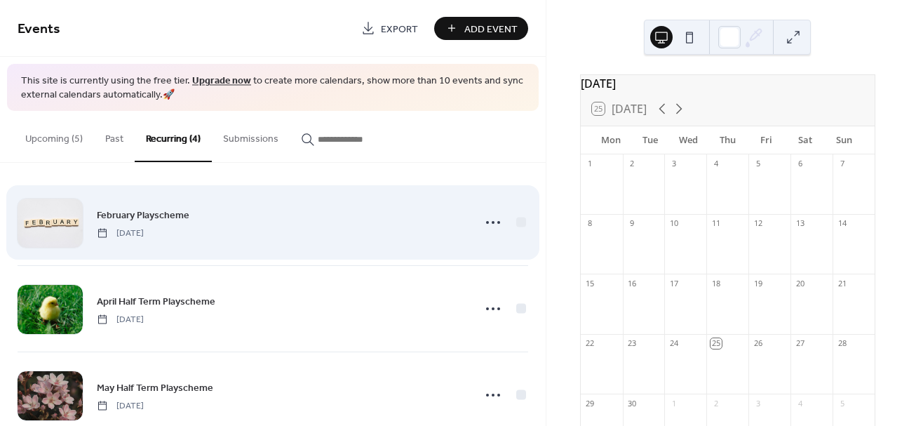
click at [162, 220] on span "February Playscheme" at bounding box center [143, 215] width 93 height 15
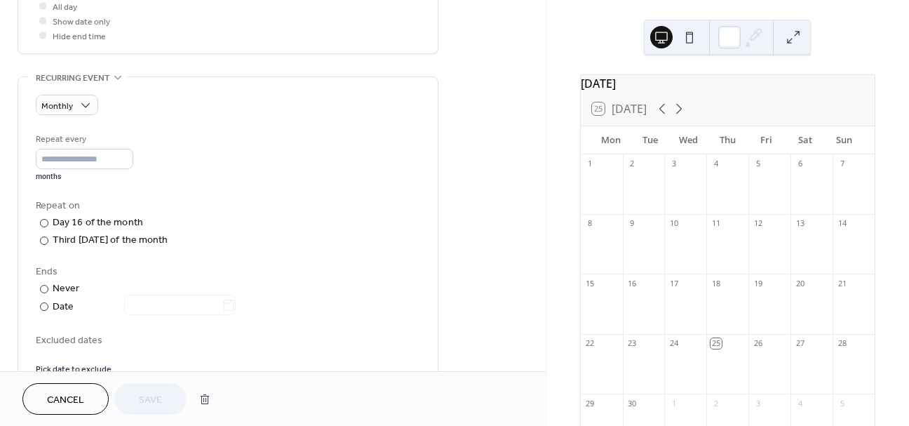
scroll to position [550, 0]
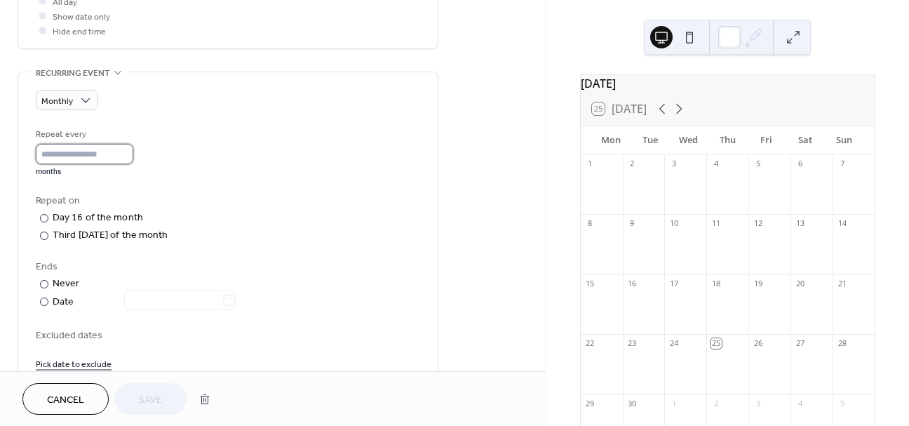
click at [83, 152] on input "**" at bounding box center [84, 154] width 97 height 20
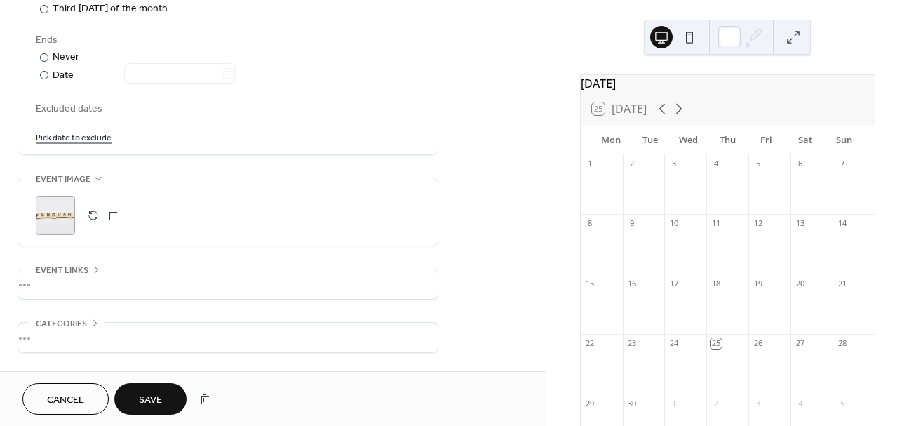
scroll to position [825, 0]
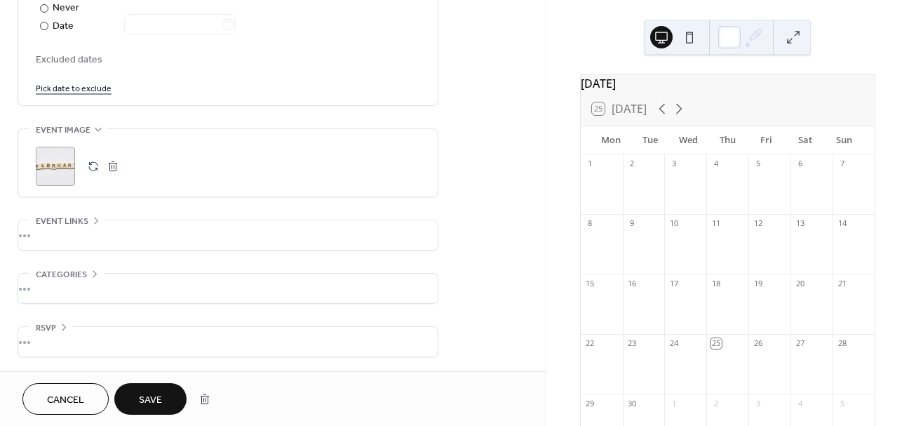
type input "**"
click at [143, 402] on span "Save" at bounding box center [150, 400] width 23 height 15
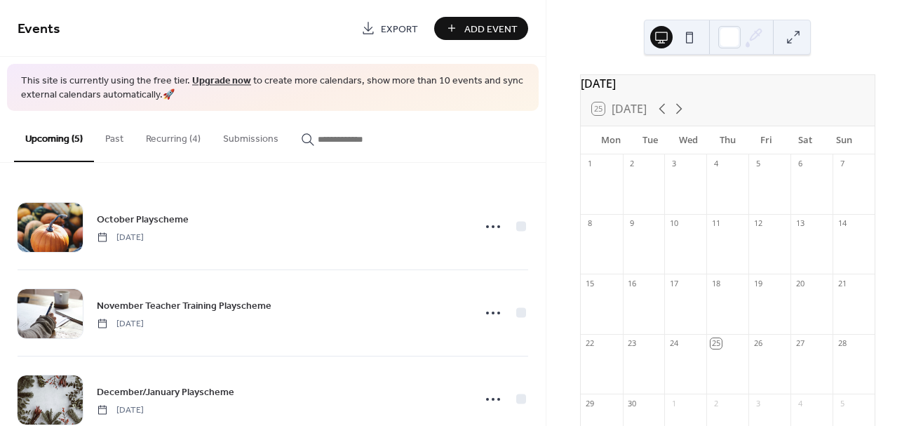
click at [189, 145] on button "Recurring (4)" at bounding box center [173, 136] width 77 height 50
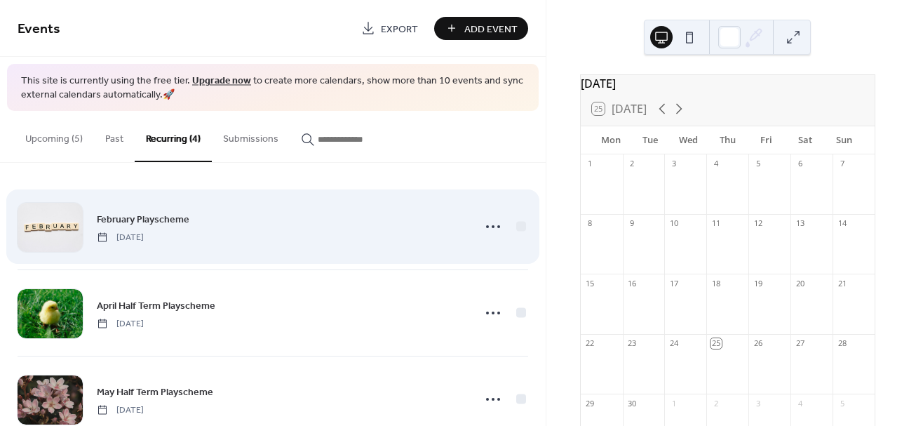
scroll to position [123, 0]
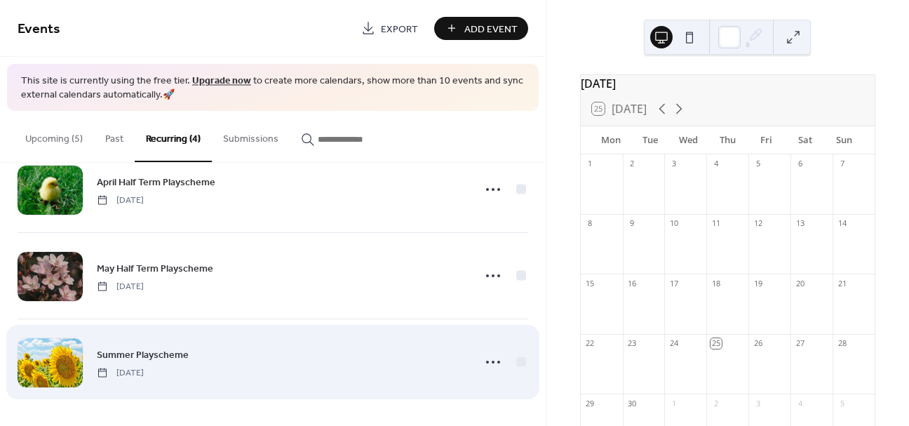
click at [158, 362] on div "Summer Playscheme Monday, July 20, 2026" at bounding box center [280, 362] width 367 height 32
click at [164, 359] on span "Summer Playscheme" at bounding box center [143, 354] width 92 height 15
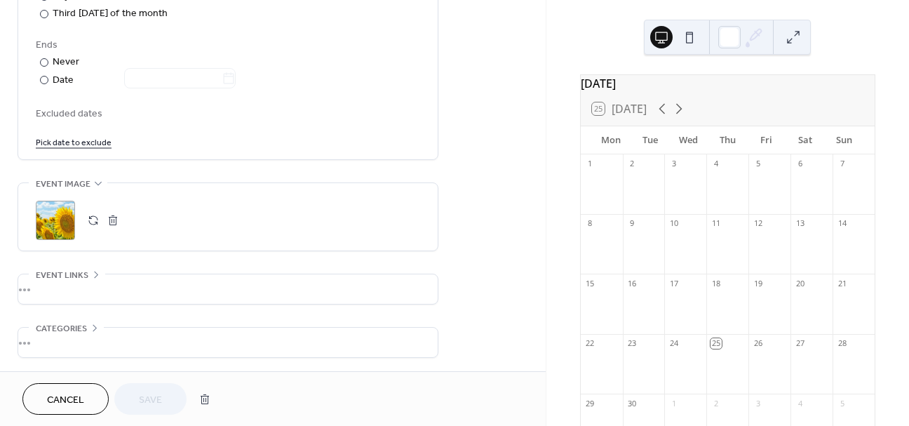
scroll to position [825, 0]
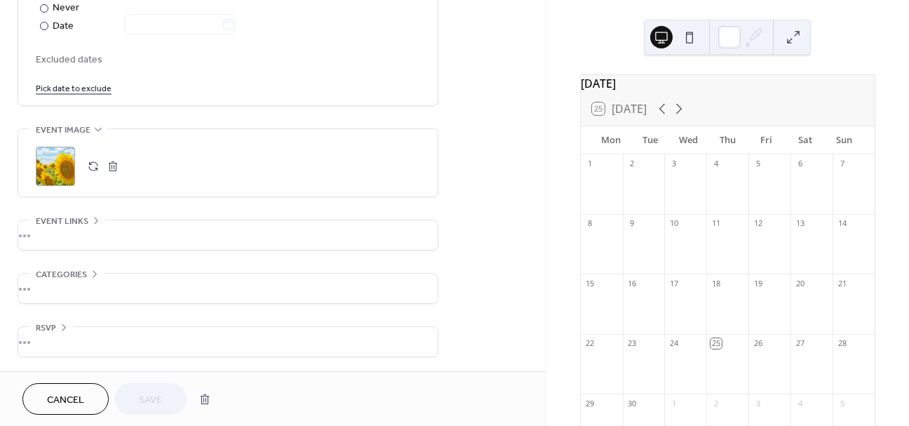
click at [85, 401] on button "Cancel" at bounding box center [65, 399] width 86 height 32
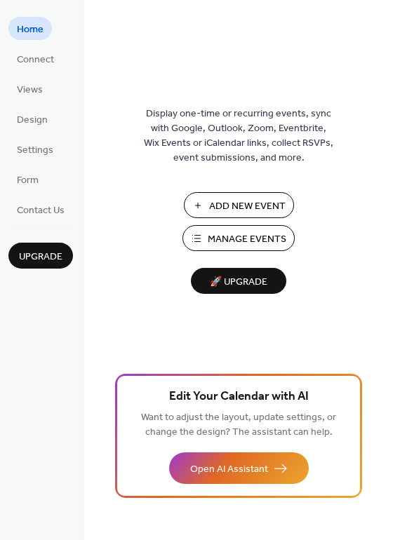
click at [266, 247] on span "Manage Events" at bounding box center [247, 239] width 79 height 15
click at [240, 238] on span "Manage Events" at bounding box center [247, 239] width 79 height 15
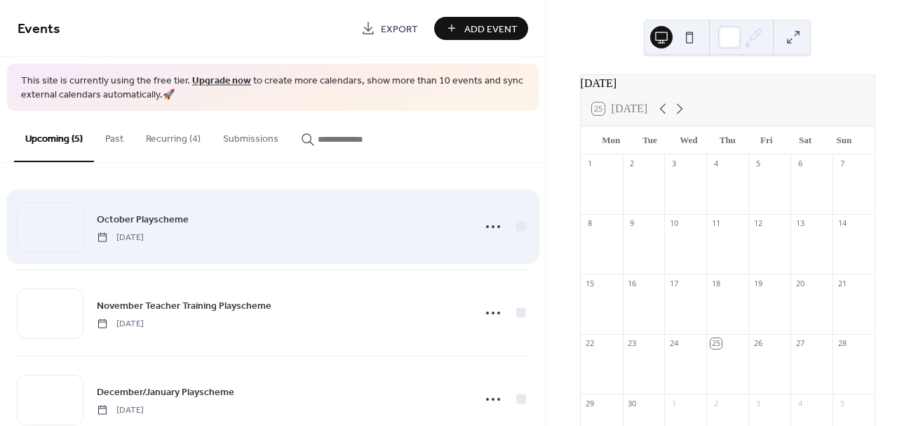
click at [235, 235] on div "October Playscheme Sunday, October 26, 2025" at bounding box center [280, 227] width 367 height 32
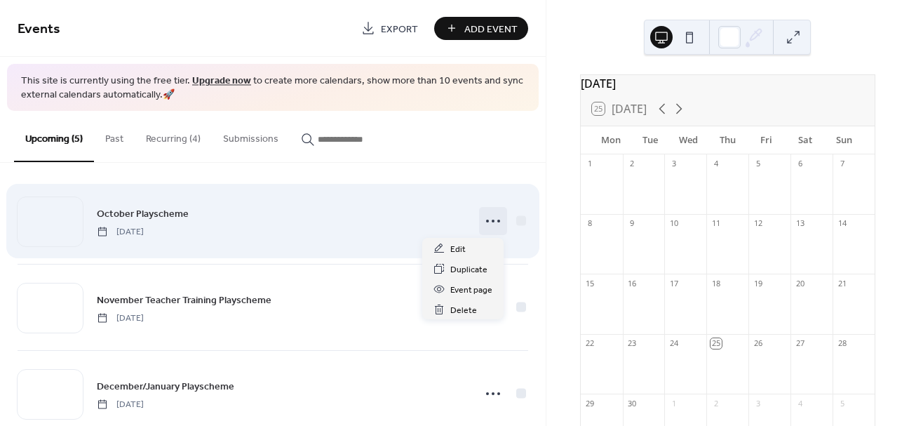
click at [486, 222] on circle at bounding box center [487, 220] width 3 height 3
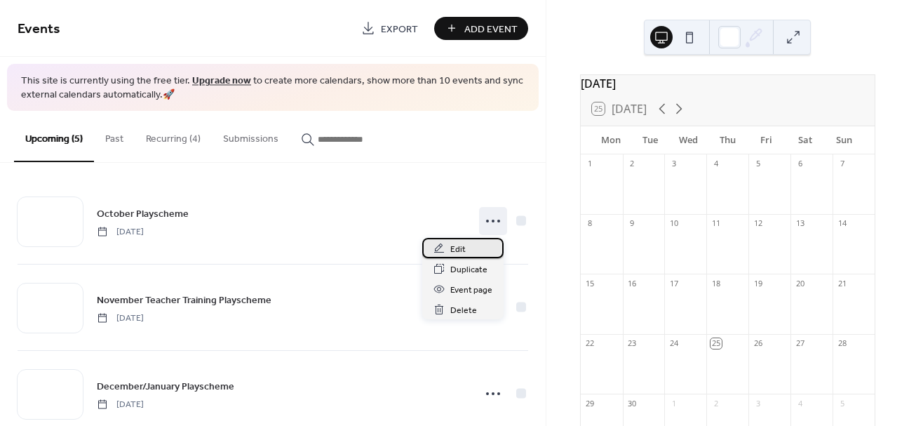
click at [473, 248] on div "Edit" at bounding box center [462, 248] width 81 height 20
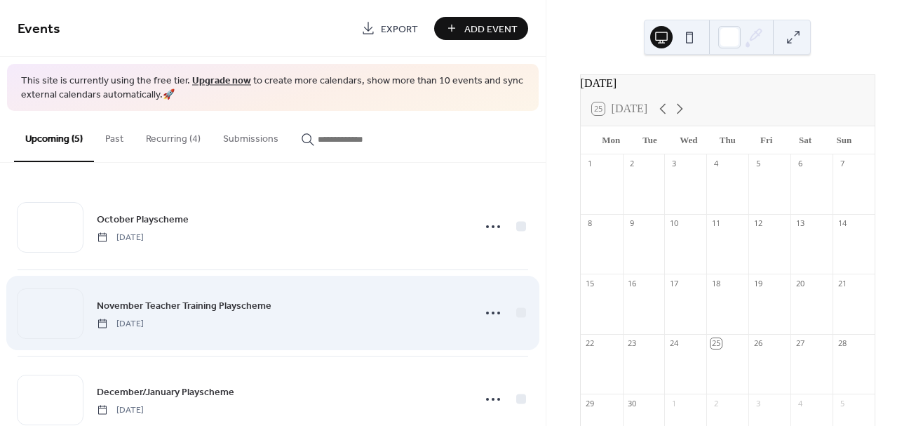
scroll to position [83, 0]
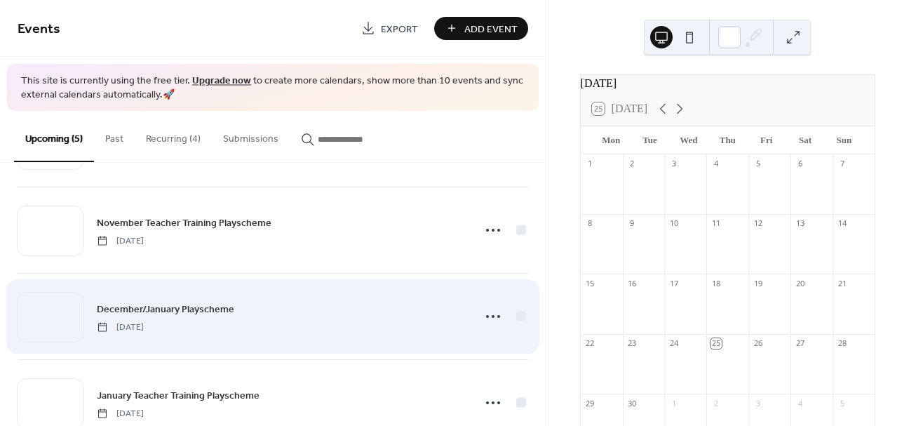
click at [331, 301] on div "December/January Playscheme [DATE]" at bounding box center [280, 317] width 367 height 32
click at [497, 313] on icon at bounding box center [493, 316] width 22 height 22
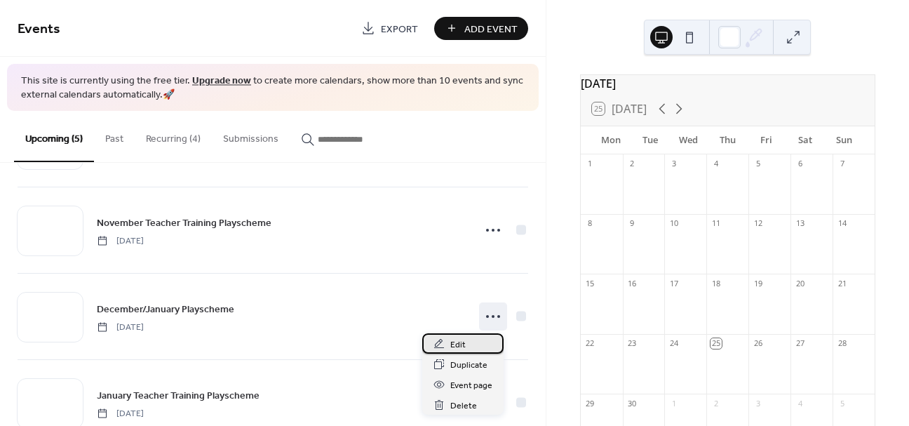
click at [468, 343] on div "Edit" at bounding box center [462, 343] width 81 height 20
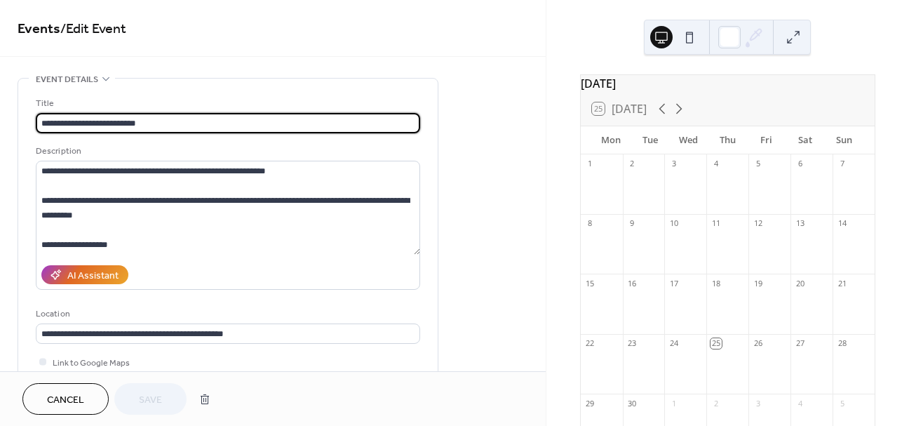
drag, startPoint x: 82, startPoint y: 122, endPoint x: 115, endPoint y: 118, distance: 33.2
click at [115, 118] on input "**********" at bounding box center [228, 123] width 384 height 20
type input "**********"
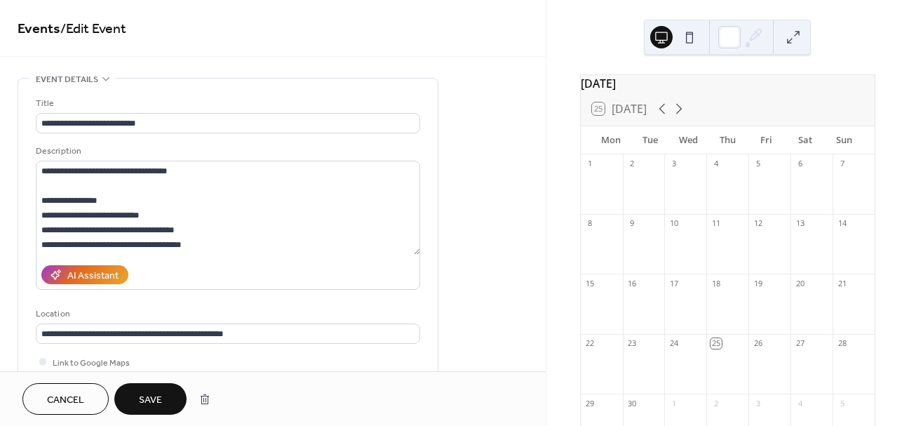
scroll to position [4, 0]
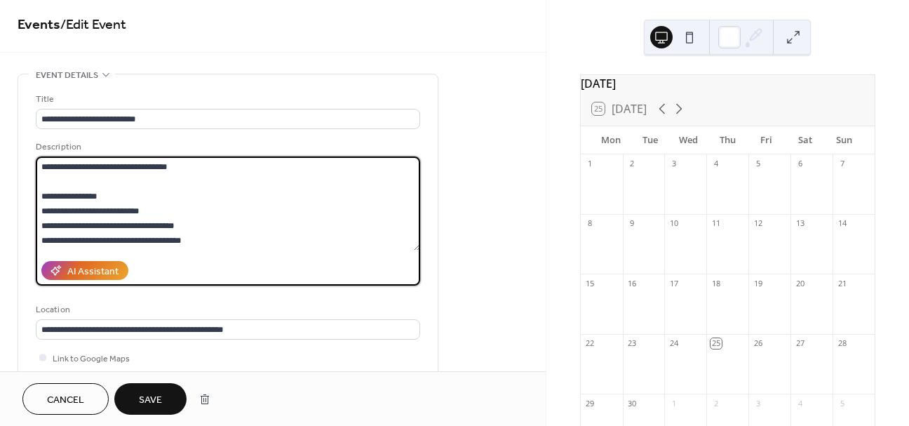
click at [92, 224] on textarea "**********" at bounding box center [228, 203] width 384 height 94
paste textarea "**********"
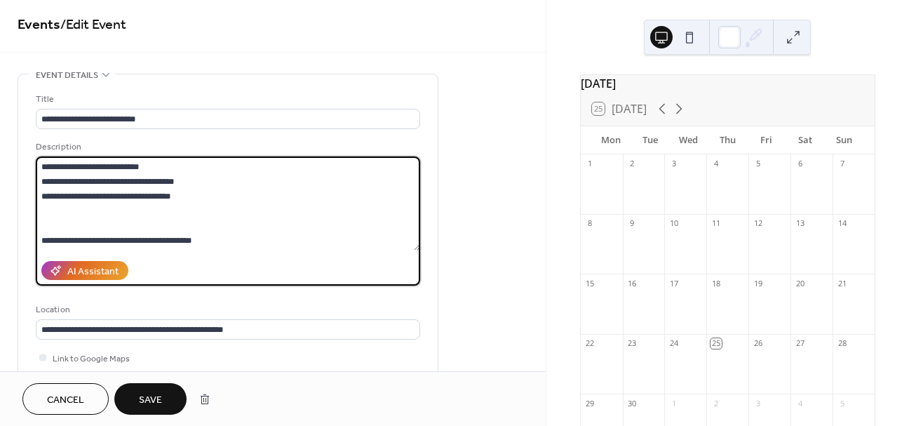
click at [69, 221] on textarea "**********" at bounding box center [228, 203] width 384 height 94
click at [115, 243] on textarea "**********" at bounding box center [228, 203] width 384 height 94
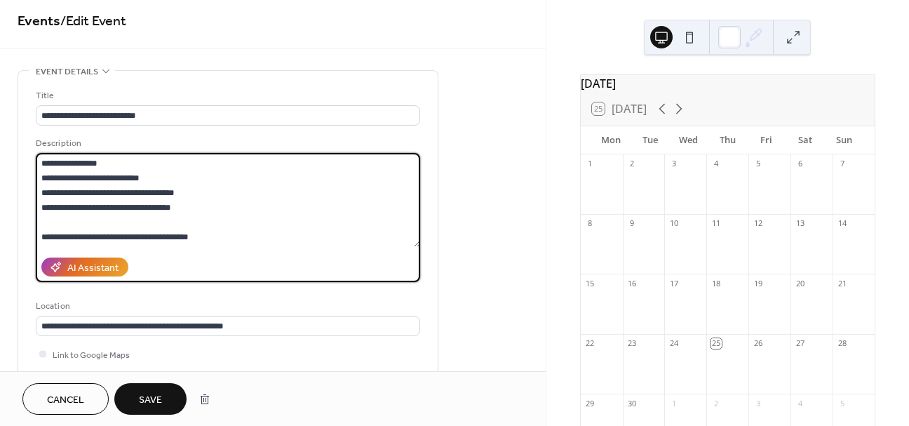
scroll to position [0, 0]
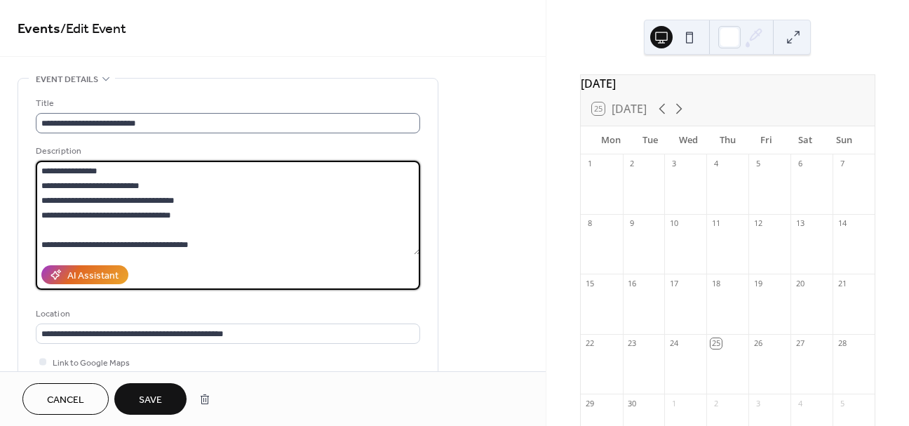
type textarea "**********"
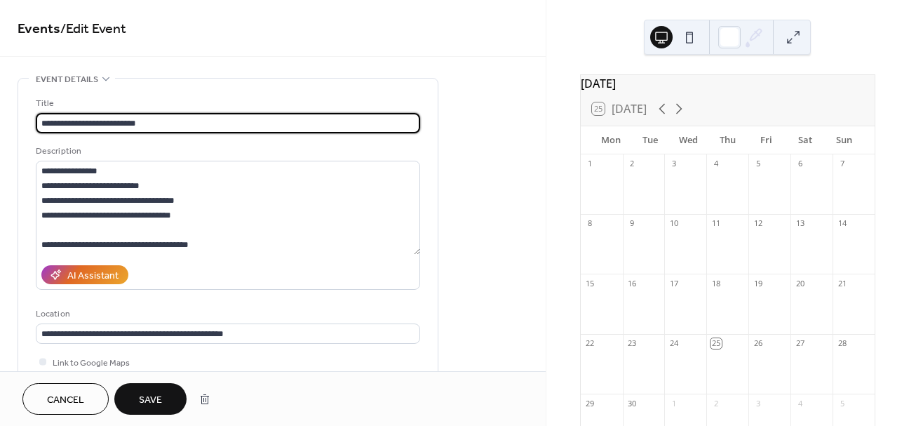
drag, startPoint x: 81, startPoint y: 120, endPoint x: 104, endPoint y: 117, distance: 24.0
click at [104, 117] on input "**********" at bounding box center [228, 123] width 384 height 20
click at [111, 121] on input "**********" at bounding box center [228, 123] width 384 height 20
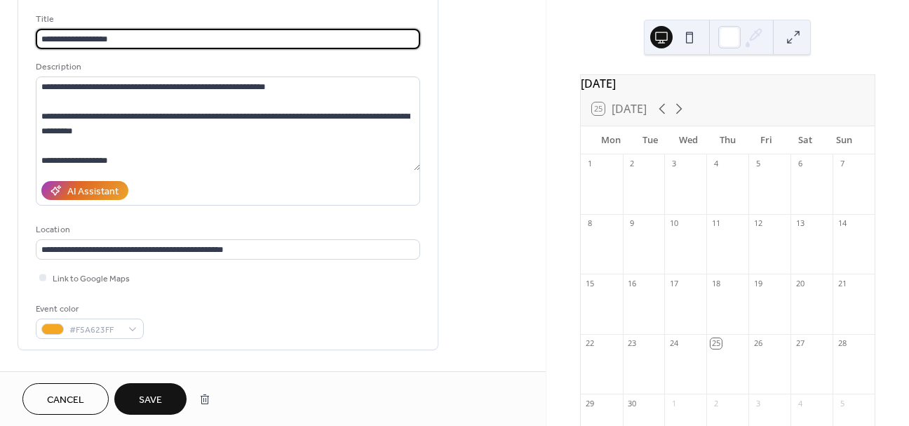
type input "**********"
click at [151, 400] on span "Save" at bounding box center [150, 400] width 23 height 15
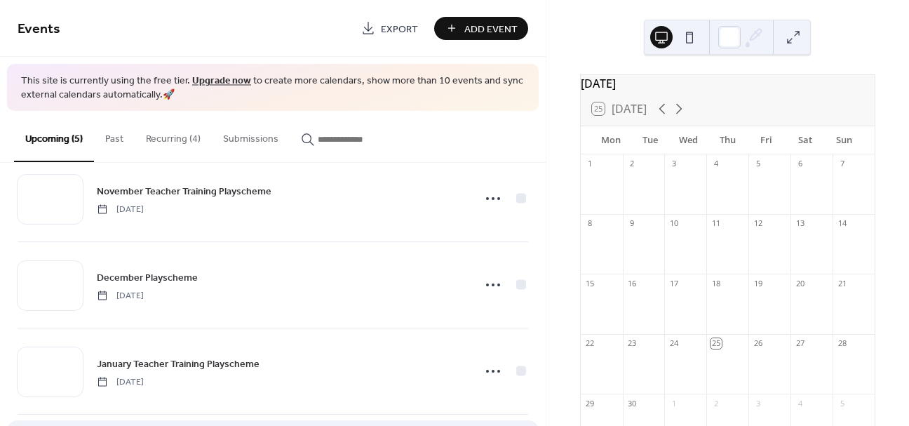
scroll to position [114, 0]
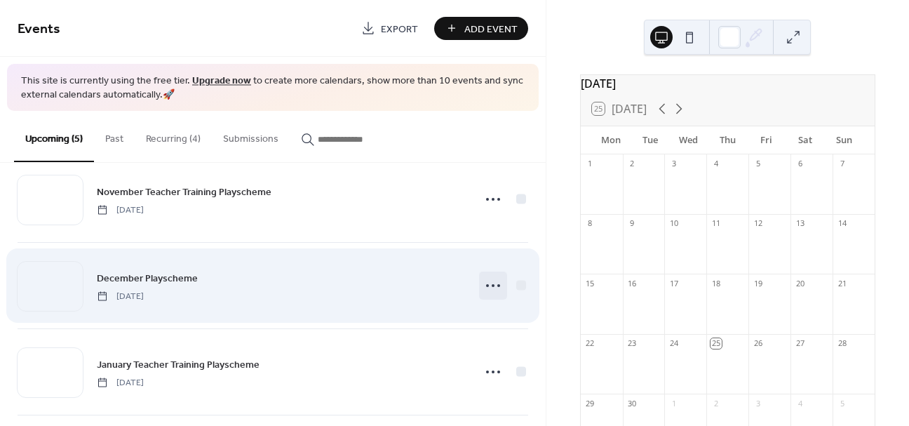
click at [485, 290] on icon at bounding box center [493, 285] width 22 height 22
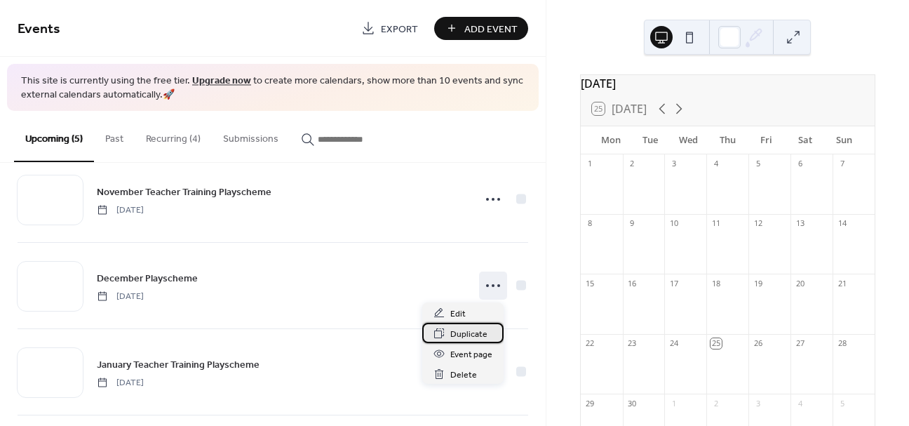
click at [484, 328] on span "Duplicate" at bounding box center [468, 334] width 37 height 15
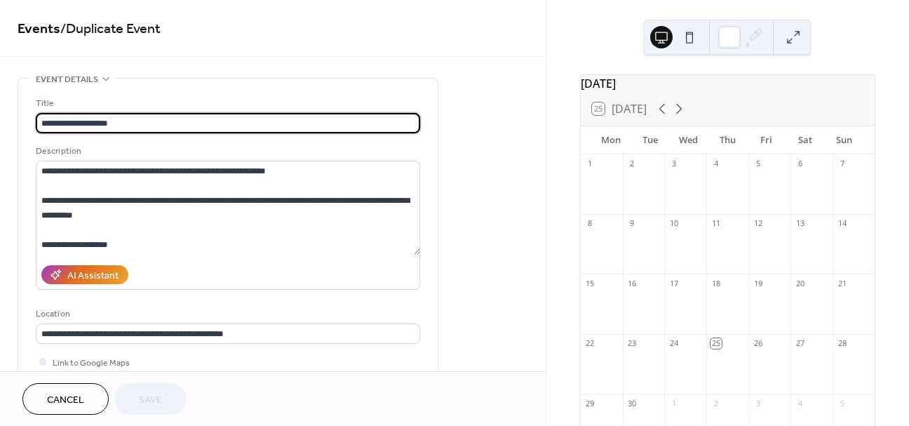
click at [80, 119] on input "**********" at bounding box center [228, 123] width 384 height 20
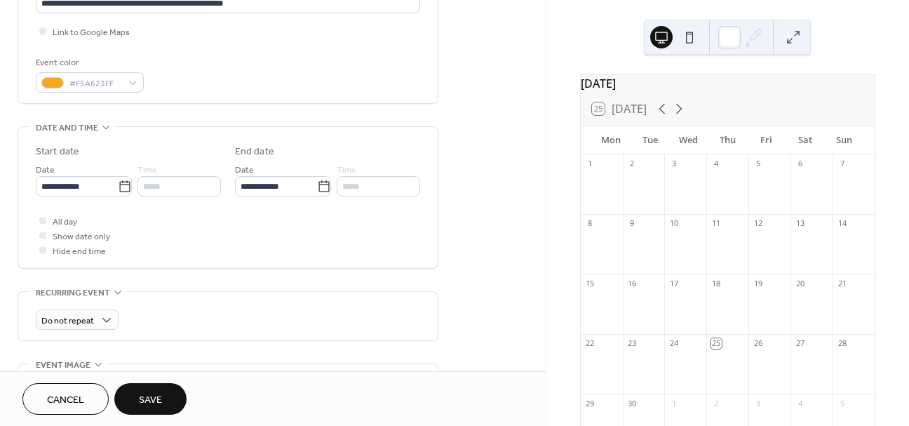
scroll to position [334, 0]
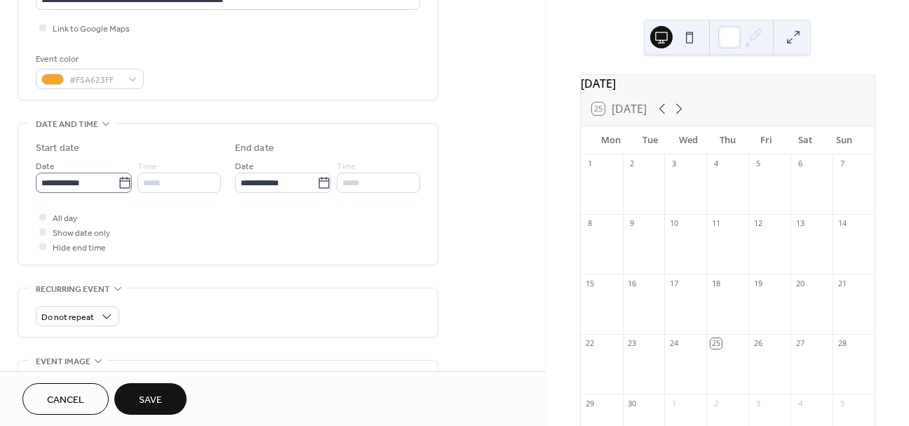
type input "**********"
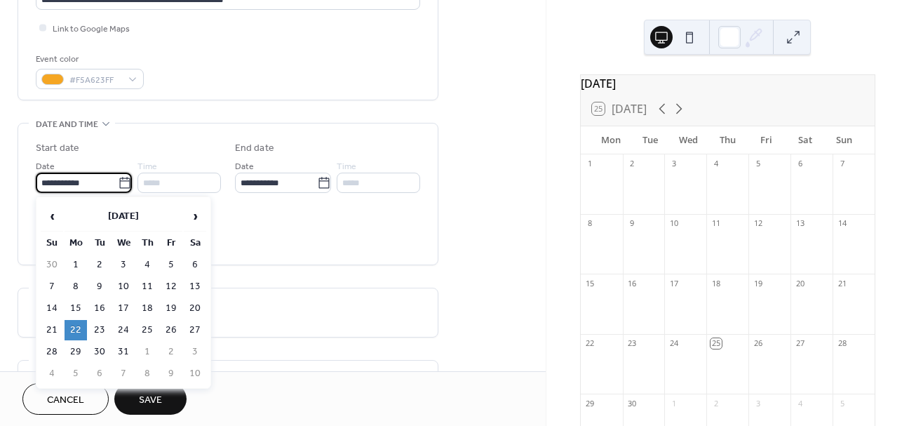
click at [107, 179] on input "**********" at bounding box center [77, 182] width 82 height 20
click at [74, 348] on td "29" at bounding box center [76, 351] width 22 height 20
type input "**********"
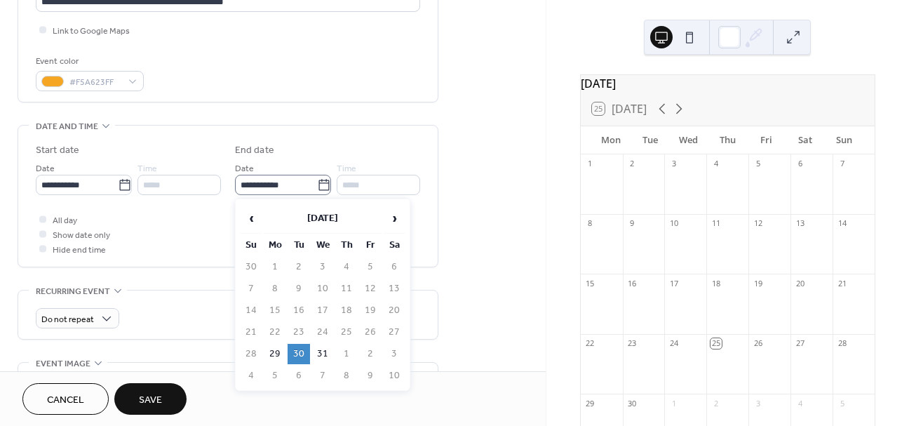
click at [325, 184] on icon at bounding box center [324, 185] width 14 height 14
click at [317, 184] on input "**********" at bounding box center [276, 185] width 82 height 20
click at [343, 213] on th "[DATE]" at bounding box center [323, 219] width 118 height 30
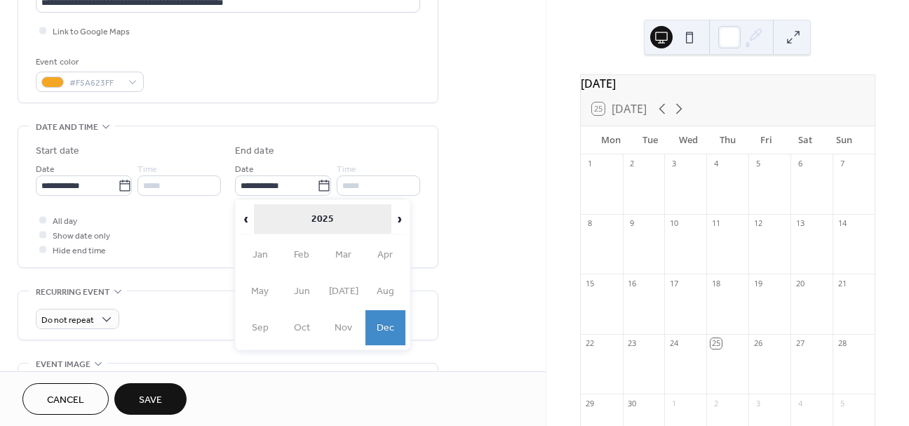
click at [339, 225] on th "2025" at bounding box center [323, 219] width 138 height 30
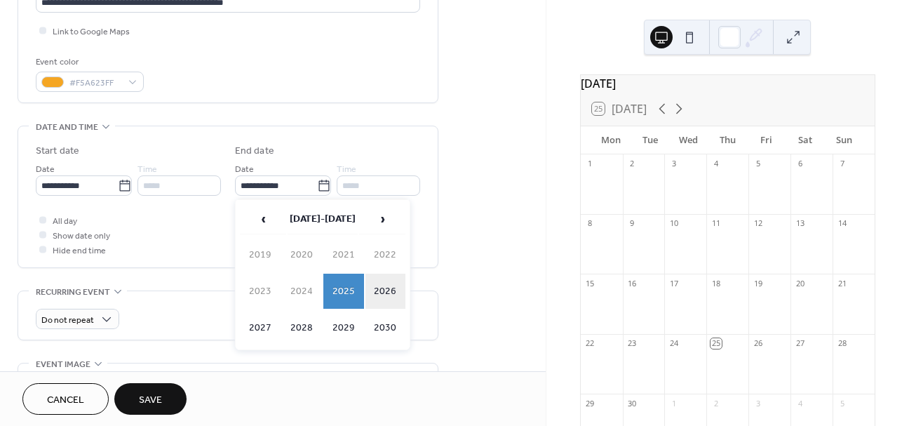
click at [374, 287] on td "2026" at bounding box center [385, 290] width 41 height 35
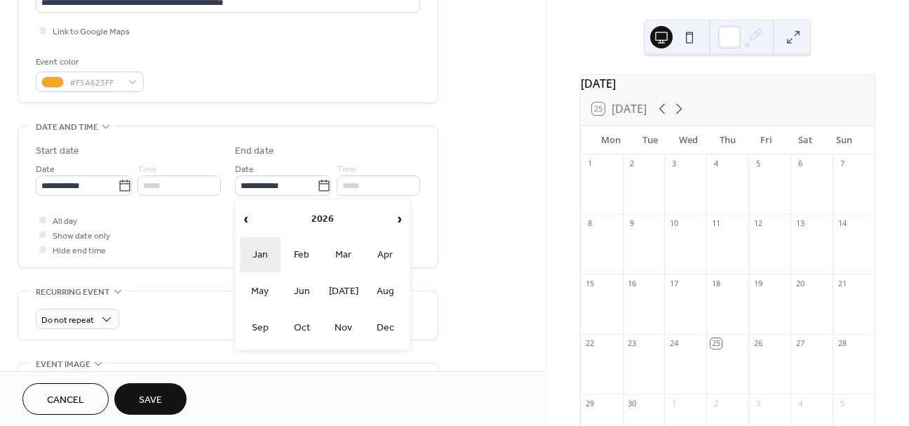
click at [266, 252] on td "Jan" at bounding box center [260, 254] width 41 height 35
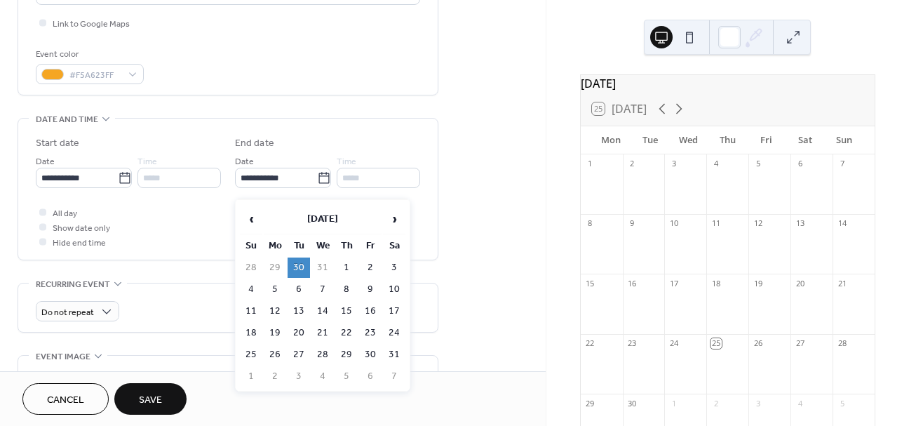
scroll to position [334, 0]
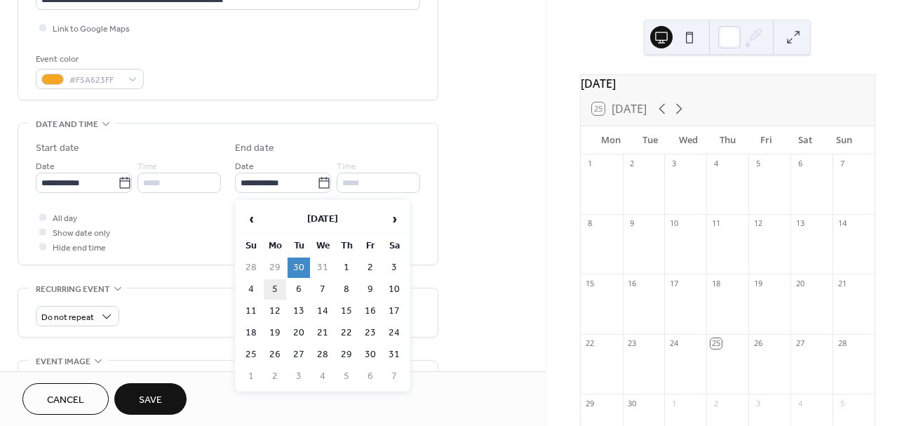
click at [276, 289] on td "5" at bounding box center [275, 289] width 22 height 20
type input "**********"
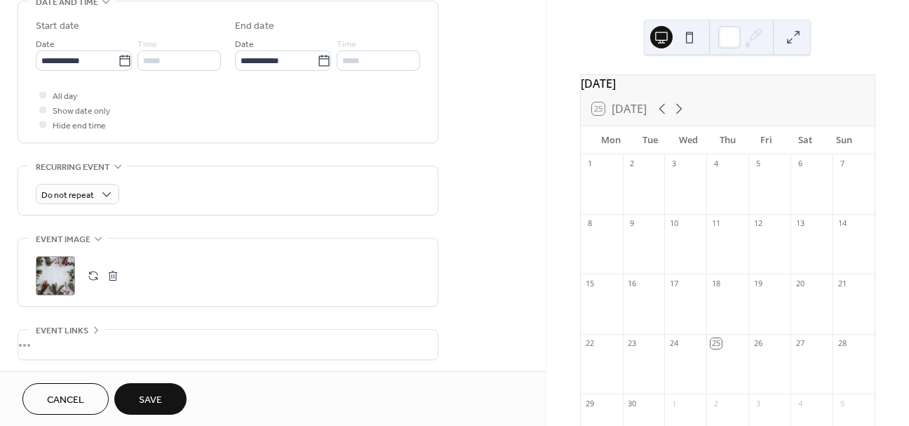
scroll to position [468, 0]
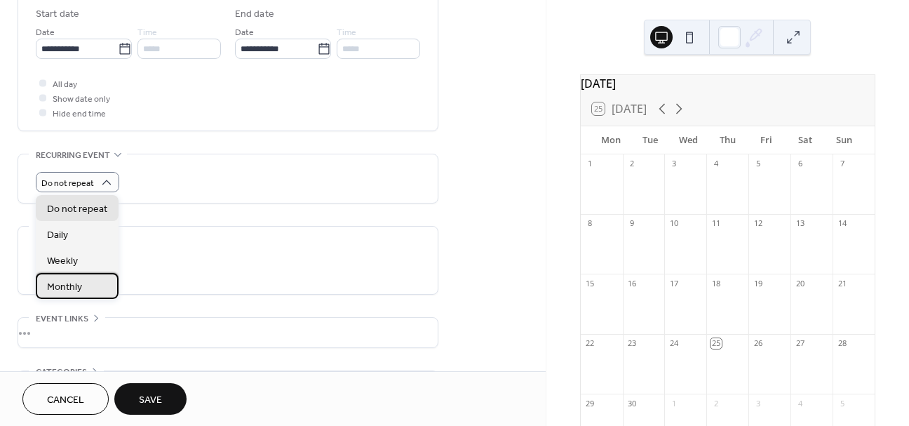
click at [100, 279] on div "Monthly" at bounding box center [77, 286] width 83 height 26
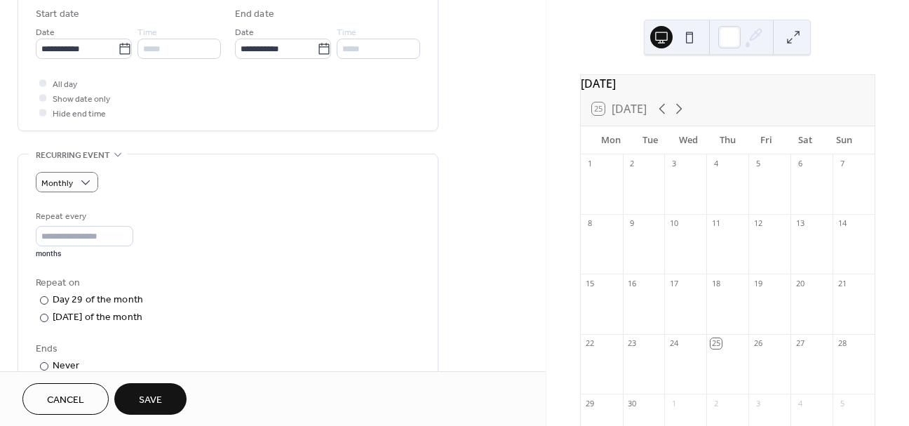
scroll to position [470, 0]
click at [68, 234] on input "*" at bounding box center [84, 234] width 97 height 20
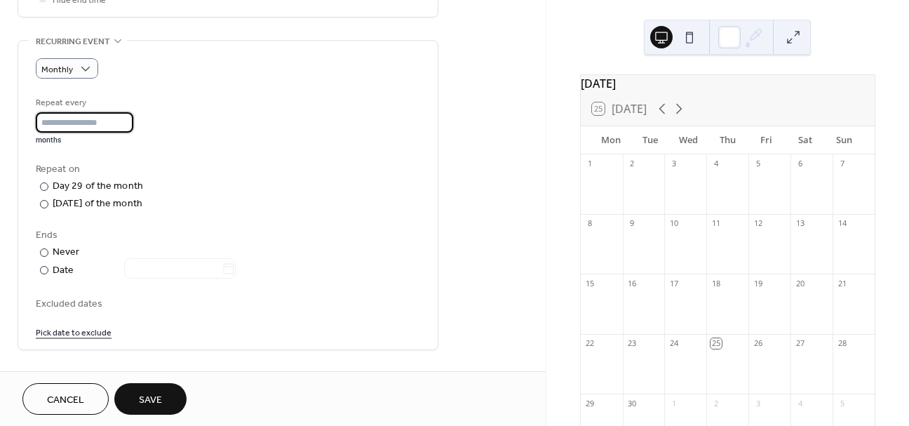
scroll to position [579, 0]
type input "**"
click at [46, 205] on div at bounding box center [44, 206] width 8 height 8
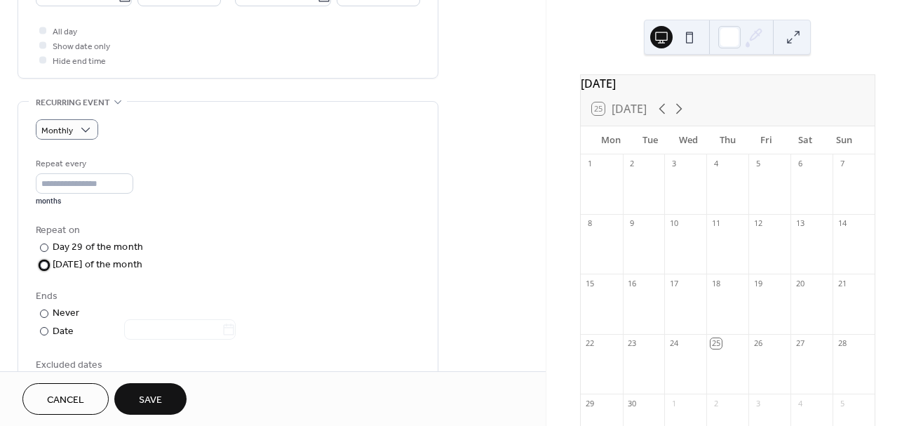
scroll to position [517, 0]
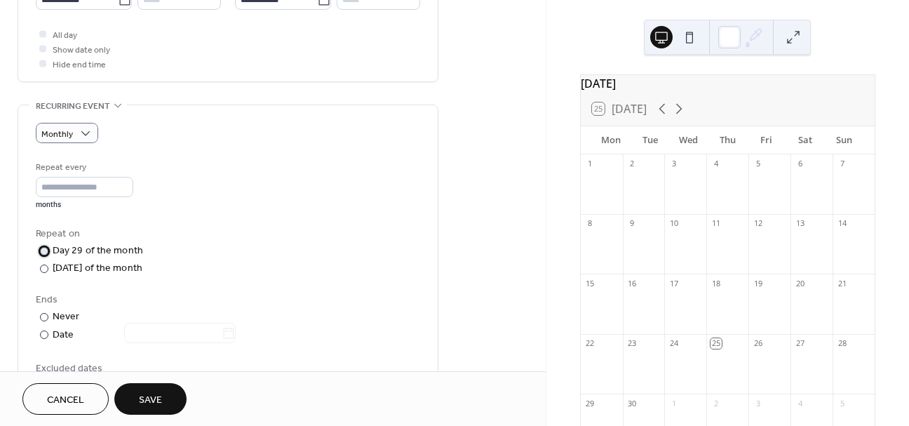
click at [43, 255] on div "​" at bounding box center [43, 250] width 14 height 15
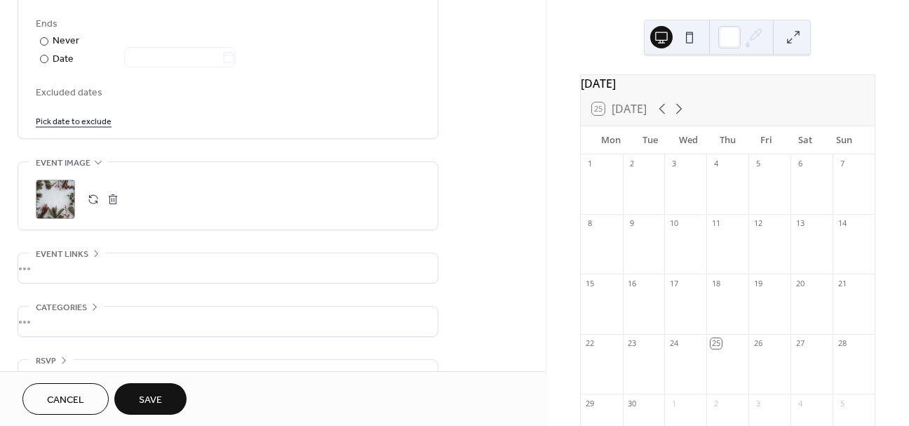
scroll to position [825, 0]
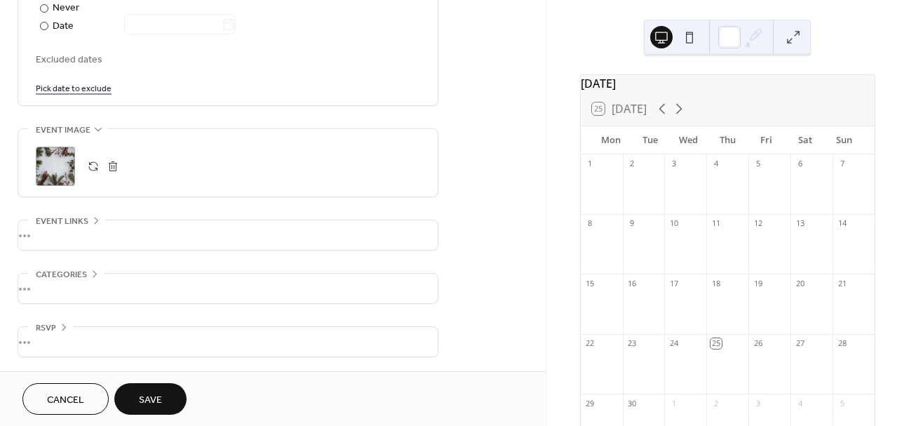
click at [55, 163] on div ";" at bounding box center [55, 166] width 39 height 39
click at [51, 163] on div ";" at bounding box center [55, 166] width 39 height 39
click at [142, 402] on span "Save" at bounding box center [150, 400] width 23 height 15
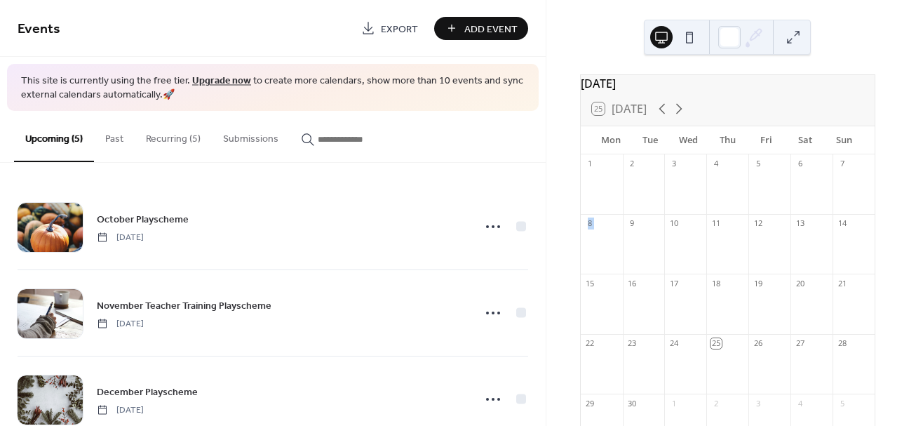
drag, startPoint x: 545, startPoint y: 231, endPoint x: 545, endPoint y: 269, distance: 38.6
click at [546, 275] on div "[DATE] 25 [DATE] Mon Tue Wed Thu Fri Sat Sun 1 2 3 4 5 6 7 8 9 10 11 12 13 14 1…" at bounding box center [727, 213] width 362 height 426
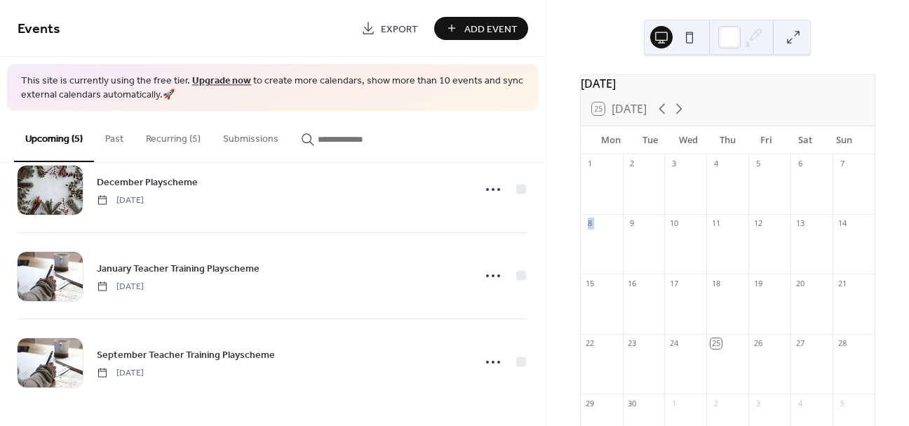
scroll to position [53, 0]
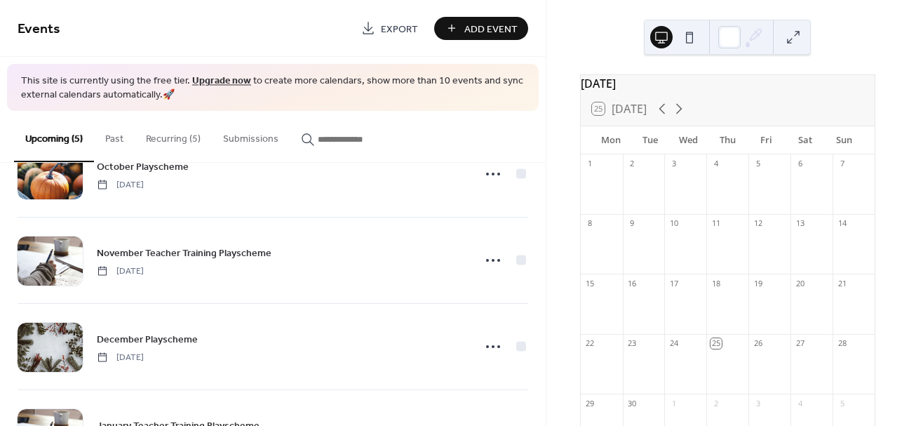
drag, startPoint x: 547, startPoint y: 203, endPoint x: 545, endPoint y: 180, distance: 22.5
click at [546, 180] on div "[DATE] 25 [DATE] Mon Tue Wed Thu Fri Sat Sun 1 2 3 4 5 6 7 8 9 10 11 12 13 14 1…" at bounding box center [727, 213] width 362 height 426
click at [534, 196] on div "October Playscheme [DATE] November Teacher Training Playscheme [DATE] December …" at bounding box center [272, 294] width 545 height 263
drag, startPoint x: 540, startPoint y: 196, endPoint x: 543, endPoint y: 162, distance: 33.8
click at [543, 162] on div "Upcoming (5) Past Recurring (5) Submissions October Playscheme [DATE] November …" at bounding box center [272, 268] width 545 height 315
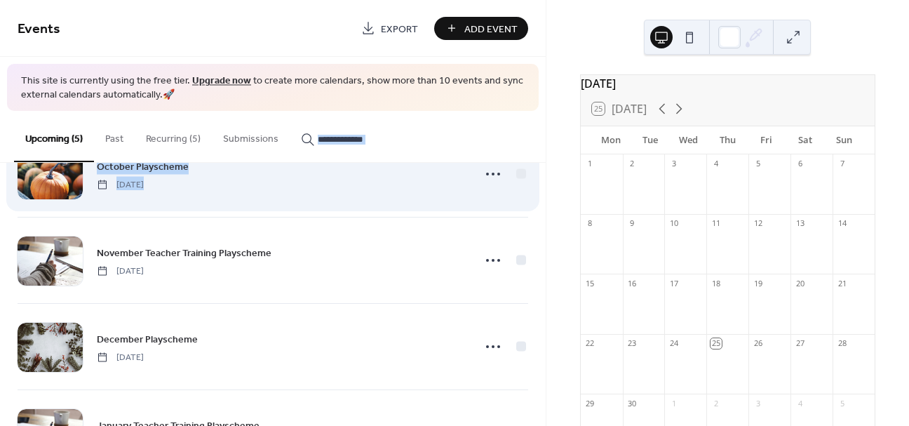
scroll to position [0, 0]
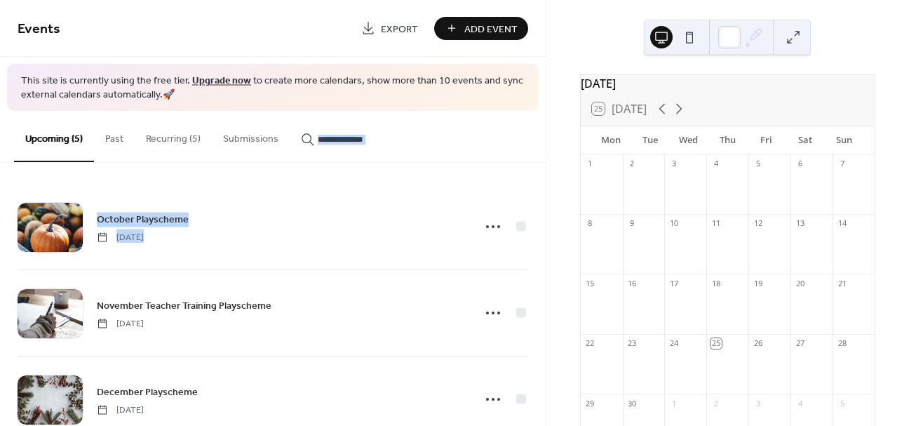
click at [172, 149] on button "Recurring (5)" at bounding box center [173, 136] width 77 height 50
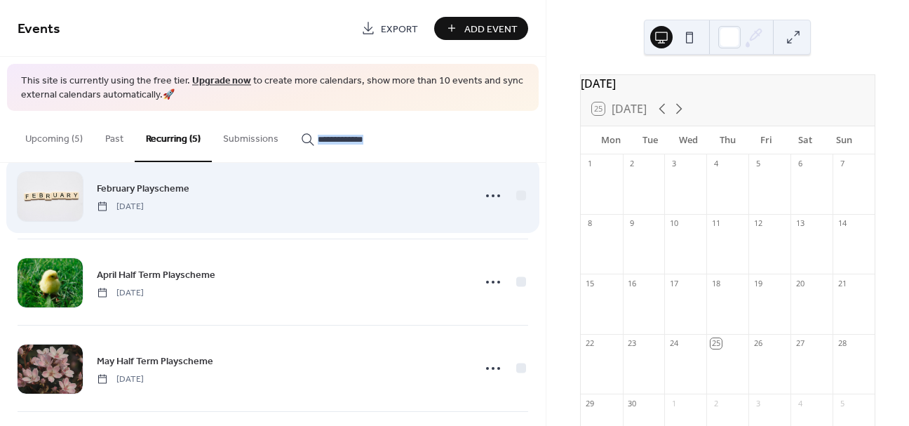
scroll to position [210, 0]
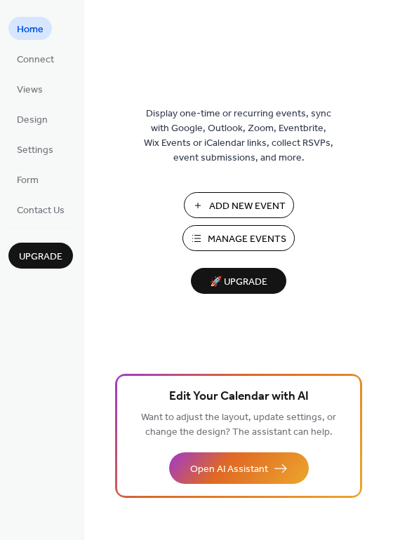
click at [269, 244] on span "Manage Events" at bounding box center [247, 239] width 79 height 15
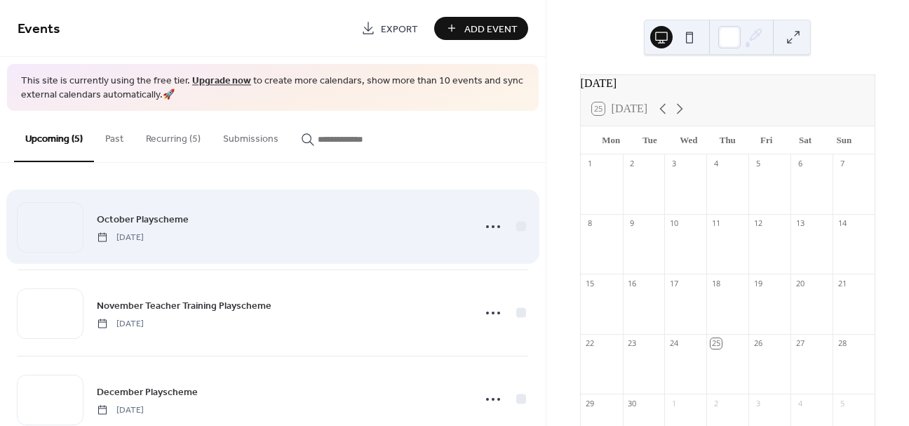
click at [140, 219] on span "October Playscheme" at bounding box center [143, 219] width 92 height 15
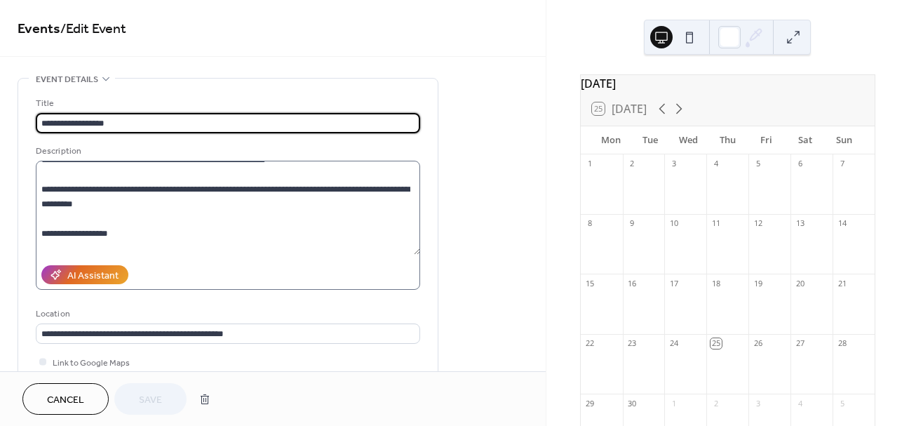
scroll to position [13, 0]
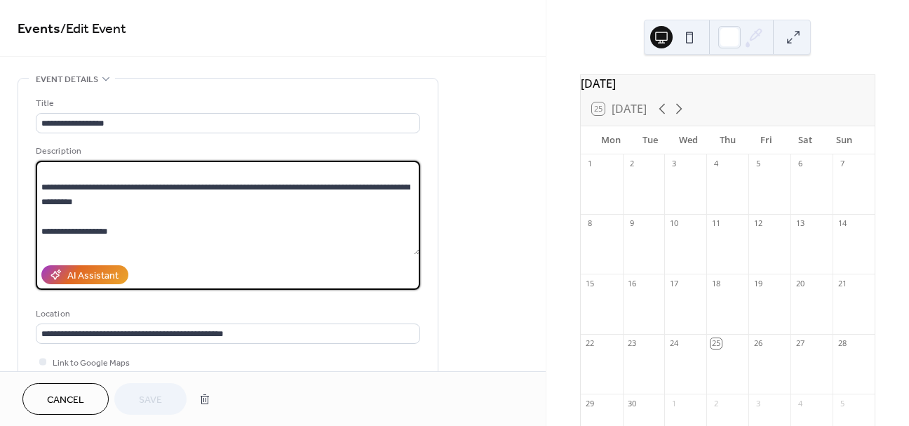
click at [57, 213] on textarea "**********" at bounding box center [228, 208] width 384 height 94
click at [117, 248] on textarea "**********" at bounding box center [228, 208] width 384 height 94
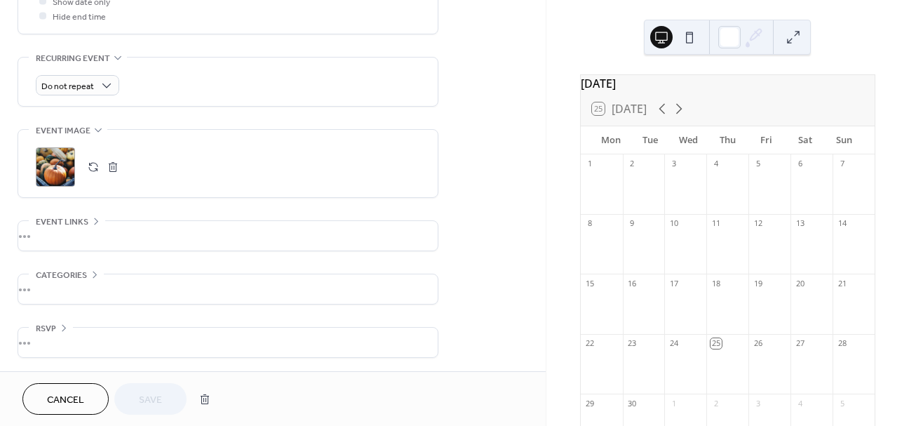
scroll to position [565, 0]
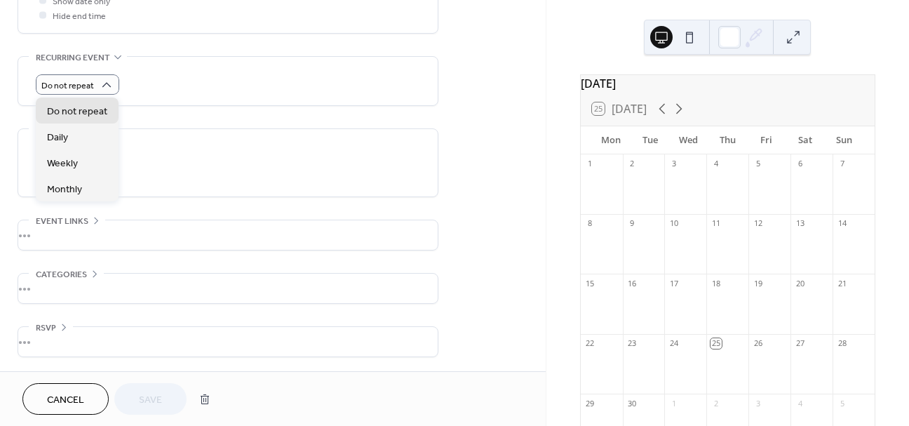
click at [245, 81] on div "Do not repeat" at bounding box center [228, 84] width 384 height 20
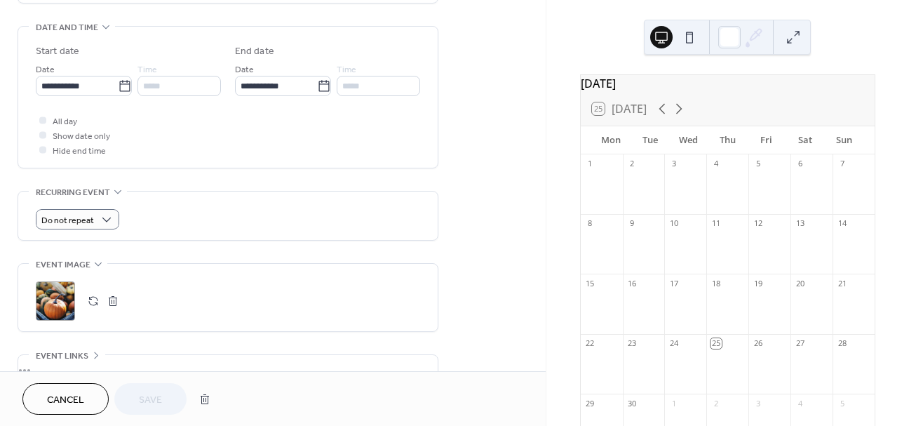
scroll to position [494, 0]
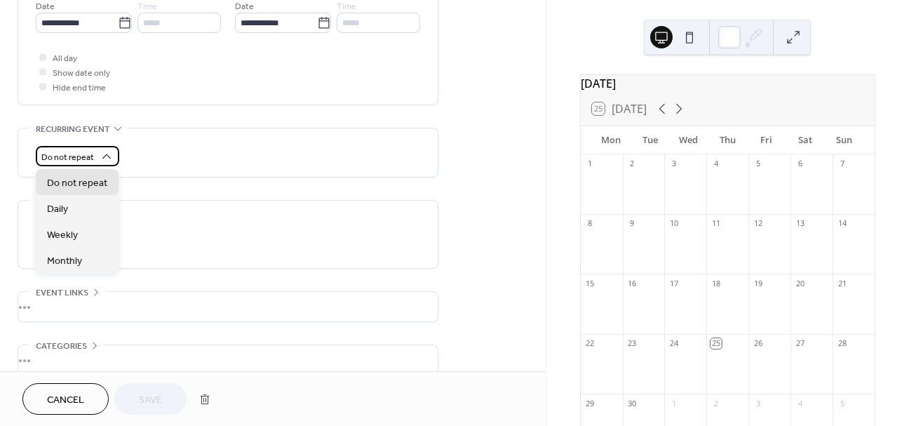
click at [90, 149] on span "Do not repeat" at bounding box center [67, 157] width 53 height 16
click at [70, 261] on span "Monthly" at bounding box center [64, 261] width 35 height 15
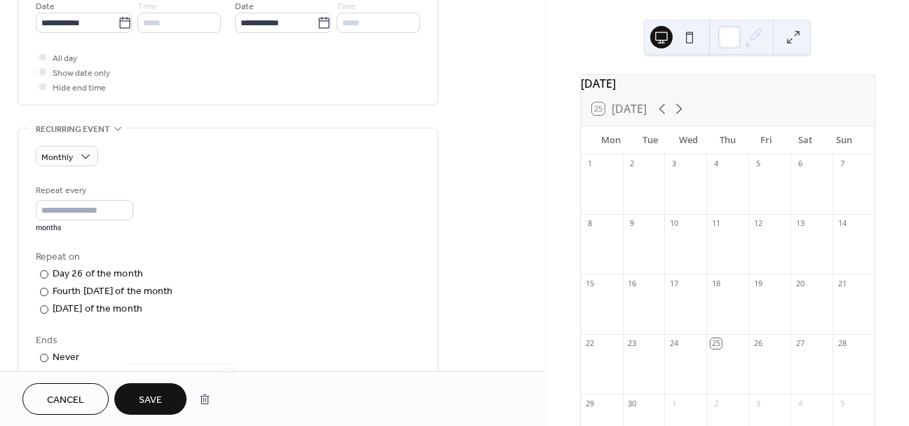
click at [72, 220] on div "Repeat every * months" at bounding box center [84, 208] width 97 height 50
click at [80, 215] on input "*" at bounding box center [84, 210] width 97 height 20
type input "**"
click at [115, 292] on div "Fourth Sunday of the month" at bounding box center [113, 291] width 121 height 15
click at [158, 382] on div "Cancel Save" at bounding box center [272, 398] width 545 height 55
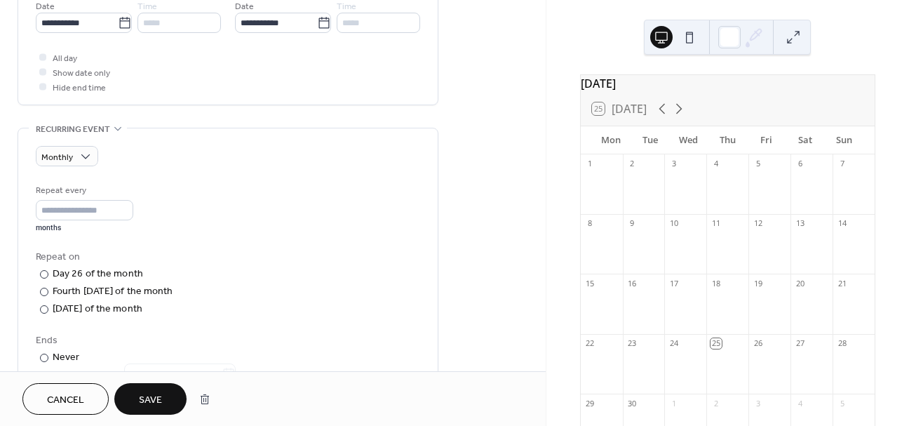
click at [161, 394] on span "Save" at bounding box center [150, 400] width 23 height 15
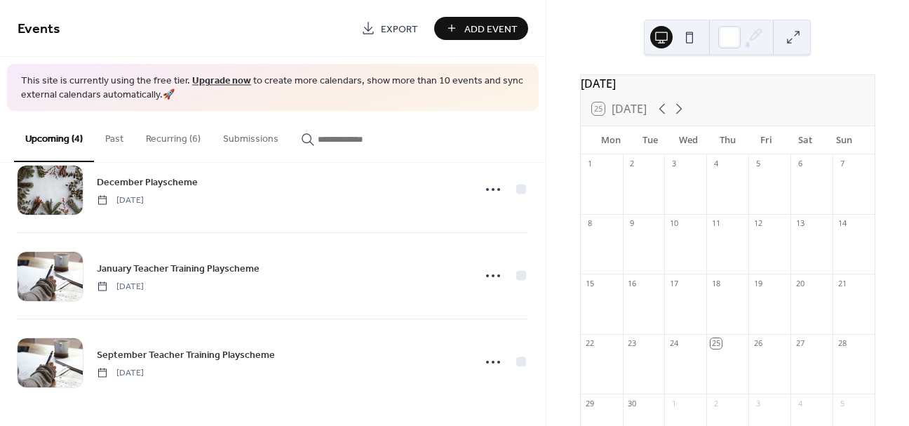
scroll to position [161, 0]
